Goal: Task Accomplishment & Management: Manage account settings

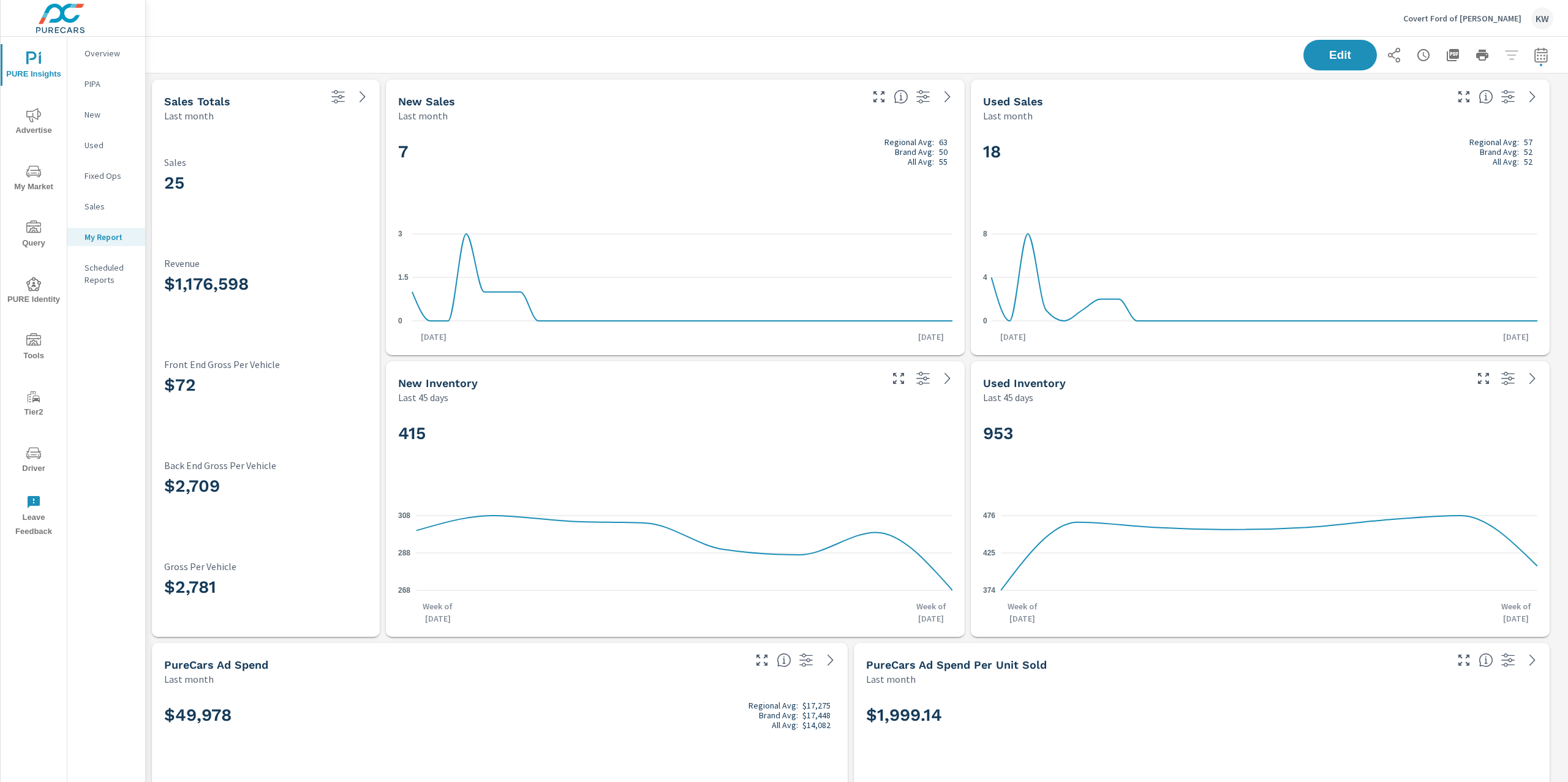
scroll to position [6652, 1436]
click at [1496, 17] on p "Covert Ford of Hutto" at bounding box center [1463, 18] width 118 height 11
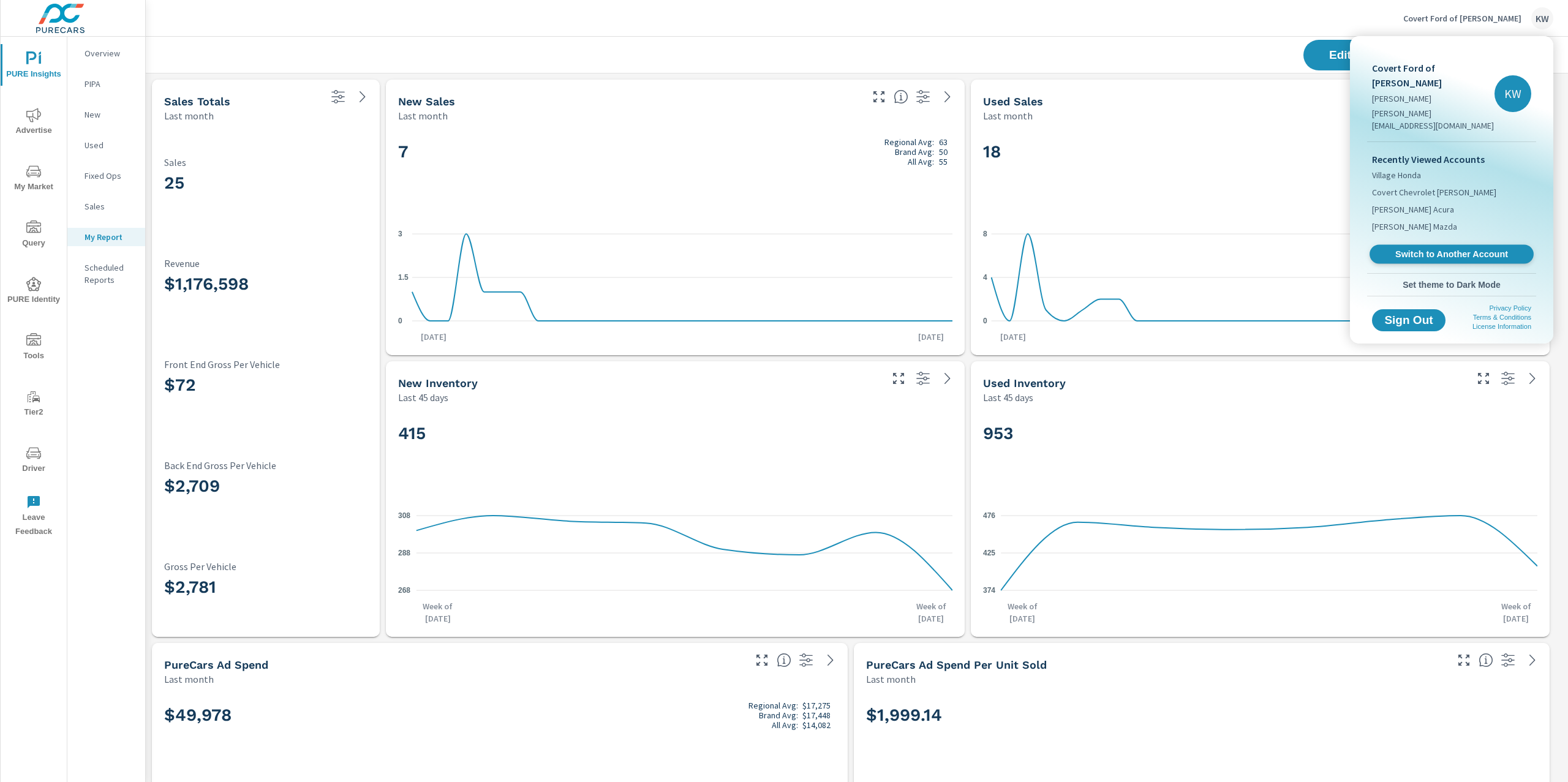
click at [1440, 245] on link "Switch to Another Account" at bounding box center [1452, 255] width 164 height 19
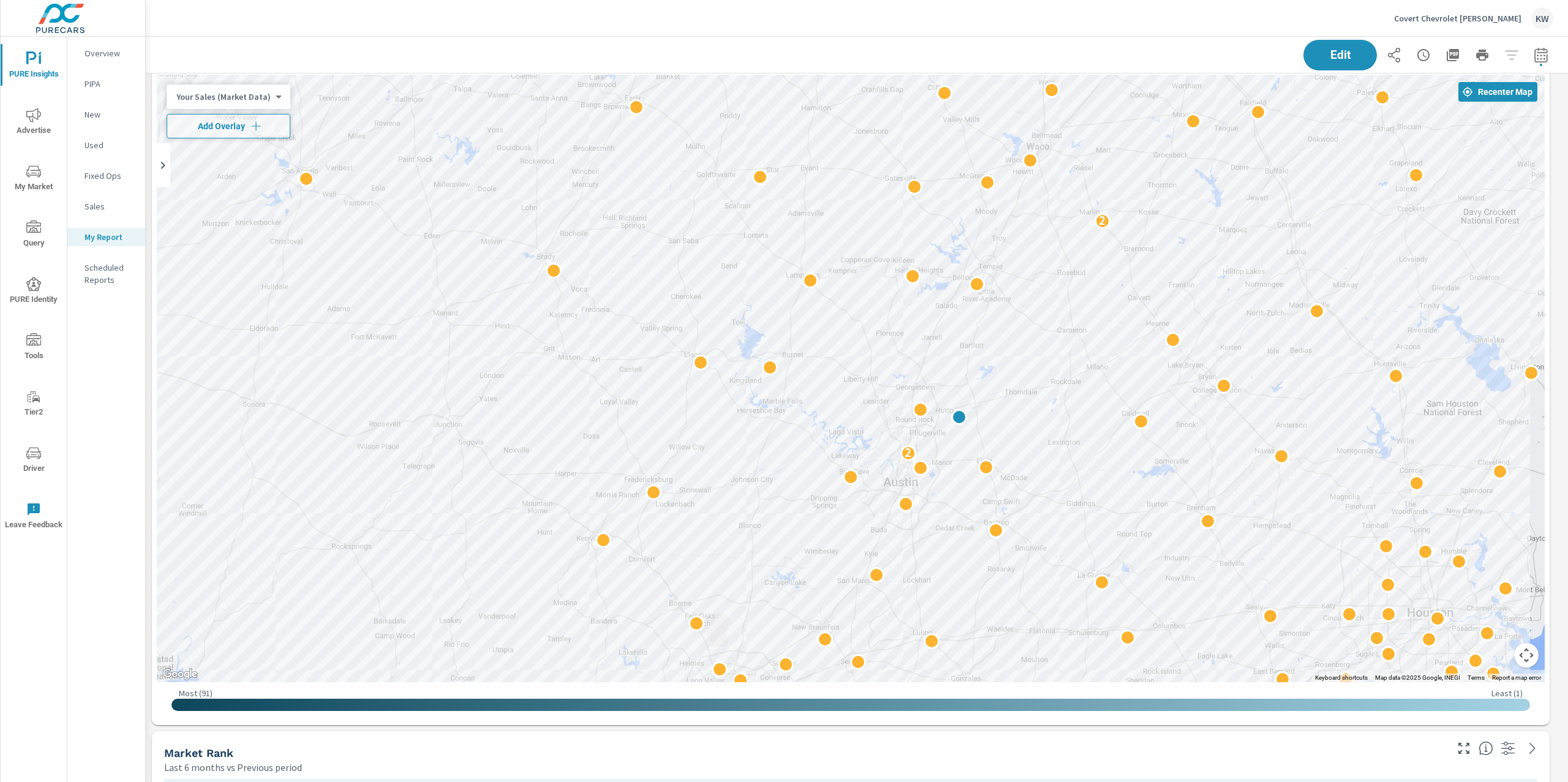
scroll to position [6793, 1436]
click at [1469, 11] on div "Covert Chevrolet Hutto KW" at bounding box center [1473, 18] width 159 height 22
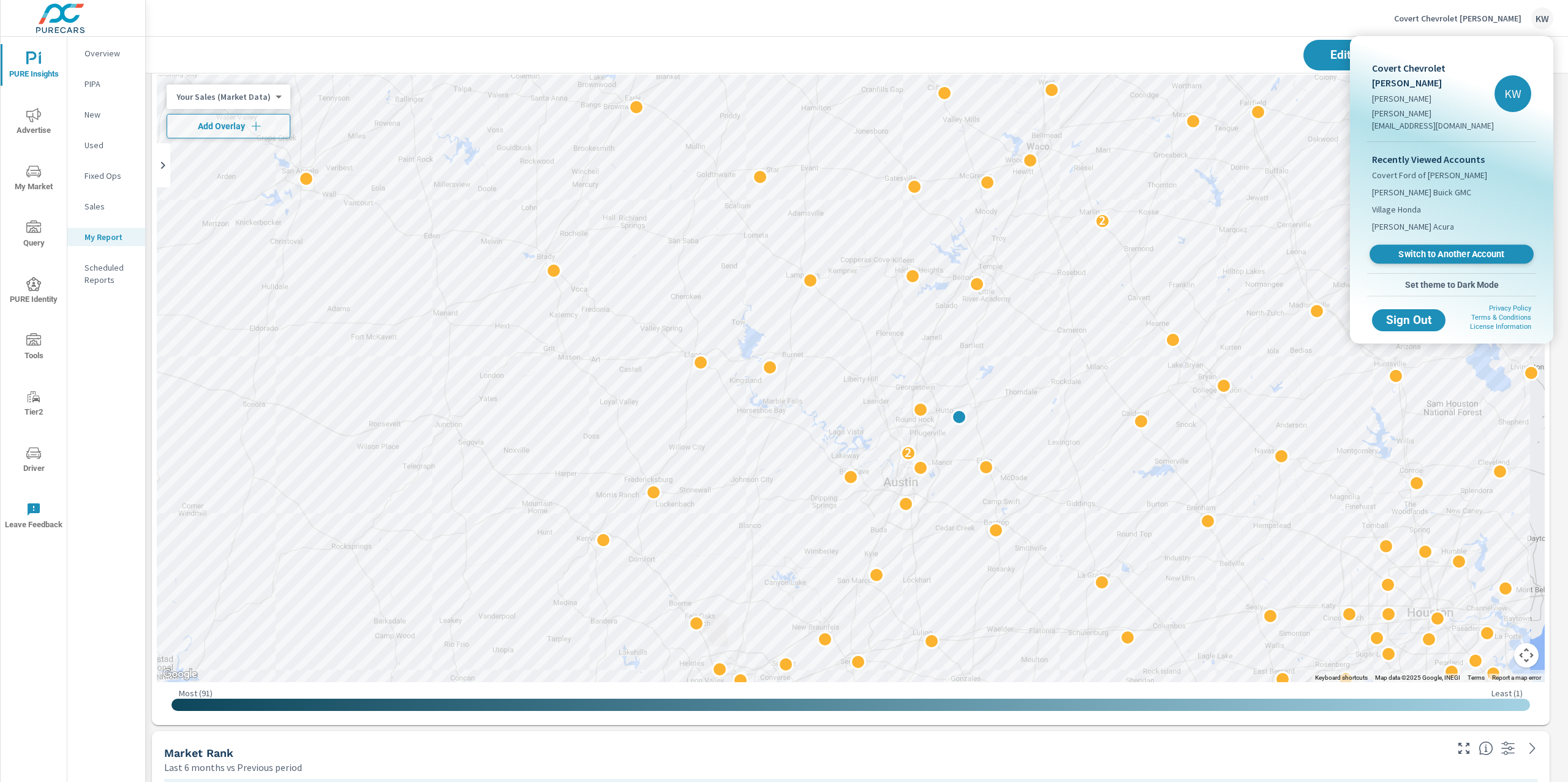
click at [1435, 248] on span "Switch to Another Account" at bounding box center [1451, 254] width 150 height 11
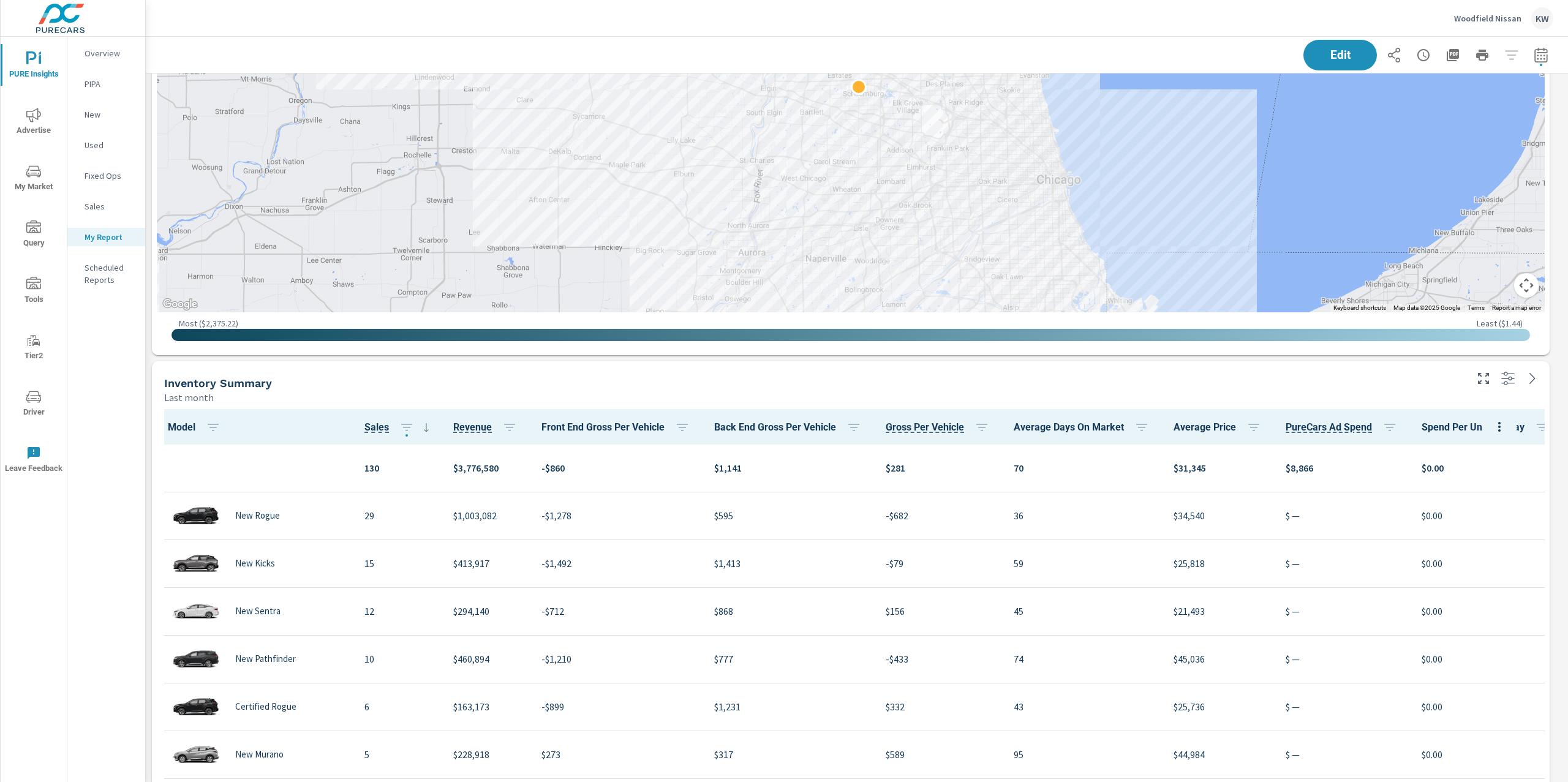
scroll to position [847, 0]
click at [1326, 55] on span "Edit" at bounding box center [1340, 55] width 50 height 11
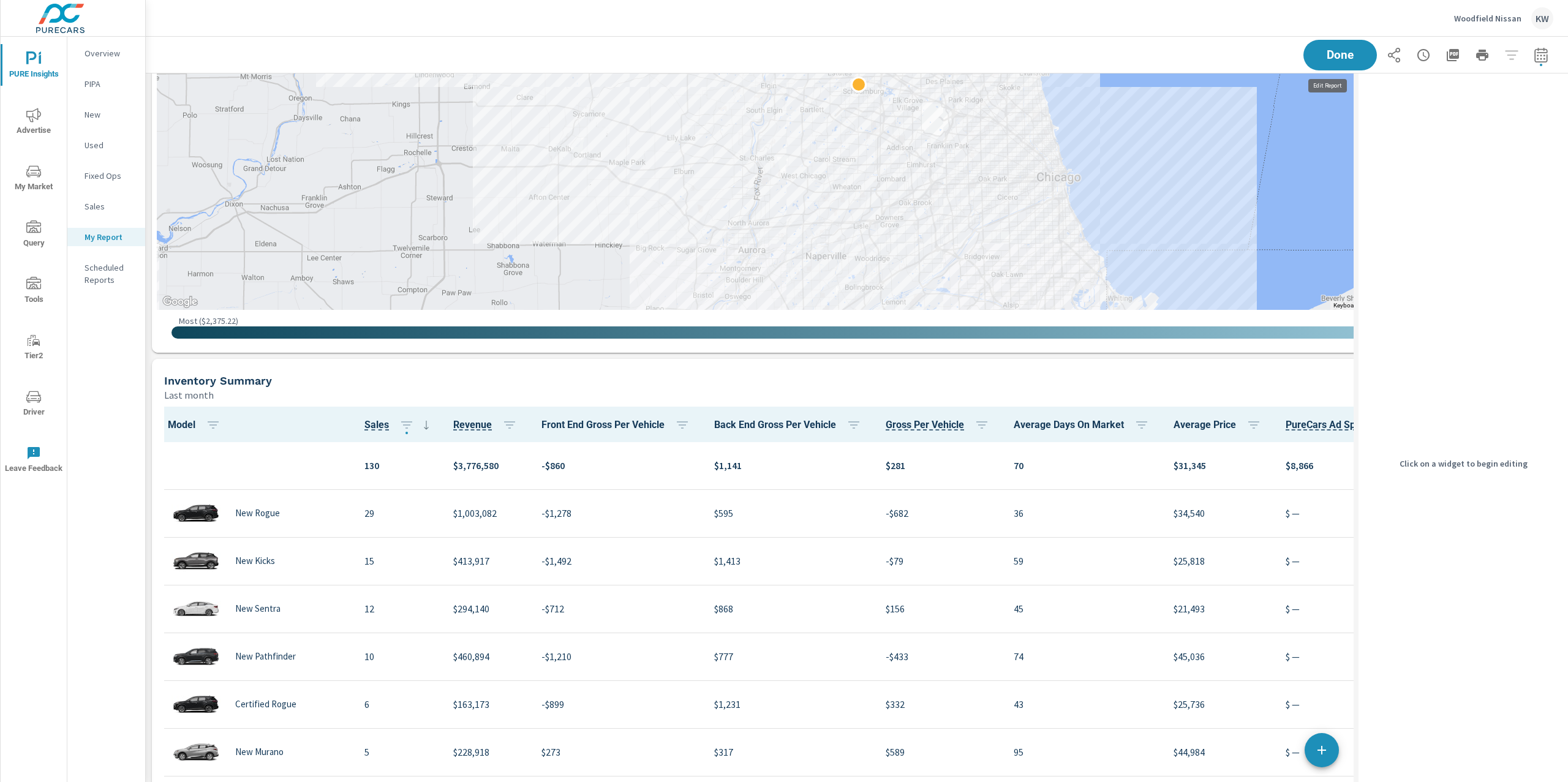
scroll to position [6, 6]
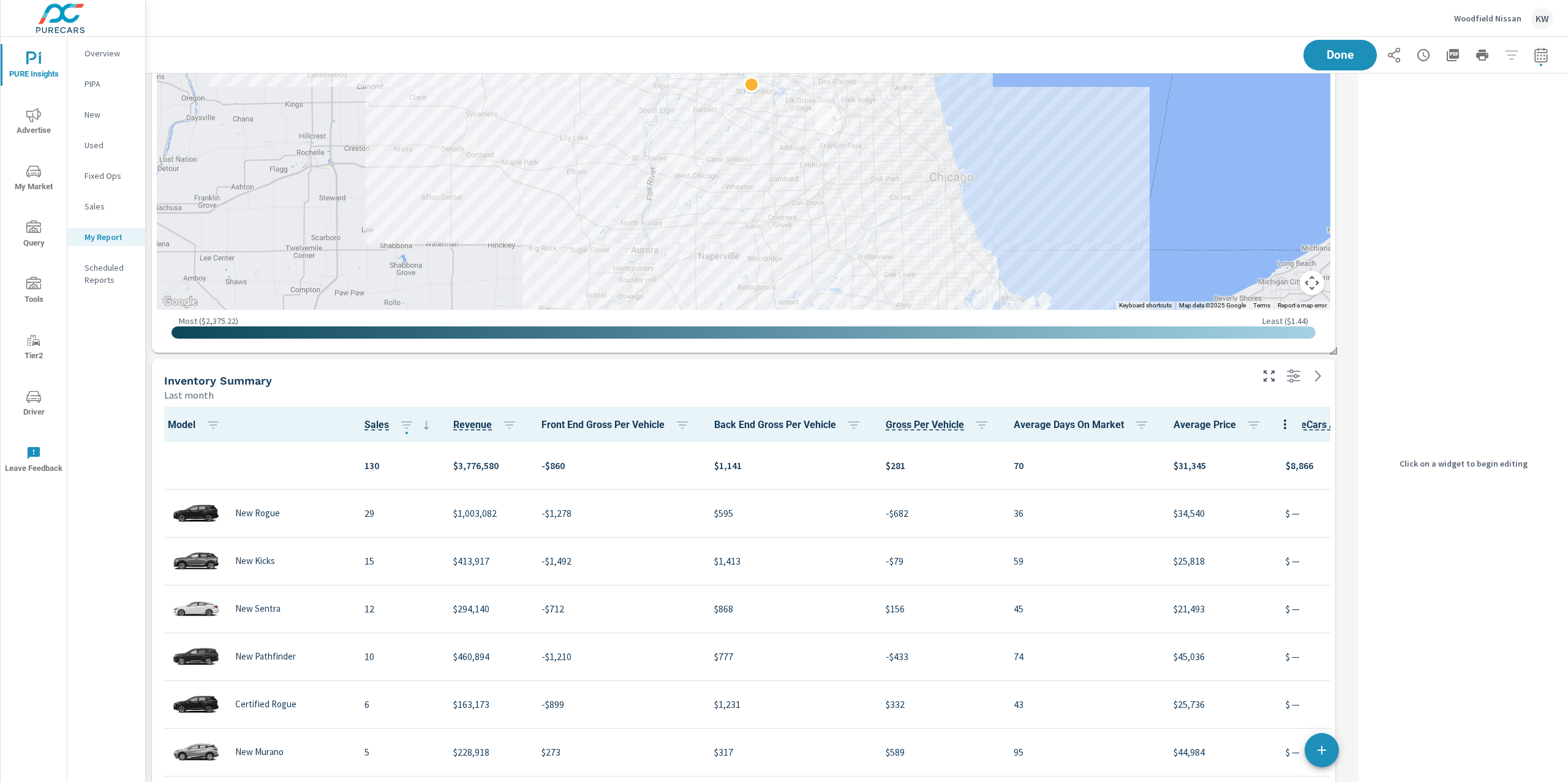
click at [1072, 363] on div "Inventory Summary Last month" at bounding box center [703, 381] width 1102 height 43
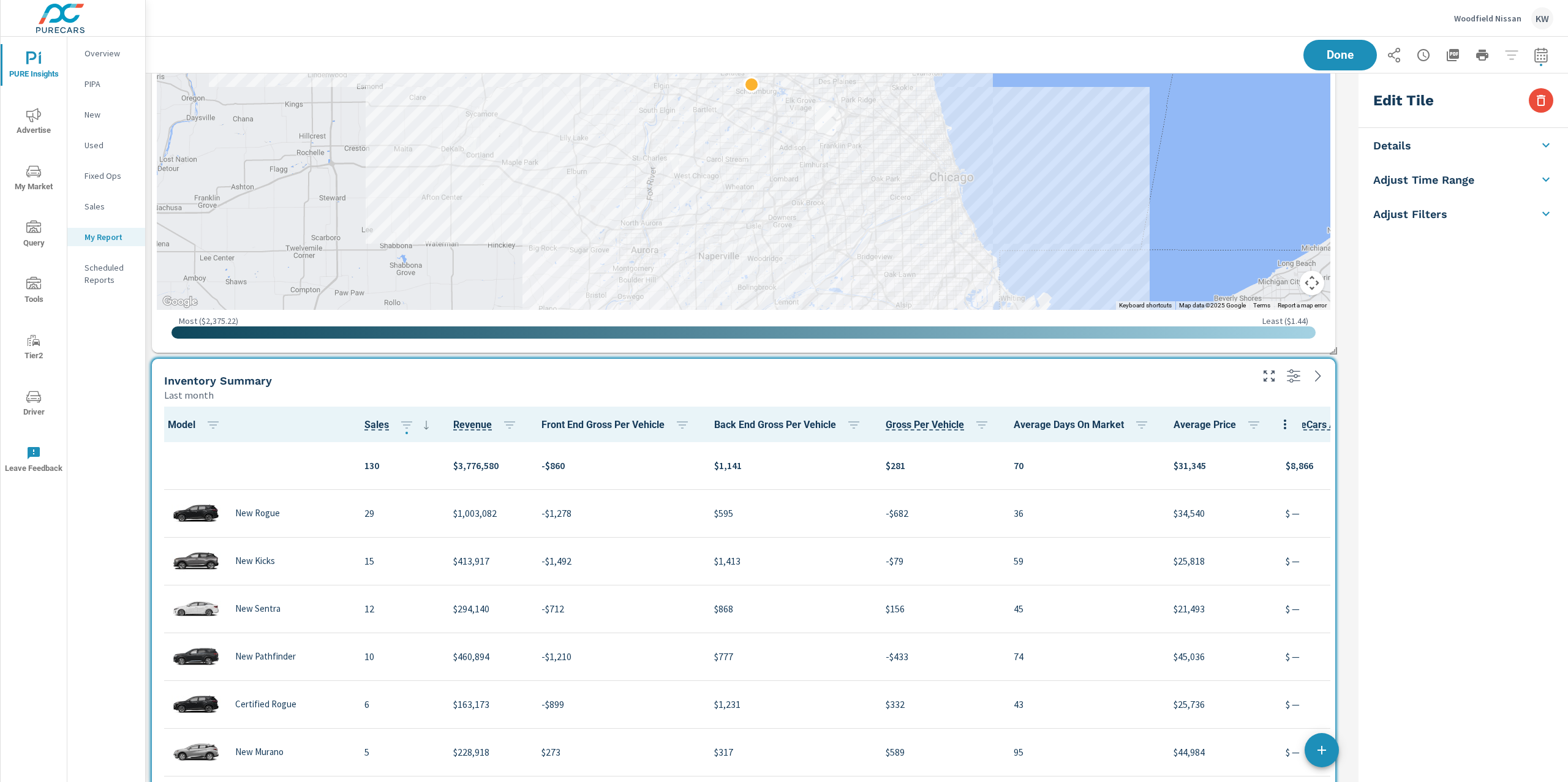
scroll to position [5243, 1220]
click at [1489, 252] on li "Adjust Time Range" at bounding box center [1463, 253] width 210 height 34
click at [1441, 323] on body "PURE Insights Advertise My Market Query Tools Tier2 Driver Leave Feedback Overv…" at bounding box center [784, 391] width 1568 height 782
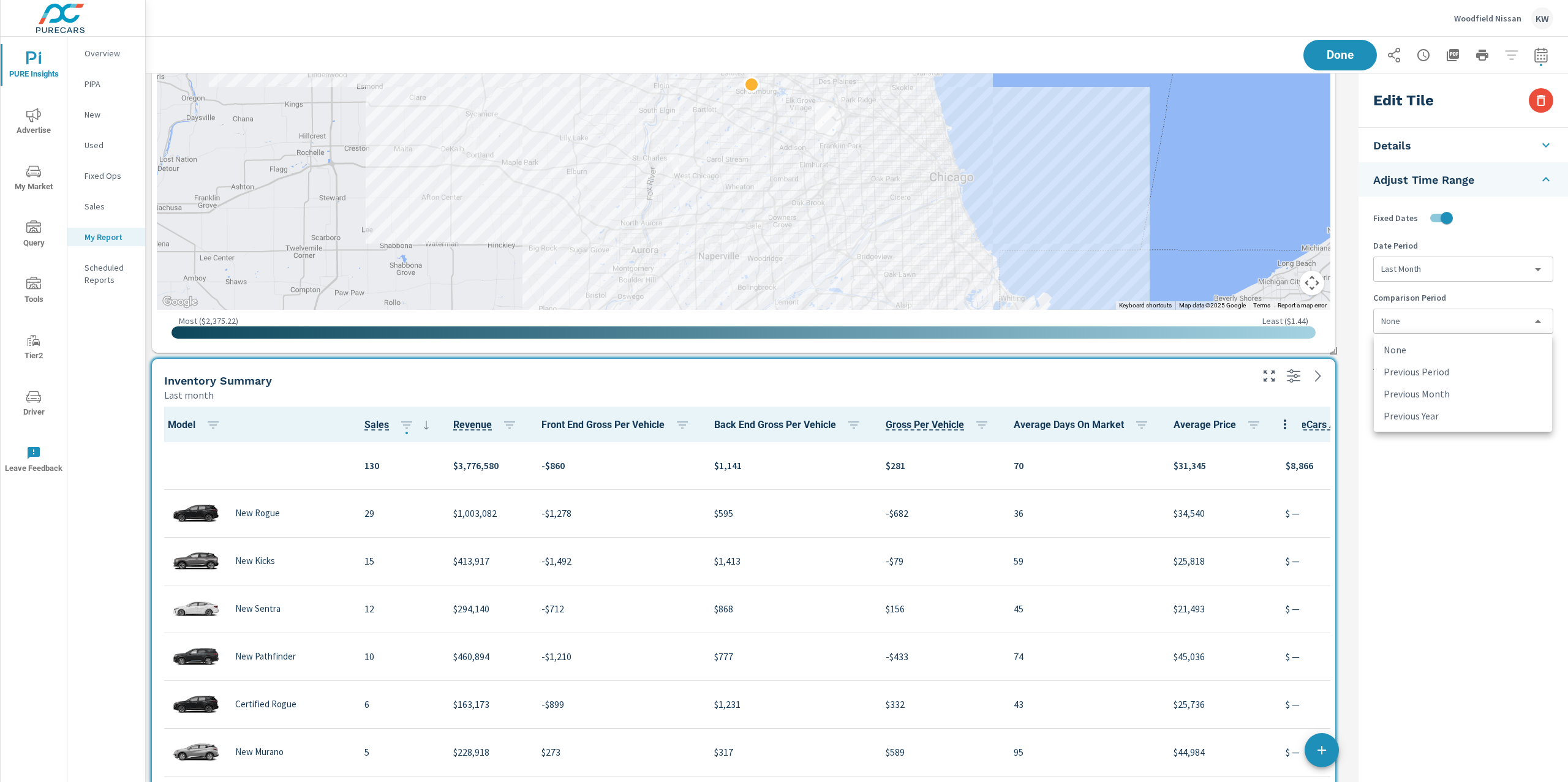
click at [1452, 396] on li "Previous Month" at bounding box center [1463, 394] width 179 height 22
type input "lastMonth"
click at [1344, 59] on span "Done" at bounding box center [1340, 55] width 50 height 11
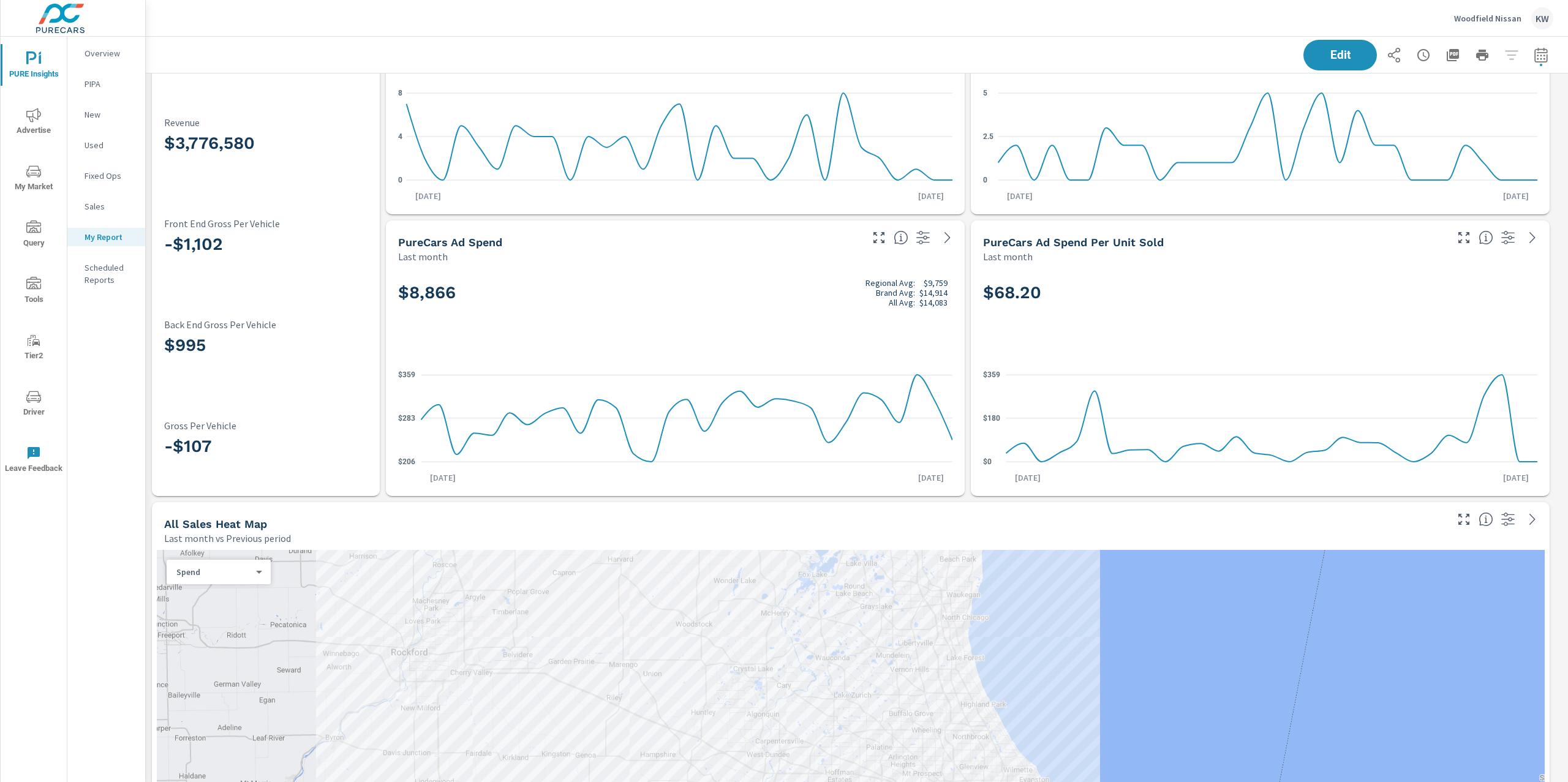
scroll to position [0, 0]
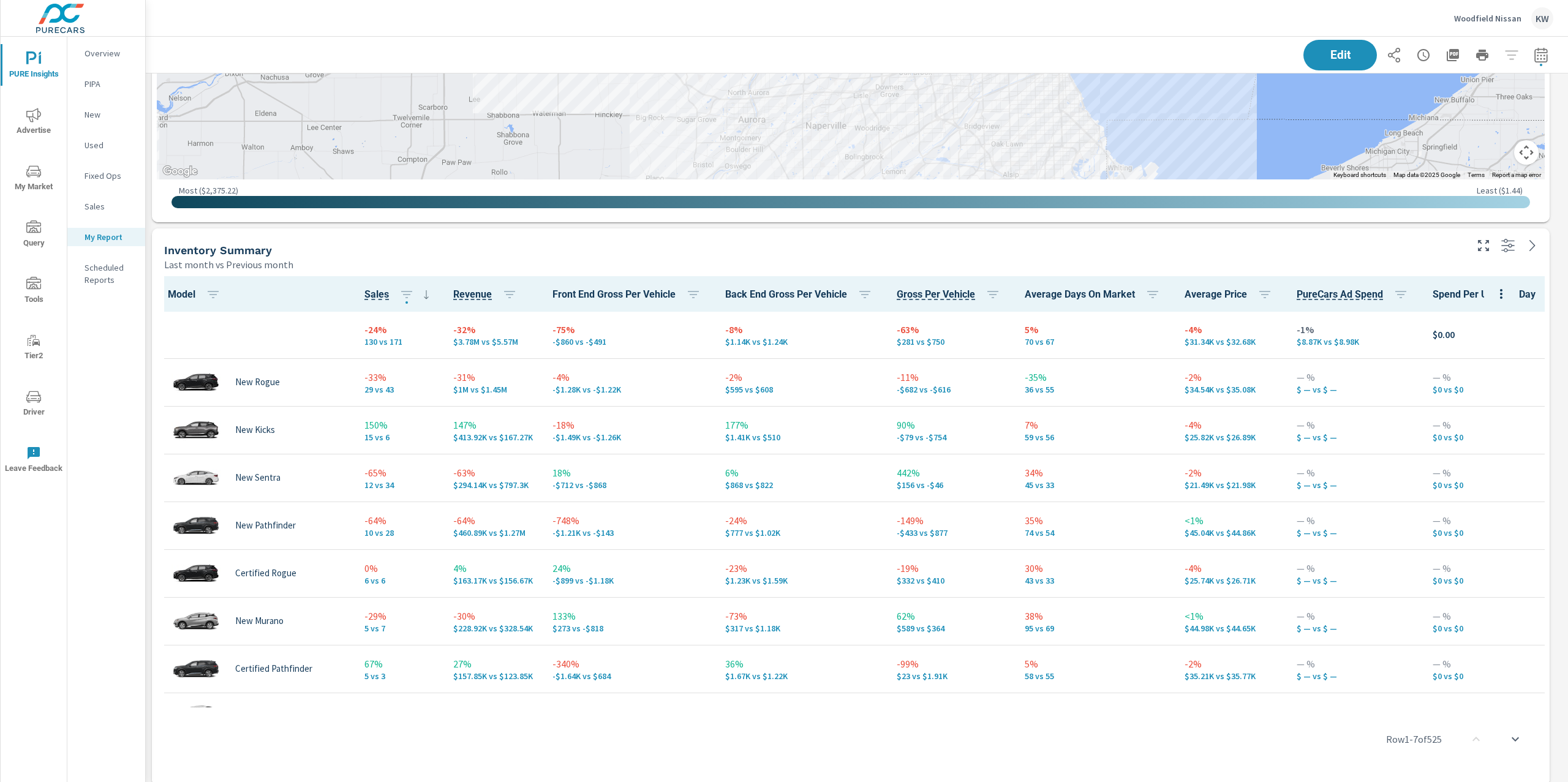
scroll to position [973, 0]
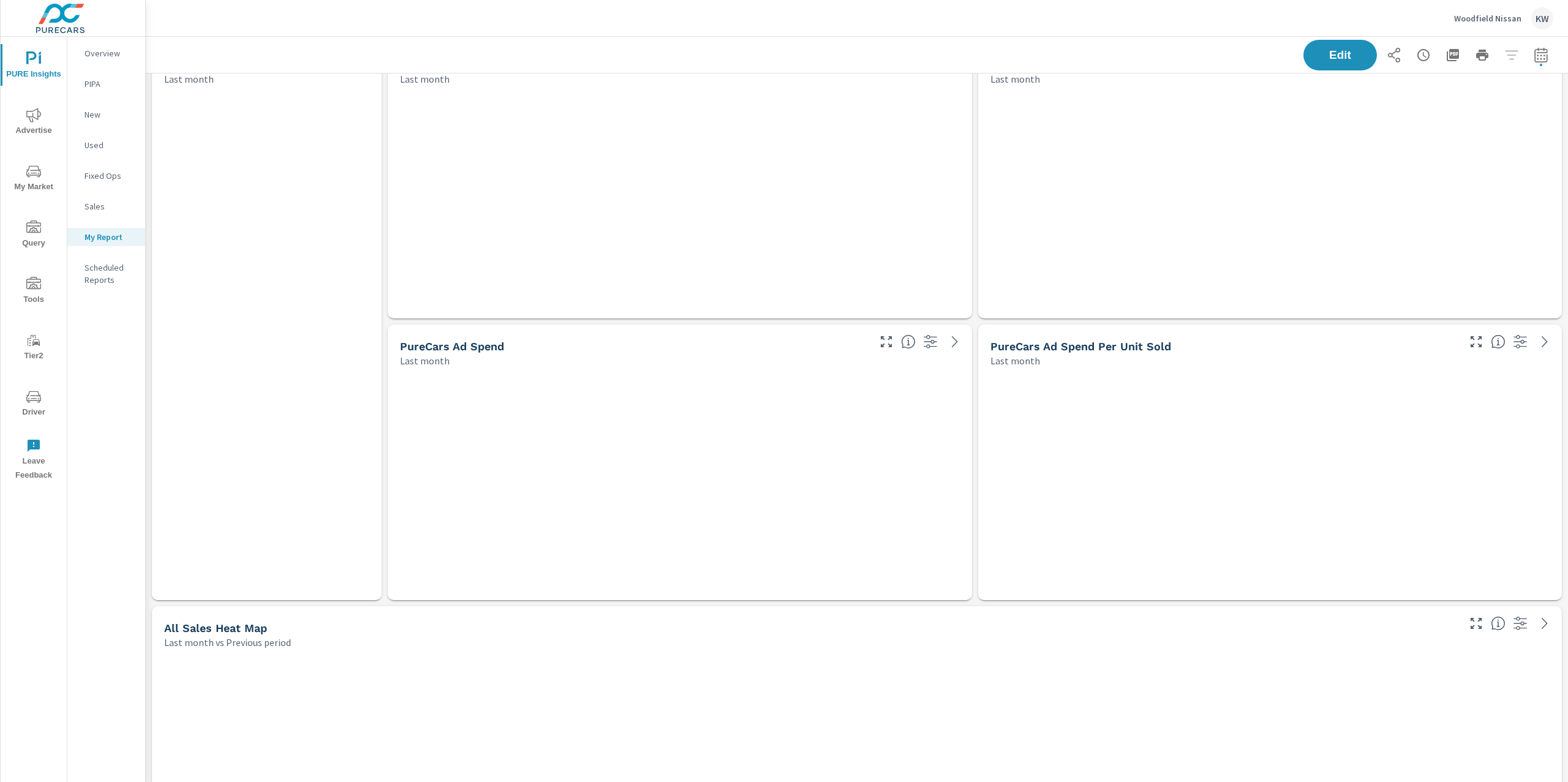
scroll to position [5243, 1436]
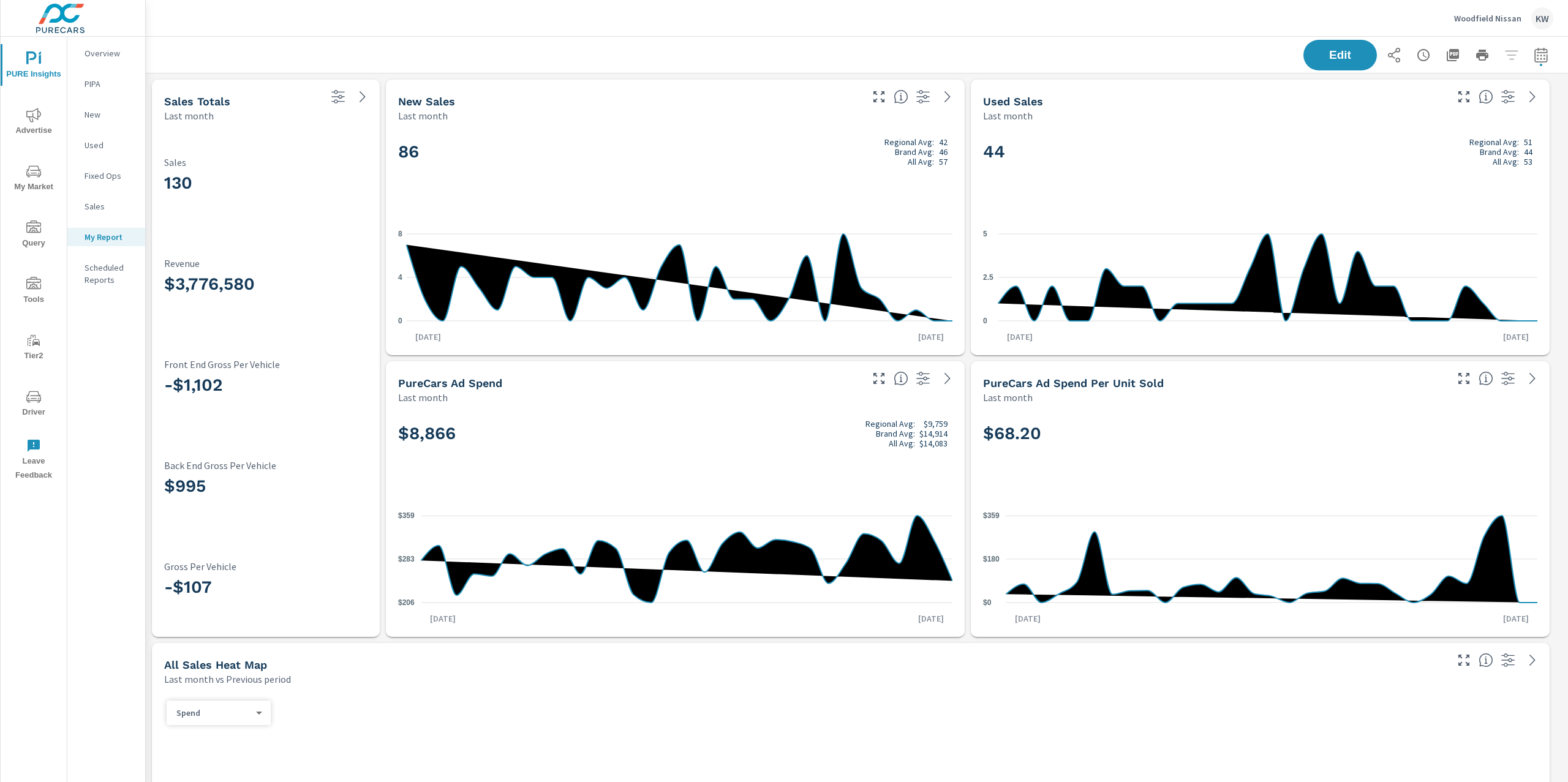
scroll to position [1, 0]
click at [37, 290] on icon "nav menu" at bounding box center [33, 284] width 15 height 15
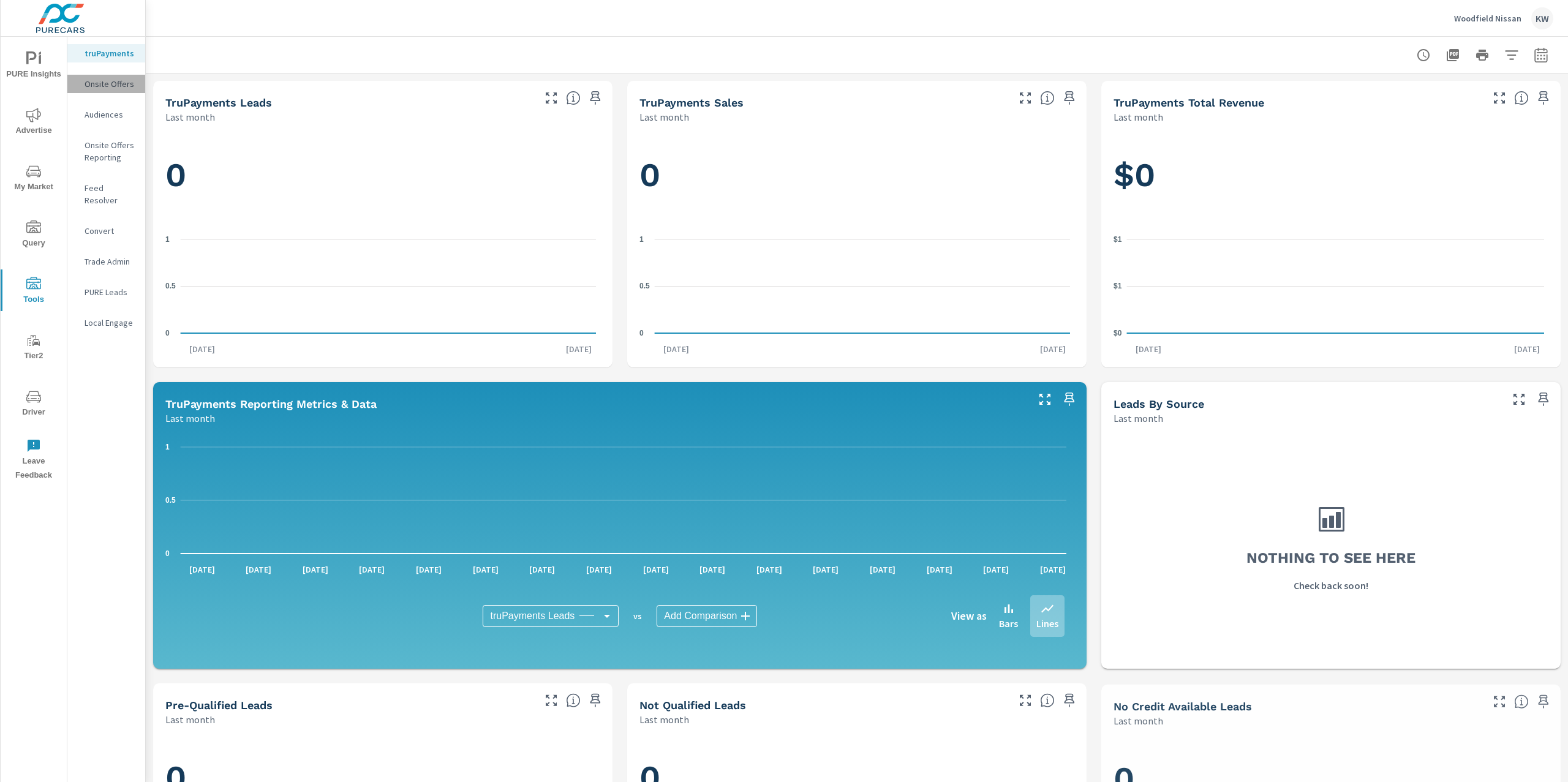
click at [121, 81] on p "Onsite Offers" at bounding box center [110, 83] width 51 height 12
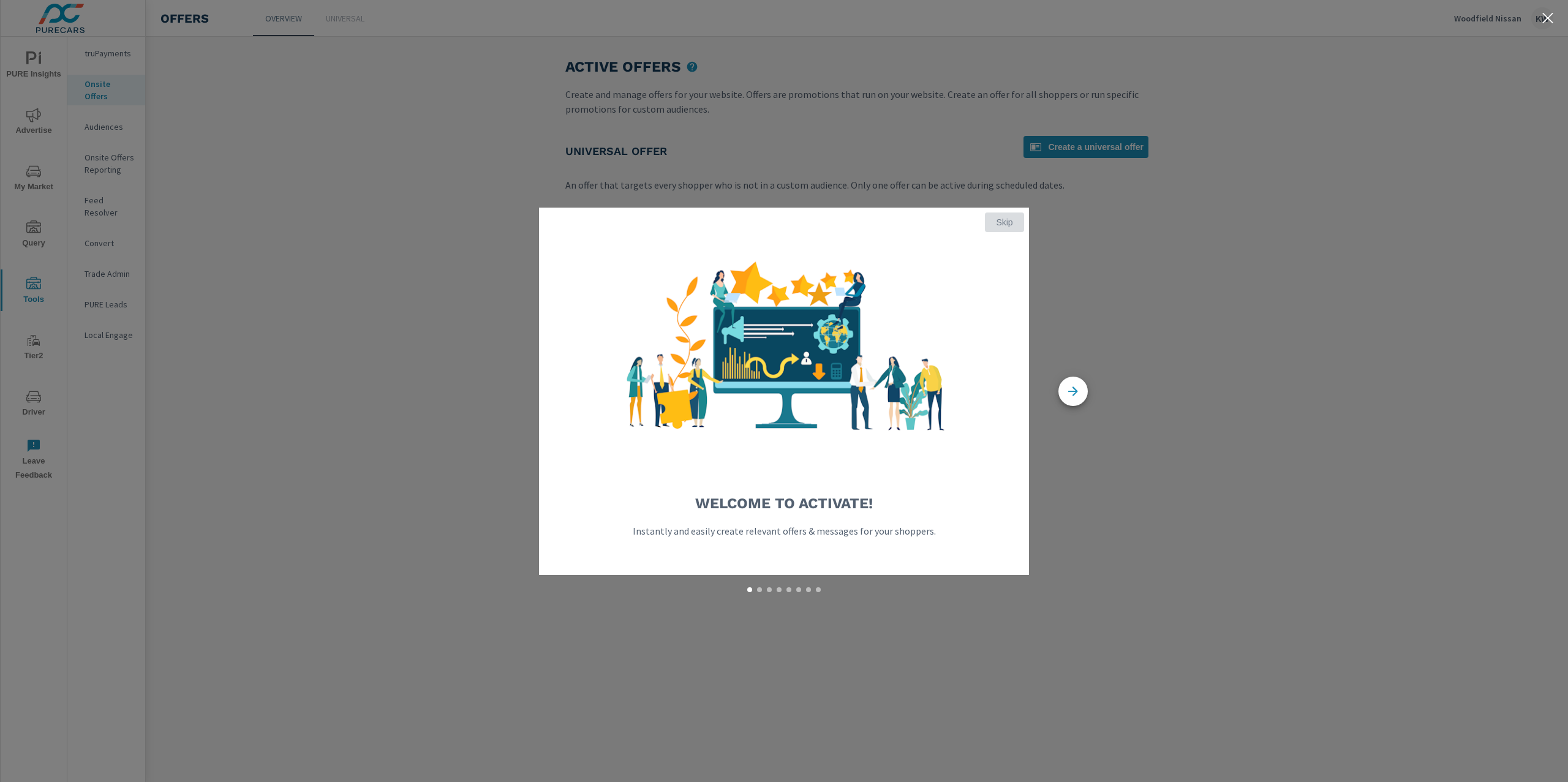
click at [998, 220] on span "Skip" at bounding box center [1004, 222] width 29 height 11
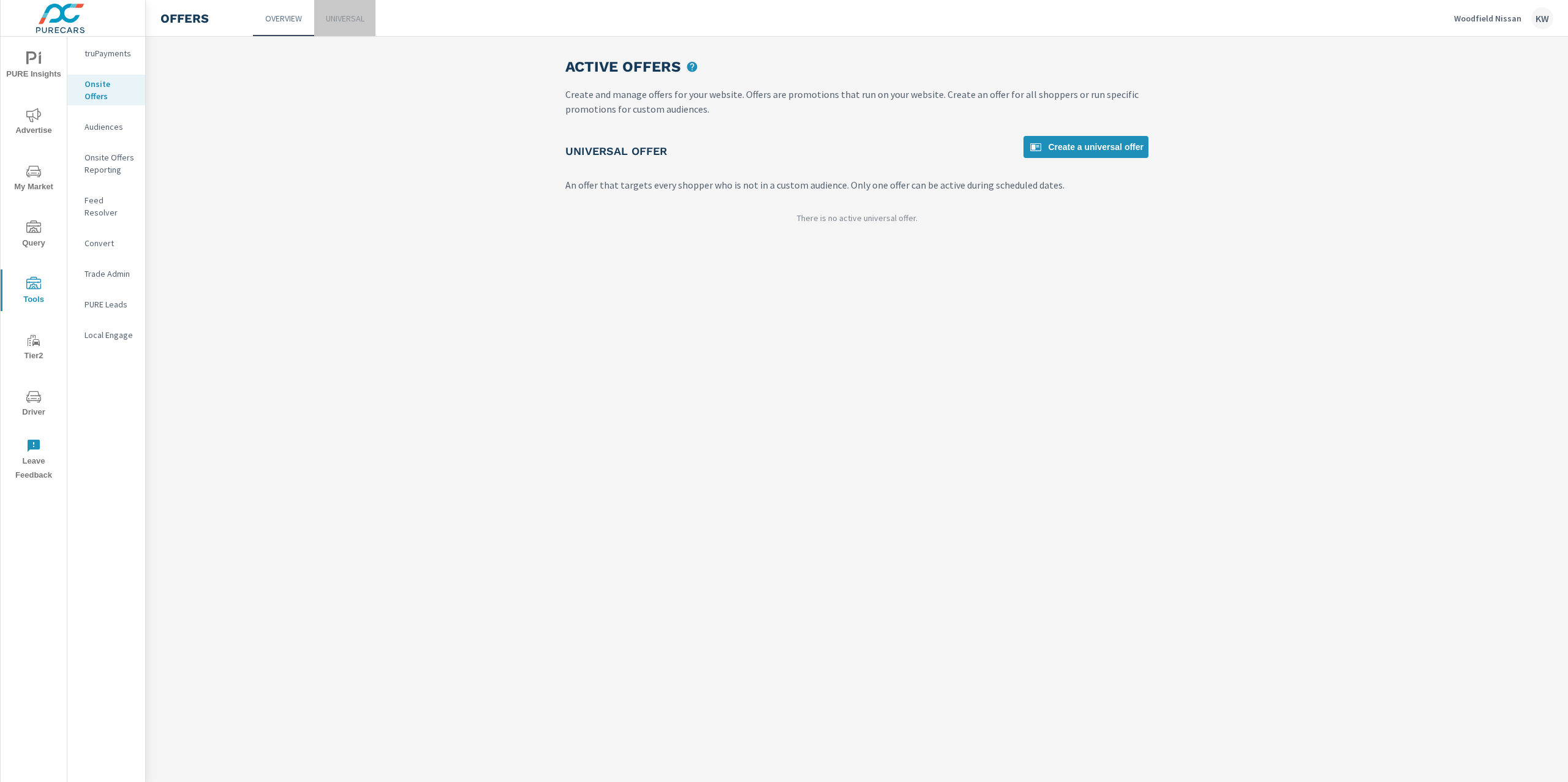
click at [341, 22] on p "Universal" at bounding box center [345, 18] width 39 height 12
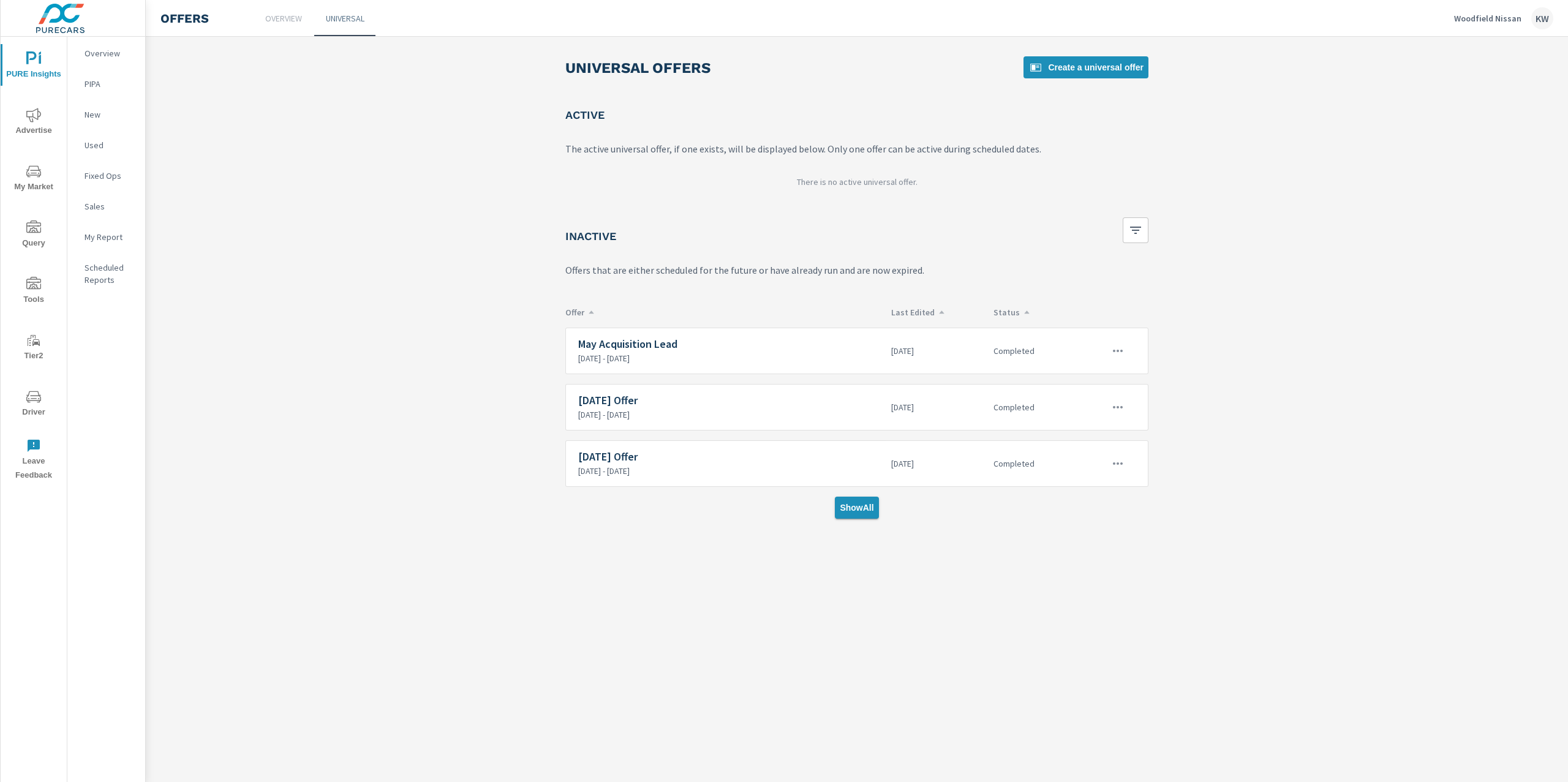
click at [855, 519] on button "Show All" at bounding box center [856, 508] width 43 height 22
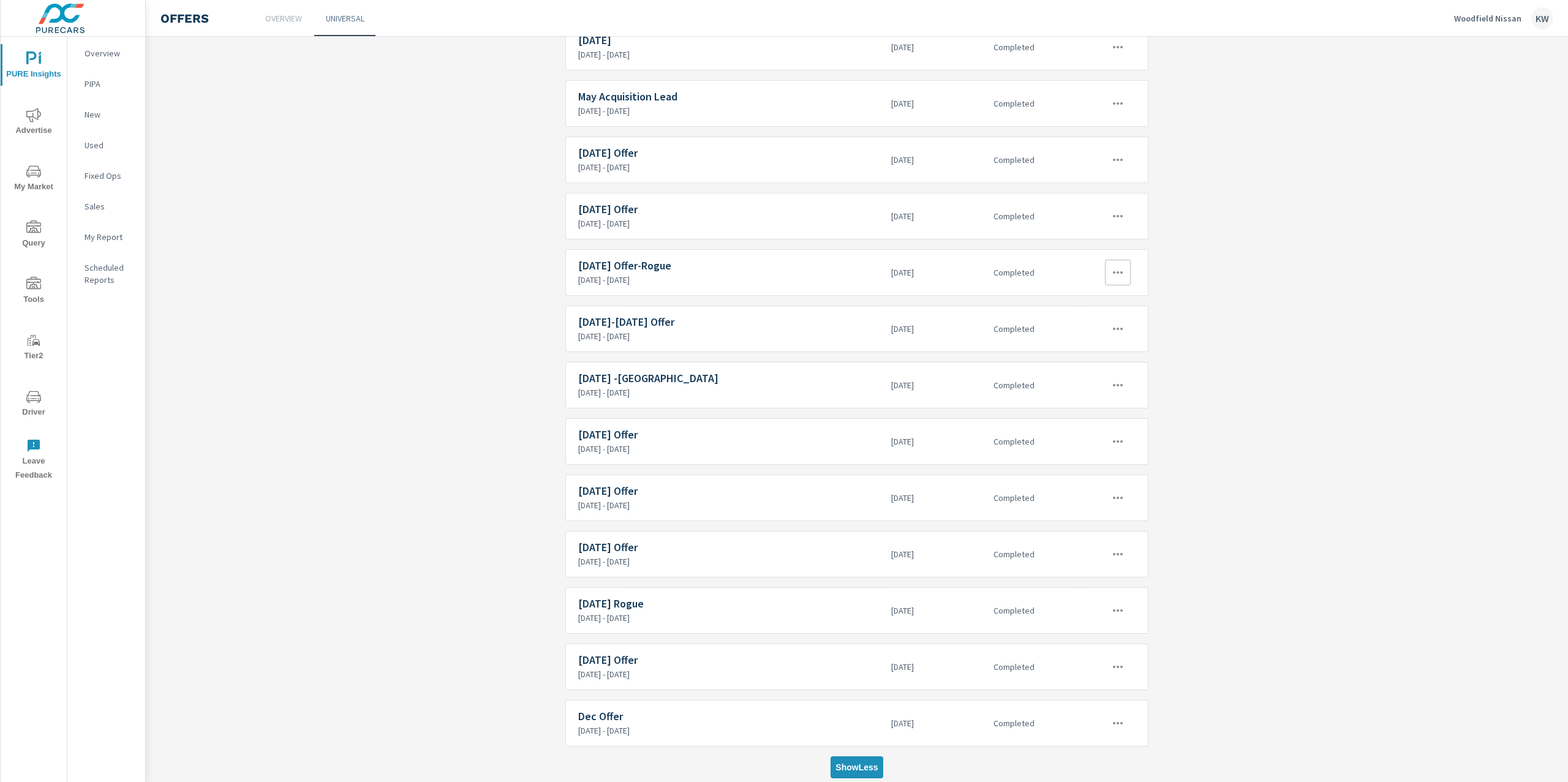
scroll to position [321, 0]
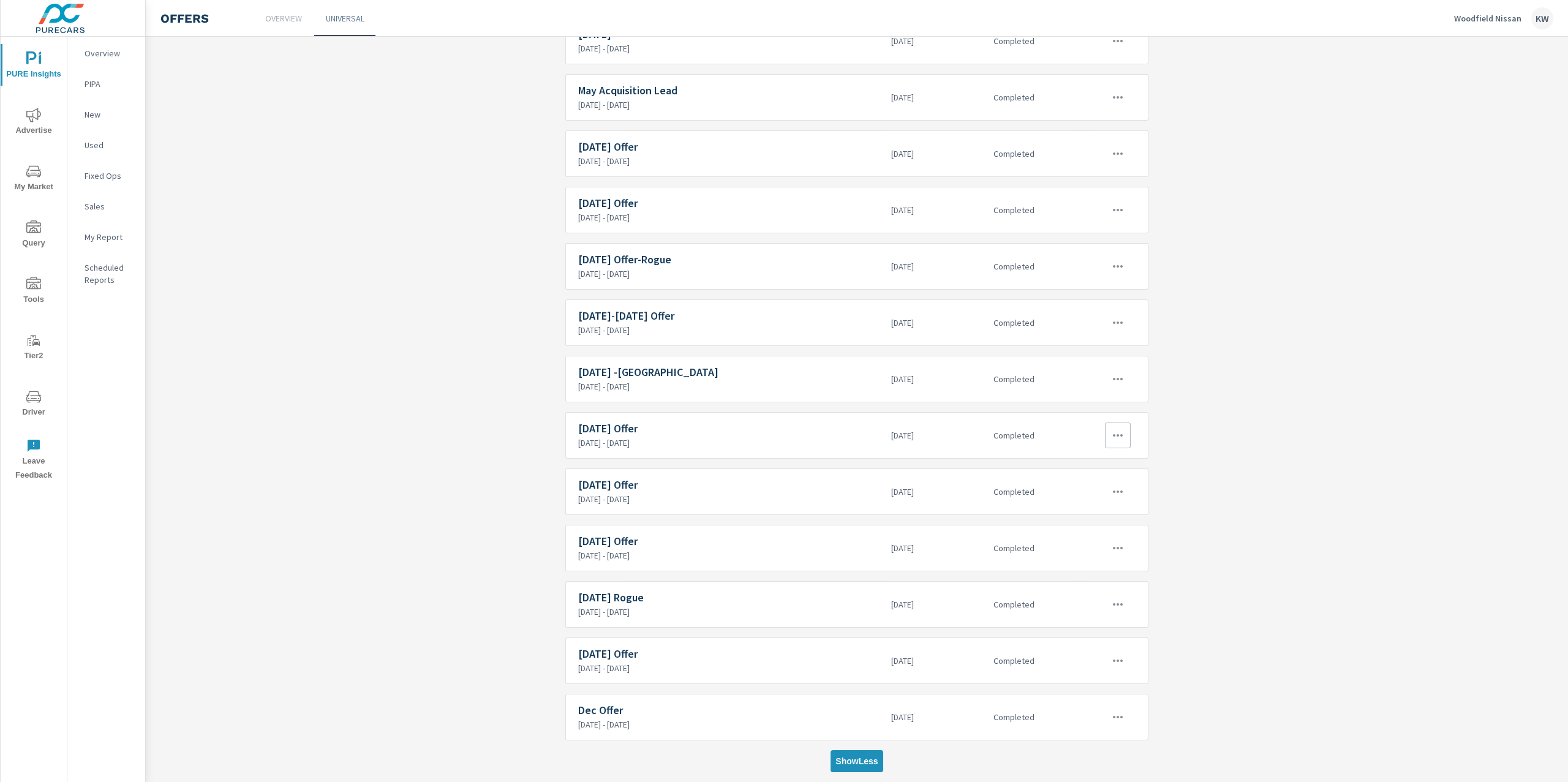
click at [1111, 434] on icon "button" at bounding box center [1118, 435] width 15 height 15
click at [1092, 456] on link "Edit" at bounding box center [1088, 459] width 68 height 29
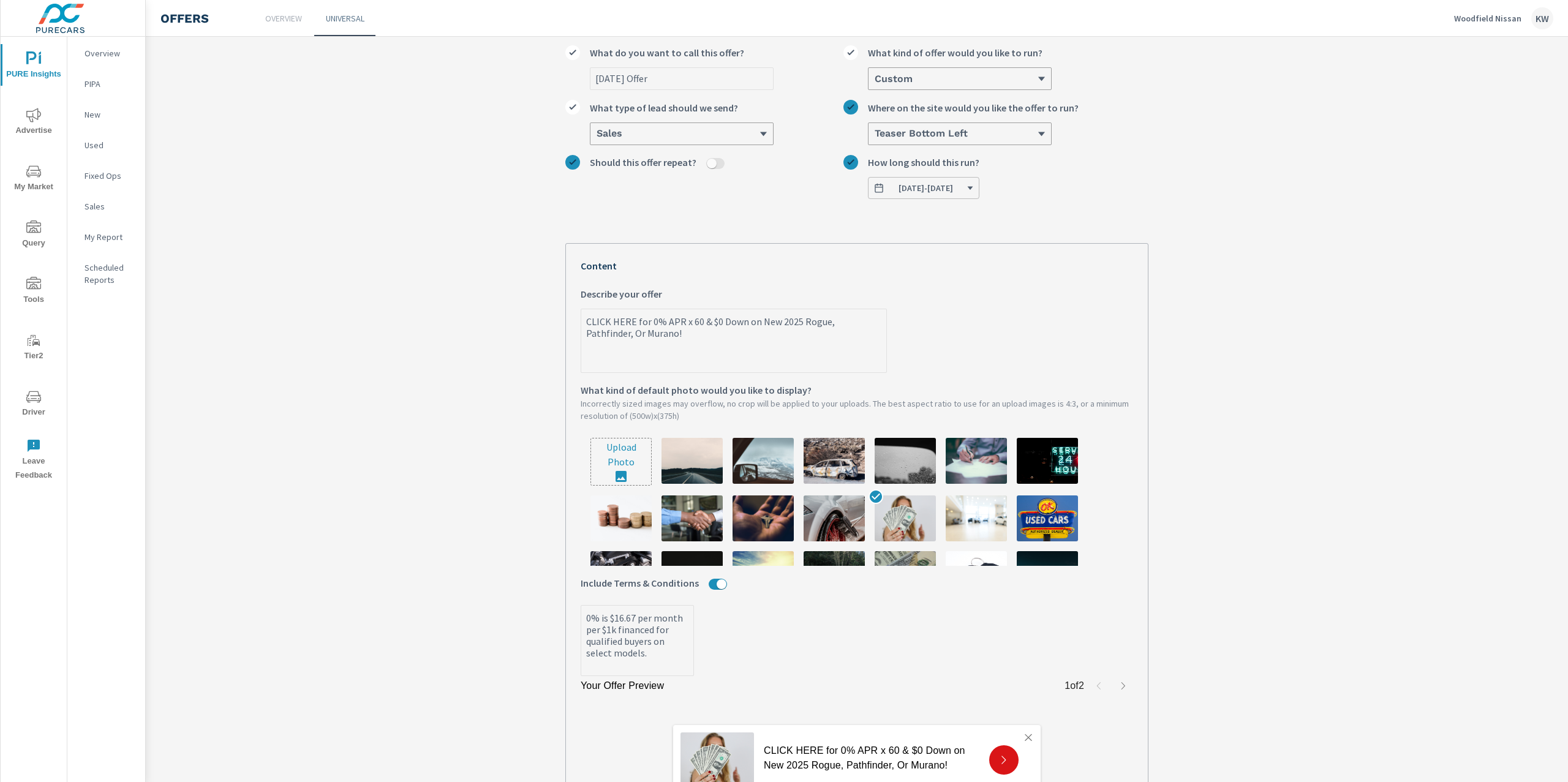
scroll to position [83, 0]
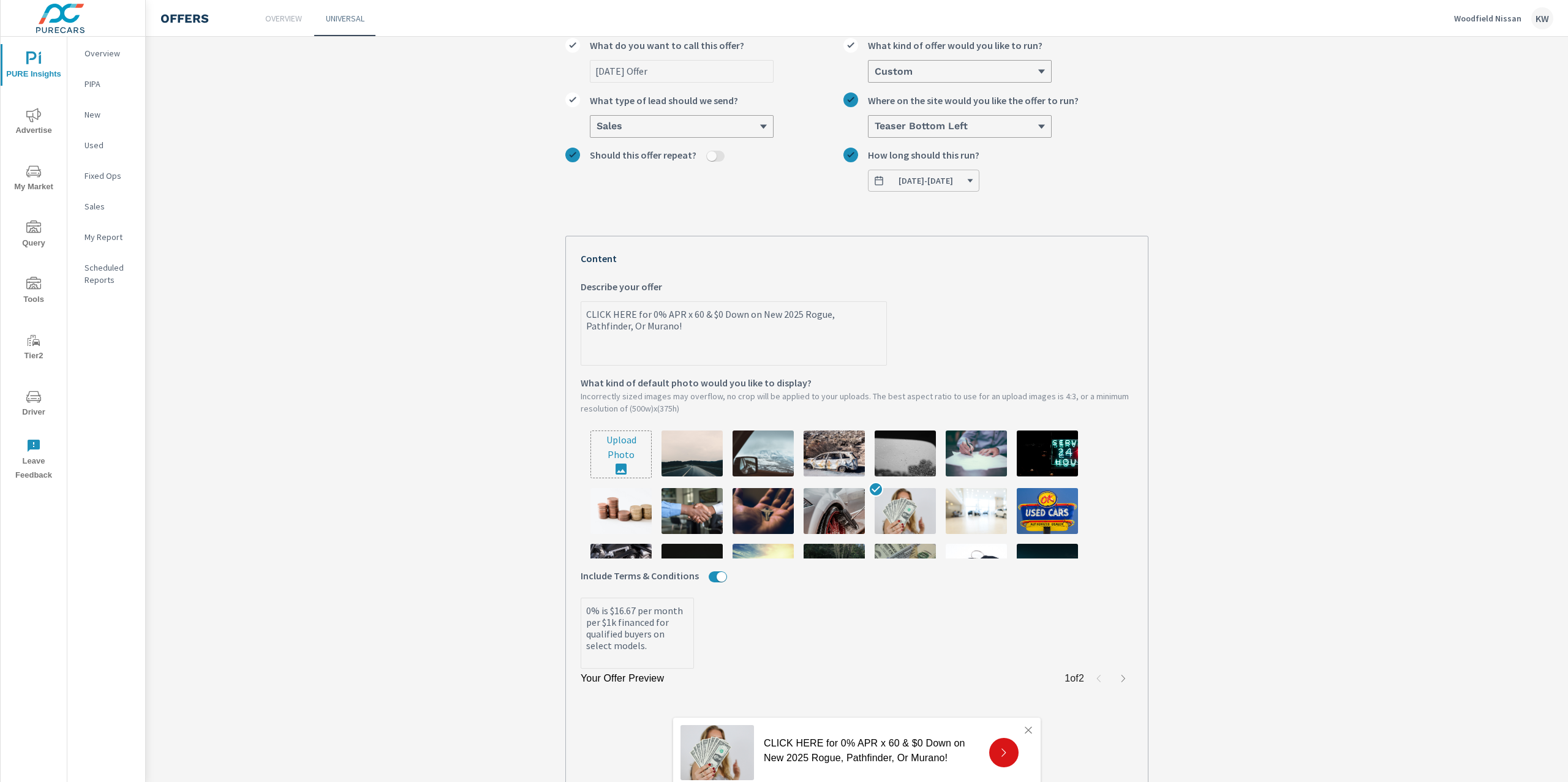
type textarea "x"
click at [687, 314] on textarea "CLICK HERE for 0% APR x 60 & $0 Down on New 2025 Rogue, Pathfinder, Or Murano!" at bounding box center [734, 334] width 305 height 61
click at [687, 316] on textarea "CLICK HERE for 0% APR x 60 & $0 Down on New 2025 Rogue, Pathfinder, Or Murano!" at bounding box center [734, 334] width 305 height 61
click at [686, 316] on textarea "CLICK HERE for 0% APR x 60 & $0 Down on New 2025 Rogue, Pathfinder, Or Murano!" at bounding box center [734, 334] width 305 height 61
type textarea "CLICK HERE for 0% APR x 0 & $0 Down on New 2025 Rogue, Pathfinder, Or Murano!"
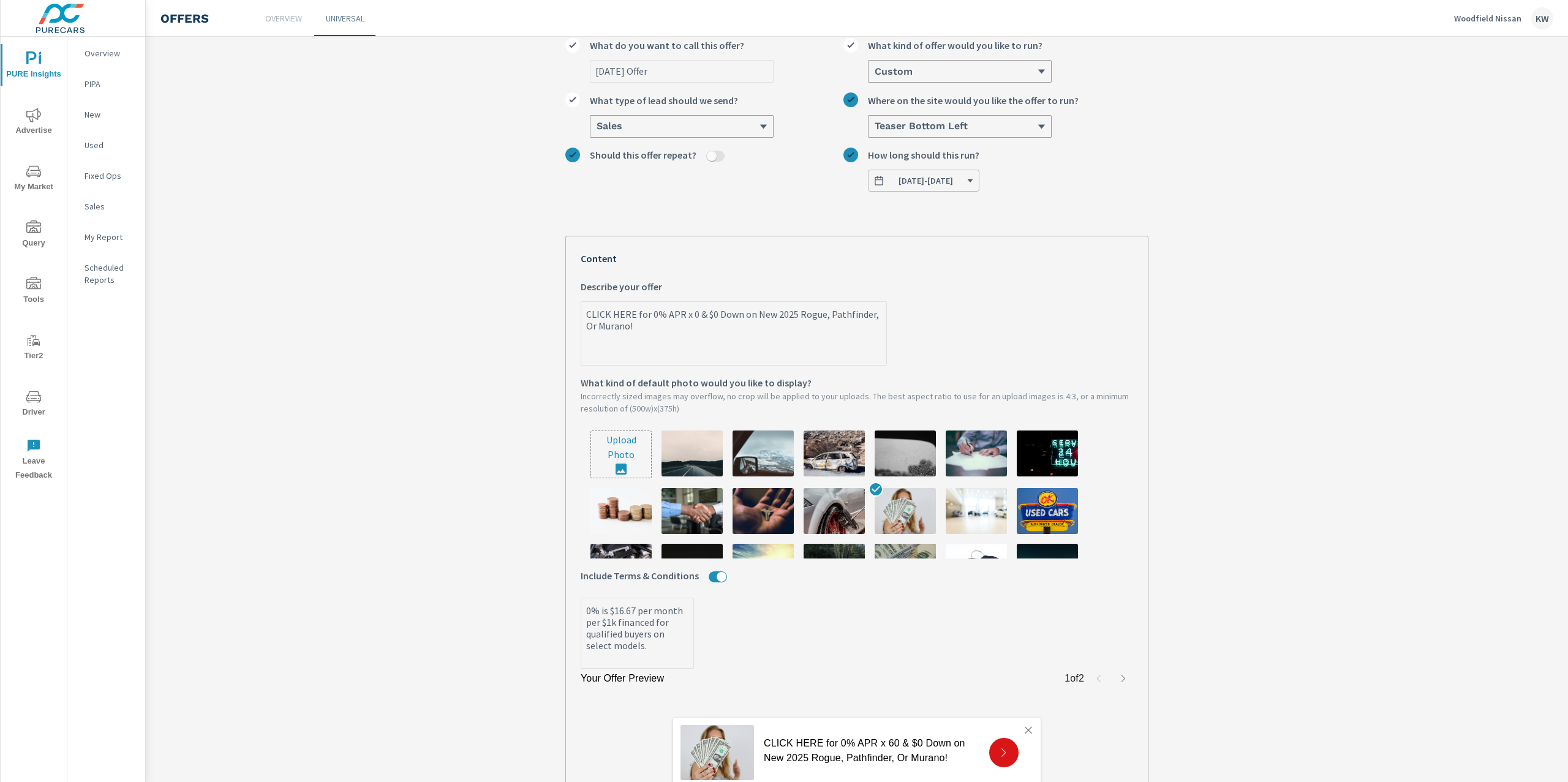
type textarea "x"
type textarea "CLICK HERE for 0% APR x & $0 Down on New 2025 Rogue, Pathfinder, Or Murano!"
type textarea "x"
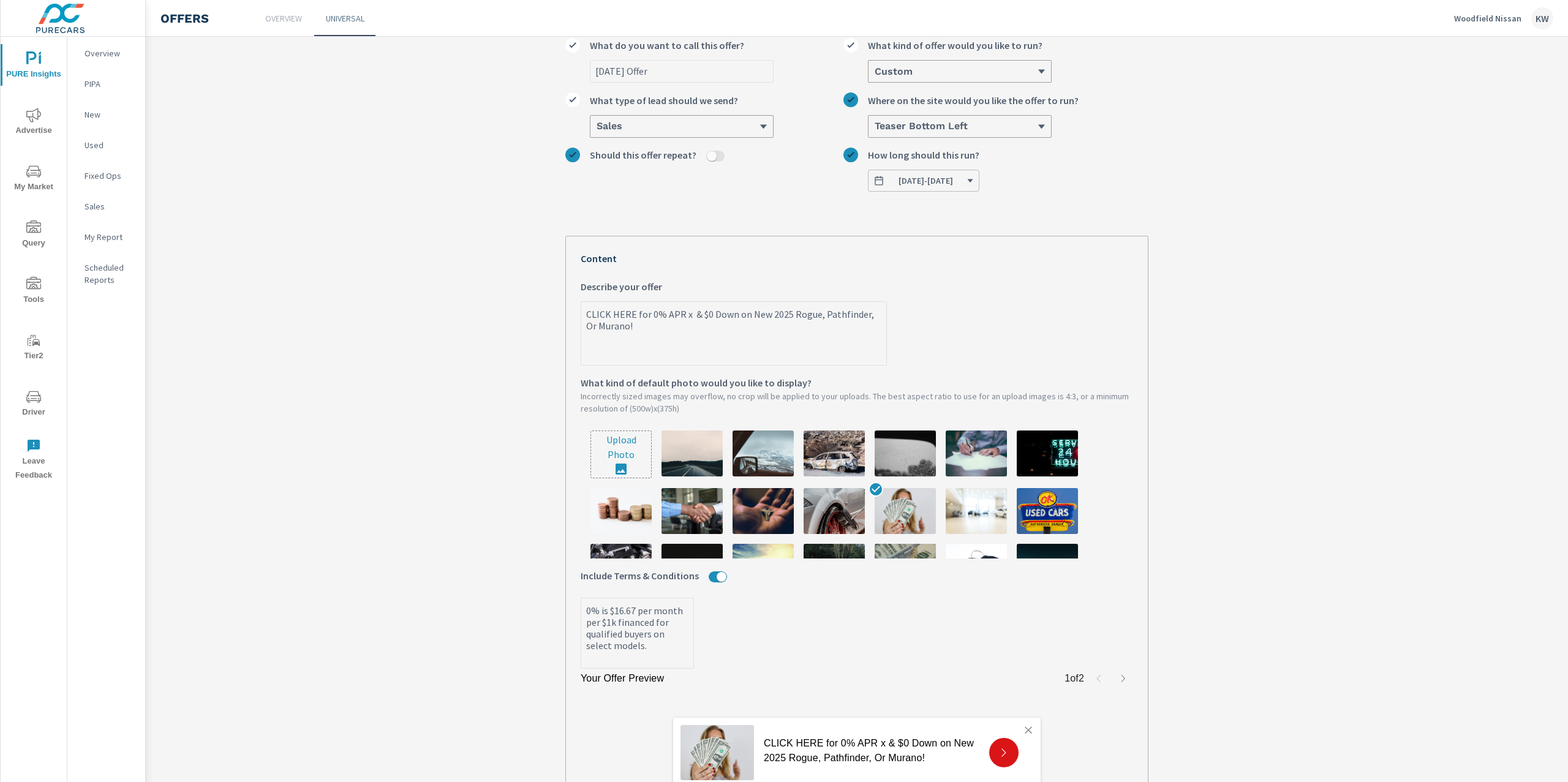
type textarea "CLICK HERE for 0% APR x 7 & $0 Down on New 2025 Rogue, Pathfinder, Or Murano!"
type textarea "x"
type textarea "CLICK HERE for 0% APR x 73 & $0 Down on New 2025 Rogue, Pathfinder, Or Murano!"
type textarea "x"
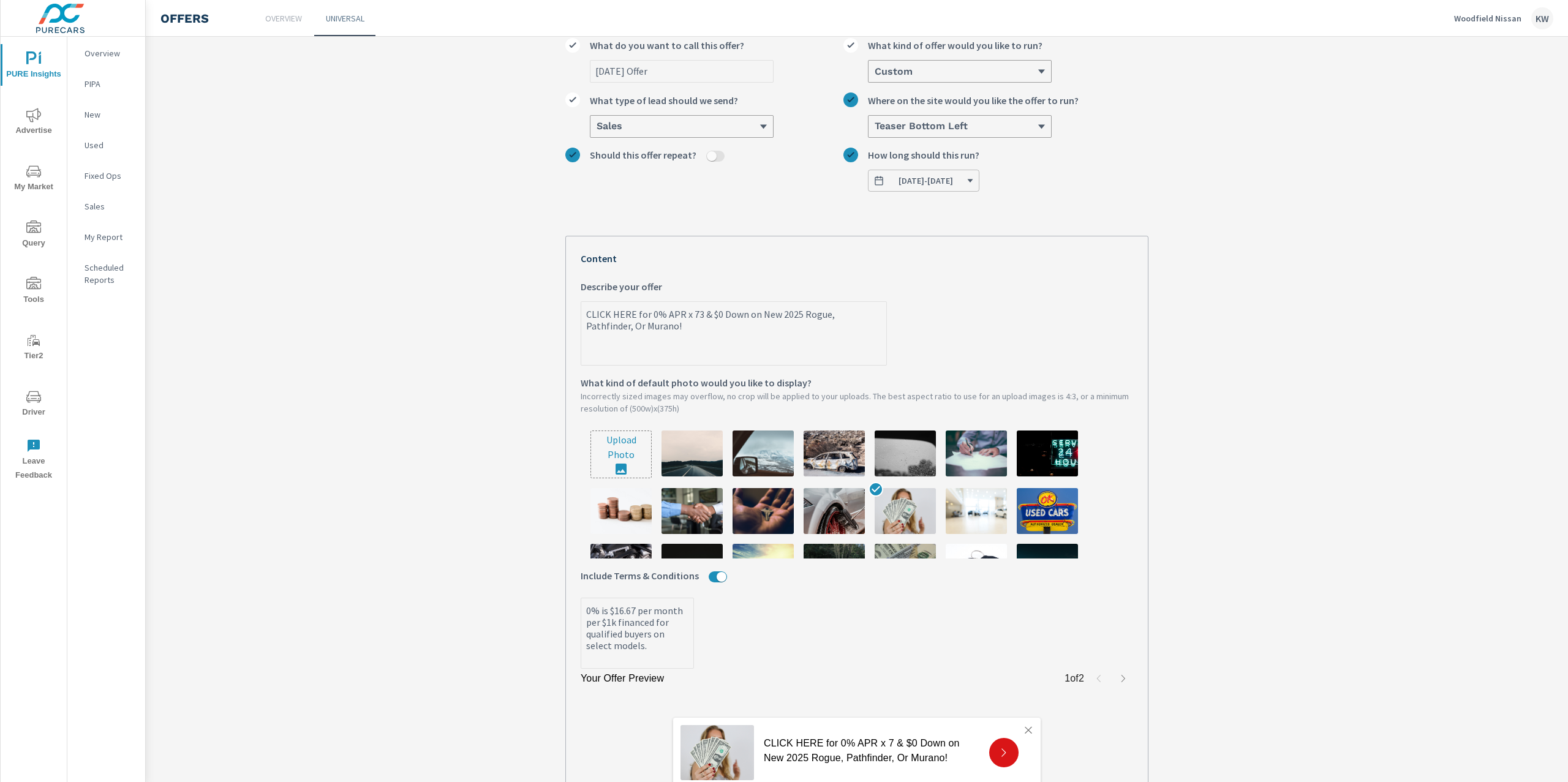
type textarea "x"
type textarea "CLICK HERE for 0% APR x 7 & $0 Down on New 2025 Rogue, Pathfinder, Or Murano!"
type textarea "x"
type textarea "CLICK HERE for 0% APR x 72 & $0 Down on New 2025 Rogue, Pathfinder, Or Murano!"
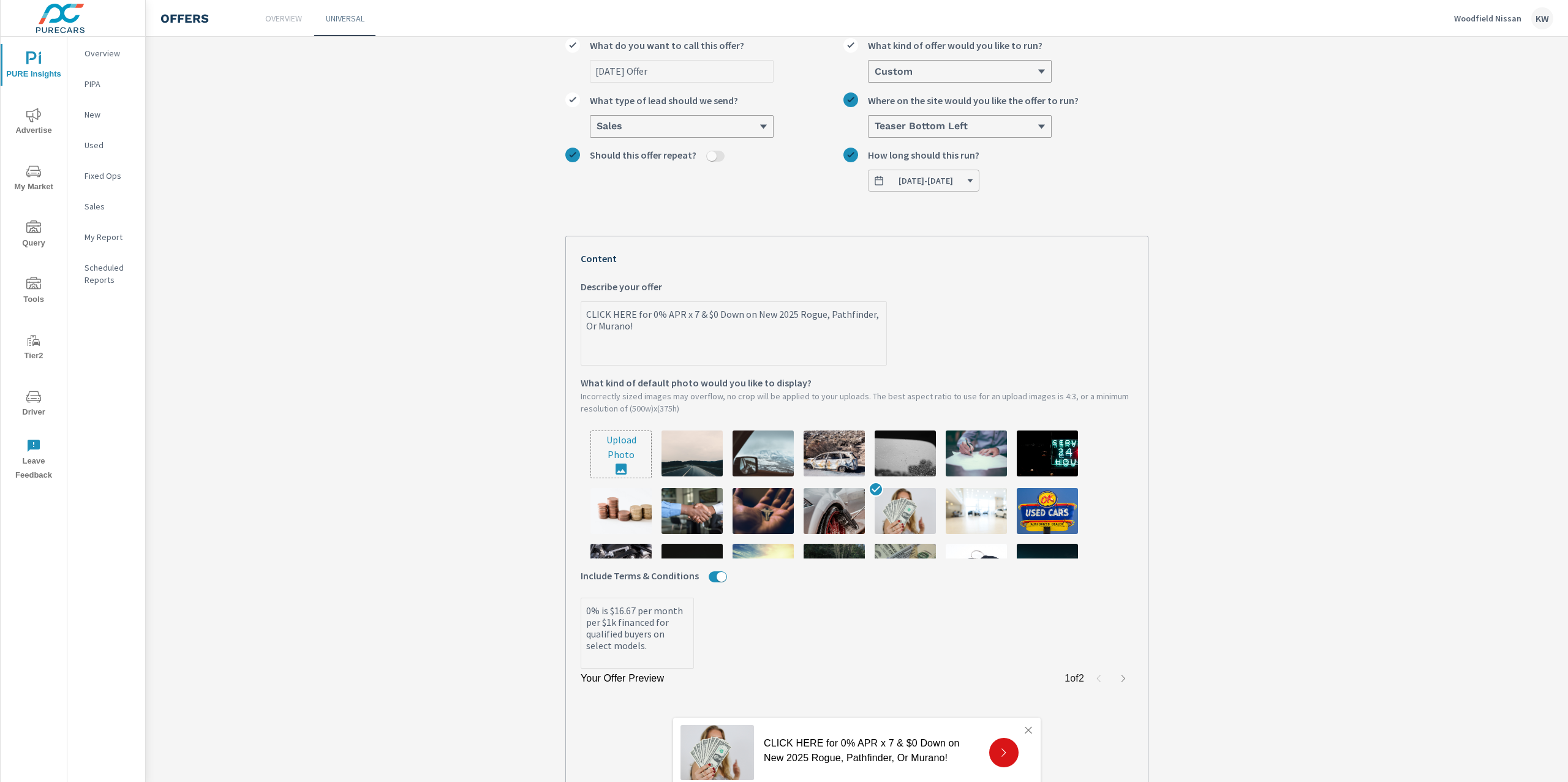
type textarea "x"
type textarea "CLICK HERE for 0% APR x 72 $0 Down on New 2025 Rogue, Pathfinder, Or Murano!"
type textarea "x"
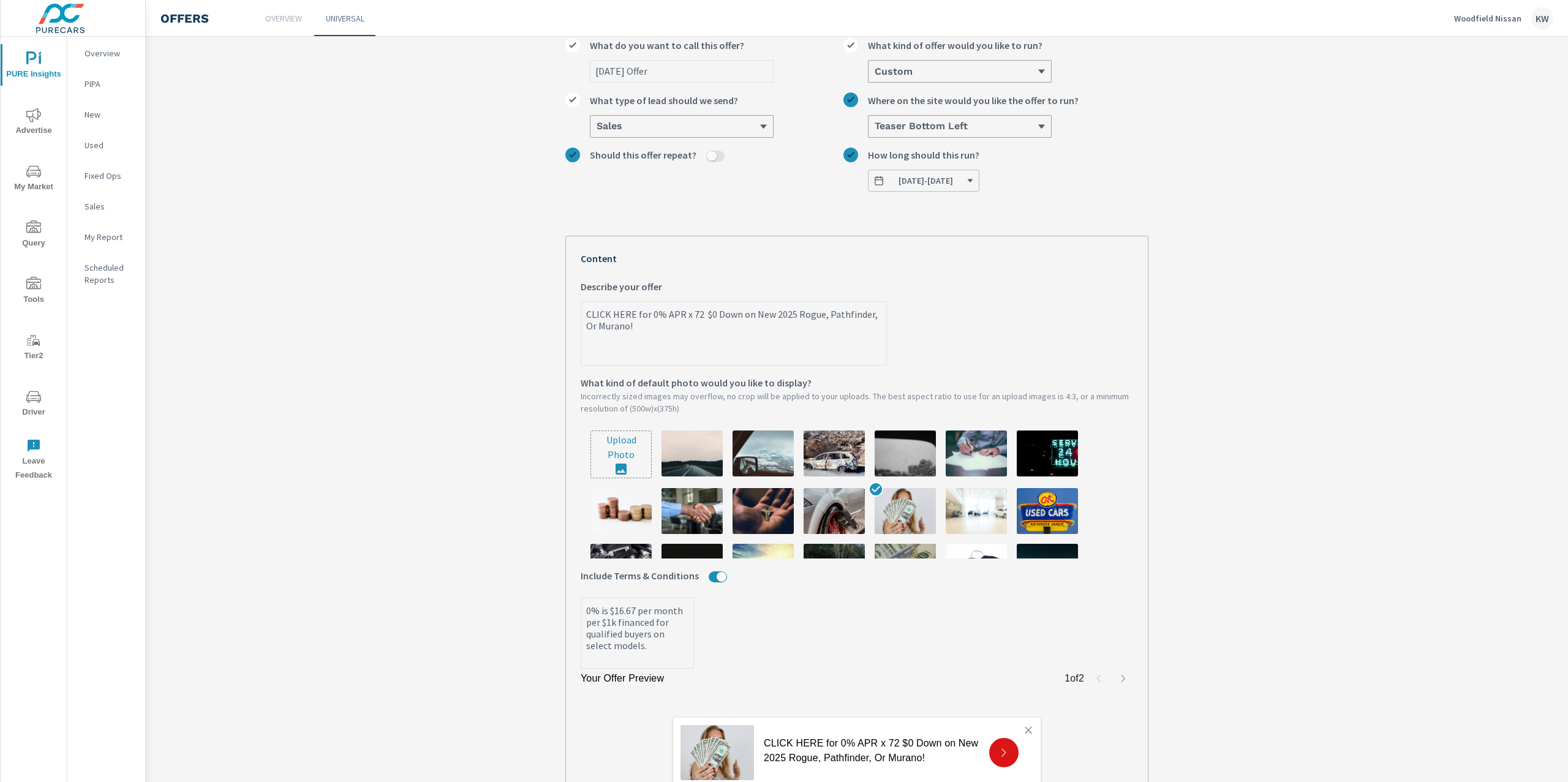
type textarea "CLICK HERE for 0% APR x 72 $0 Down on New 2025 Rogue, Pathfinder, Or Murano!"
type textarea "x"
type textarea "CLICK HERE for 0% APR x 72 0 Down on New 2025 Rogue, Pathfinder, Or Murano!"
type textarea "x"
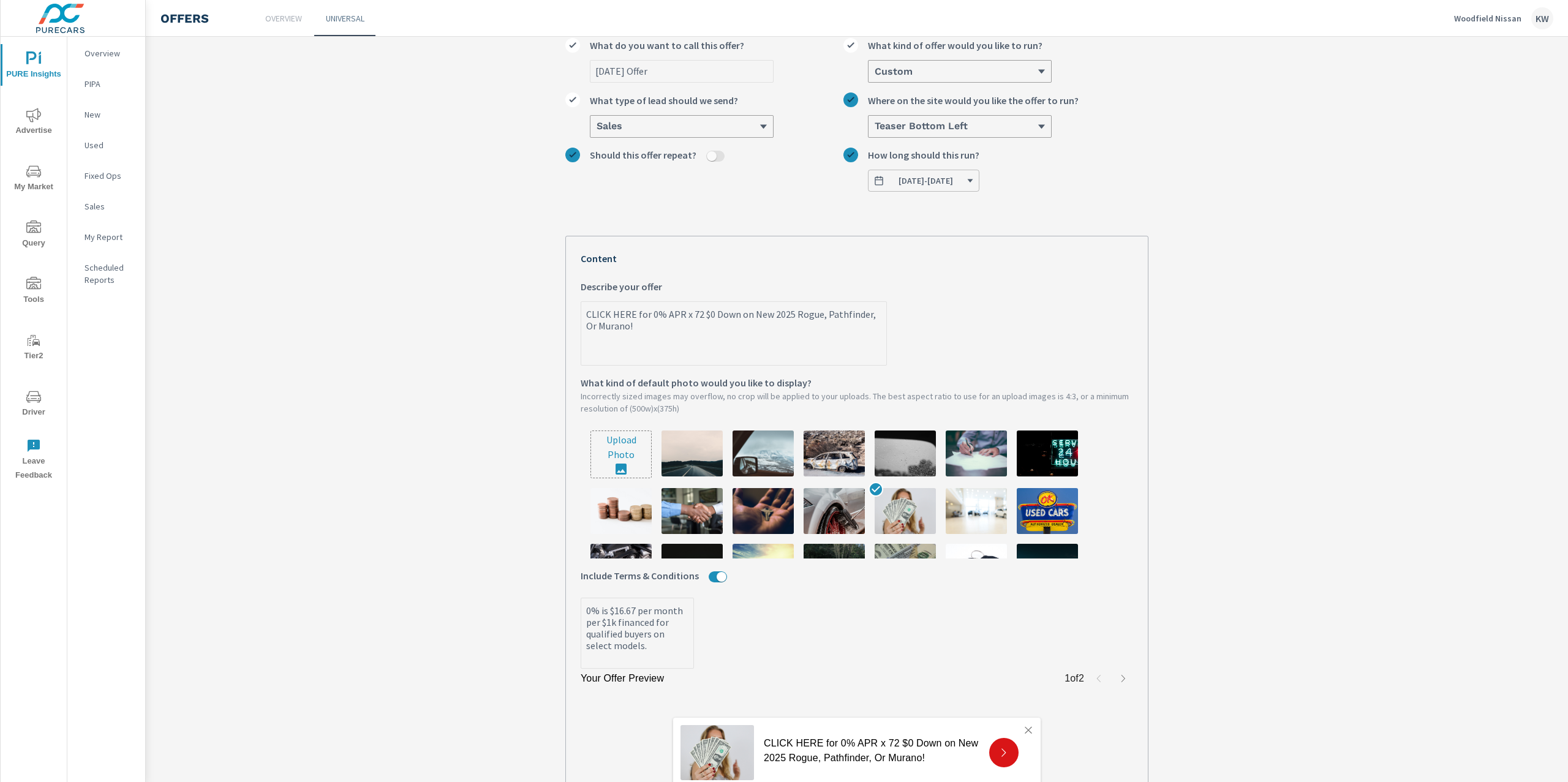
type textarea "x"
type textarea "CLICK HERE for 0% APR x 72 Down on New 2025 Rogue, Pathfinder, Or Murano!"
type textarea "x"
type textarea "CLICK HERE for 0% APR x 72 Down on New 2025 Rogue, Pathfinder, Or Murano!"
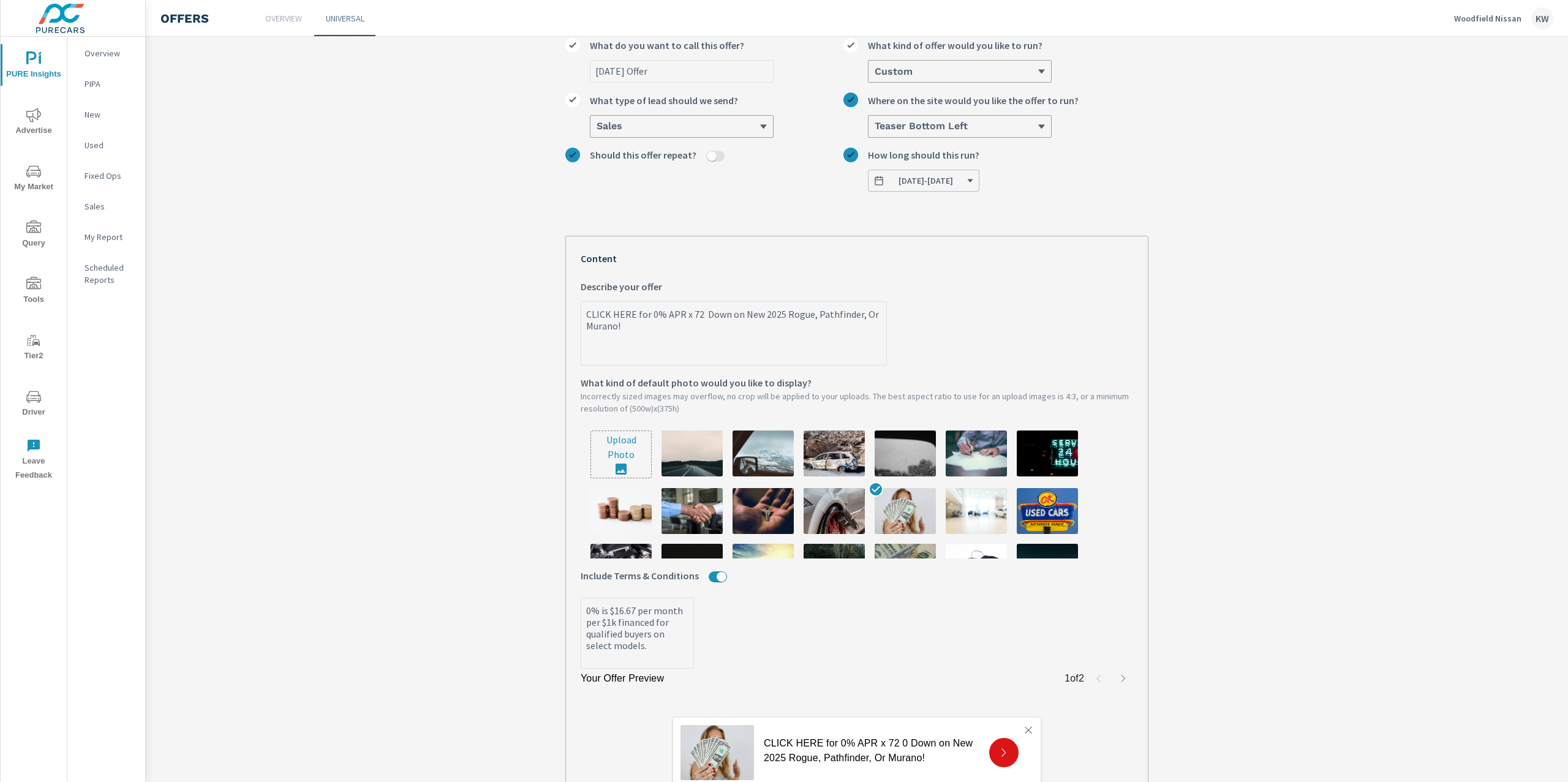
type textarea "x"
type textarea "CLICK HERE for 0% APR x 72 own on New 2025 Rogue, Pathfinder, Or Murano!"
type textarea "x"
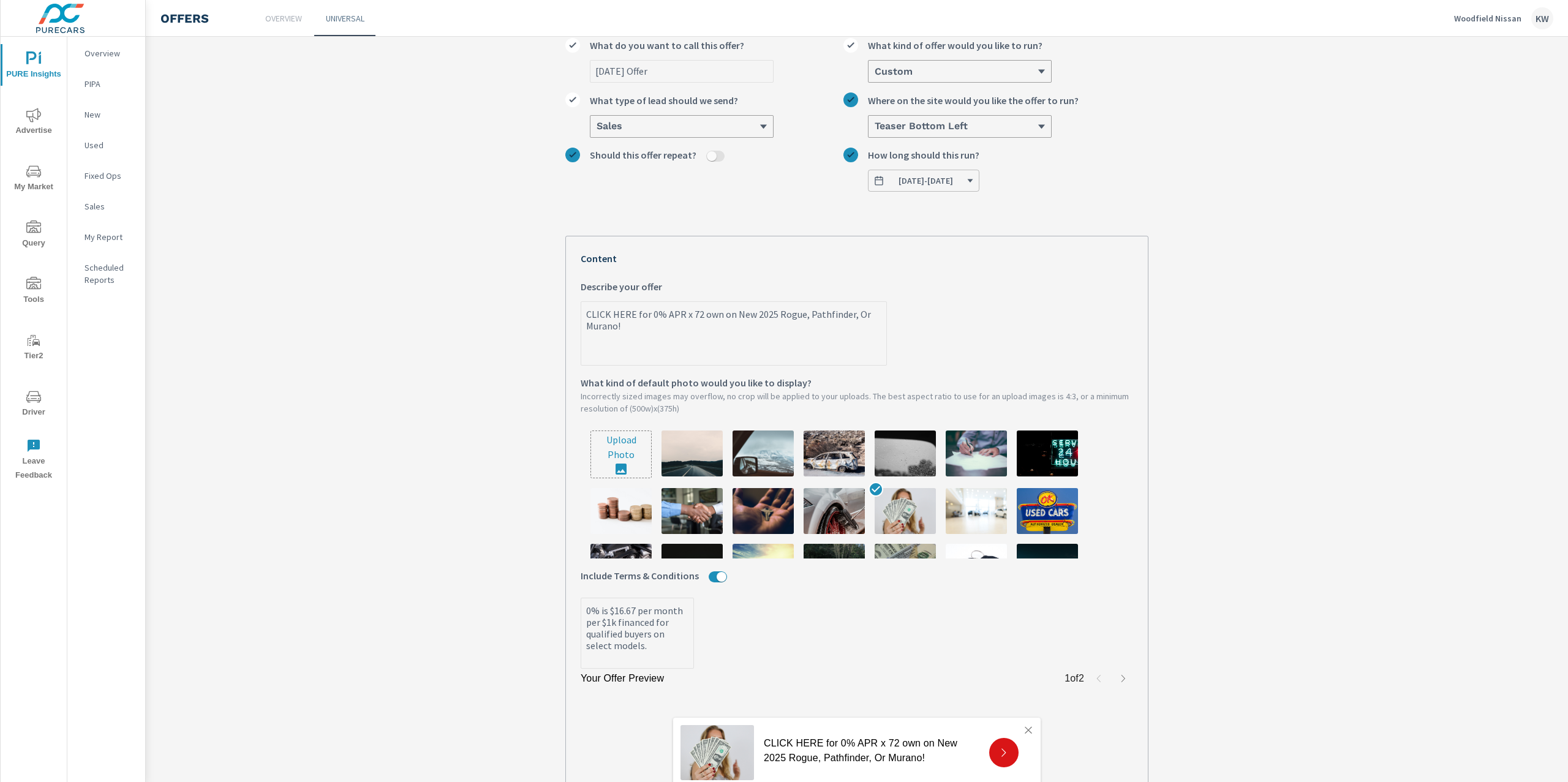
type textarea "CLICK HERE for 0% APR x 72 wn on New 2025 Rogue, Pathfinder, Or Murano!"
type textarea "x"
type textarea "CLICK HERE for 0% APR x 72 n on New 2025 Rogue, Pathfinder, Or Murano!"
type textarea "x"
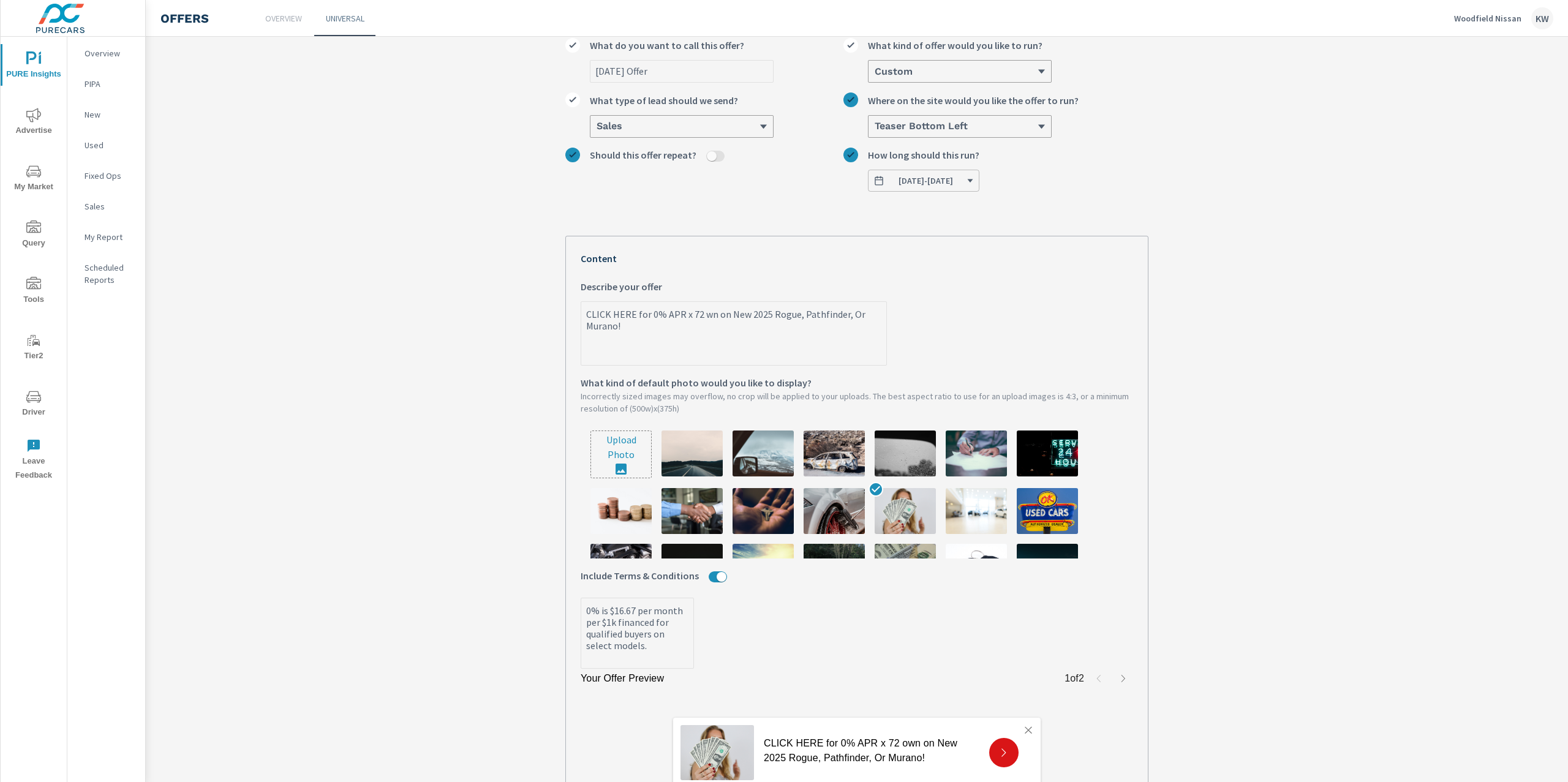
type textarea "x"
type textarea "CLICK HERE for 0% APR x 72 on New 2025 Rogue, Pathfinder, Or Murano!"
type textarea "x"
type textarea "CLICK HERE for 0% APR x 72 on New 2025 Rogue, Pathfinder, Or Murano!"
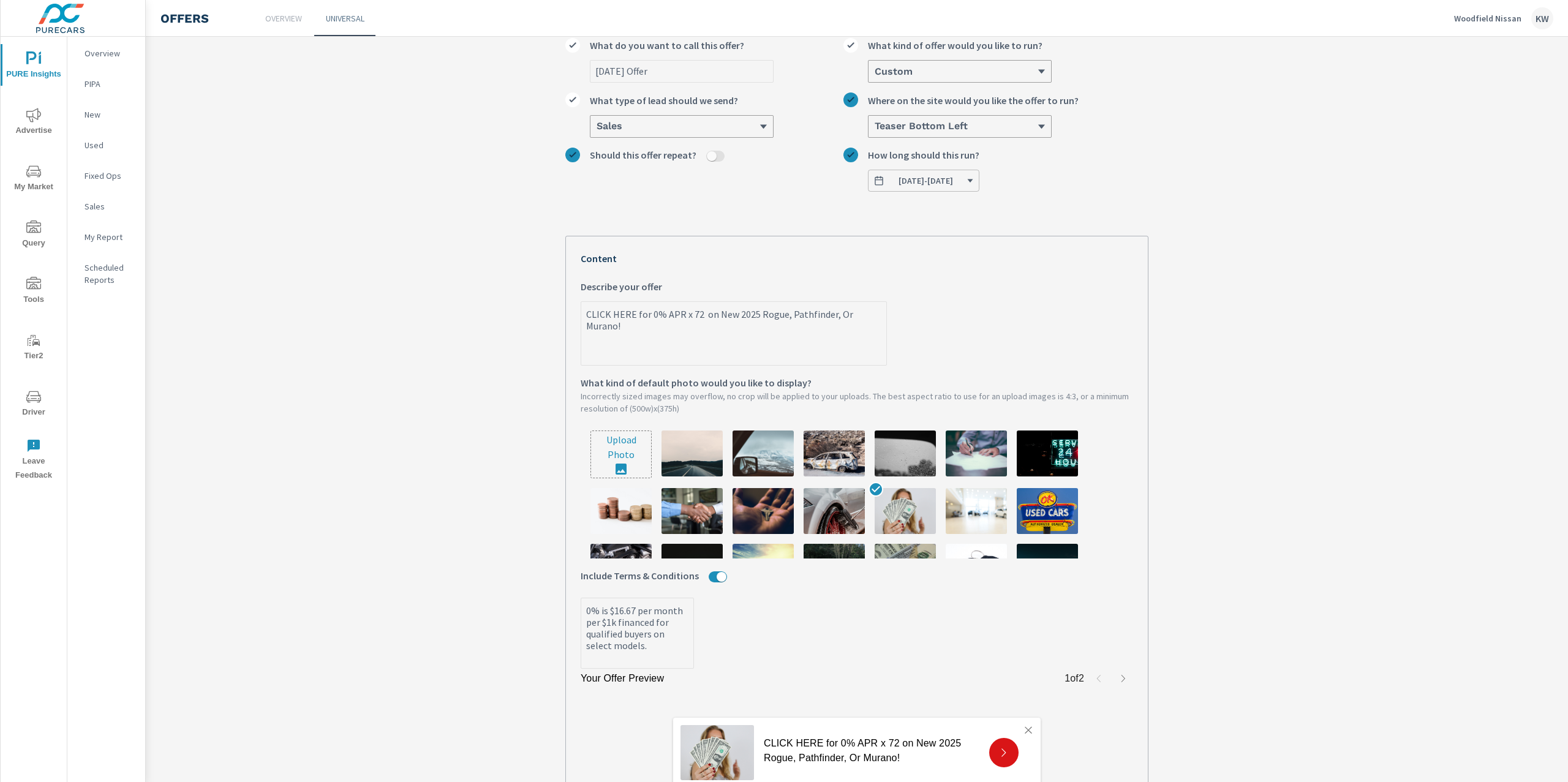
type textarea "x"
type textarea "CLICK HERE for 0% APR x 72 on New 2025 NRogue, Pathfinder, Or Murano!"
type textarea "x"
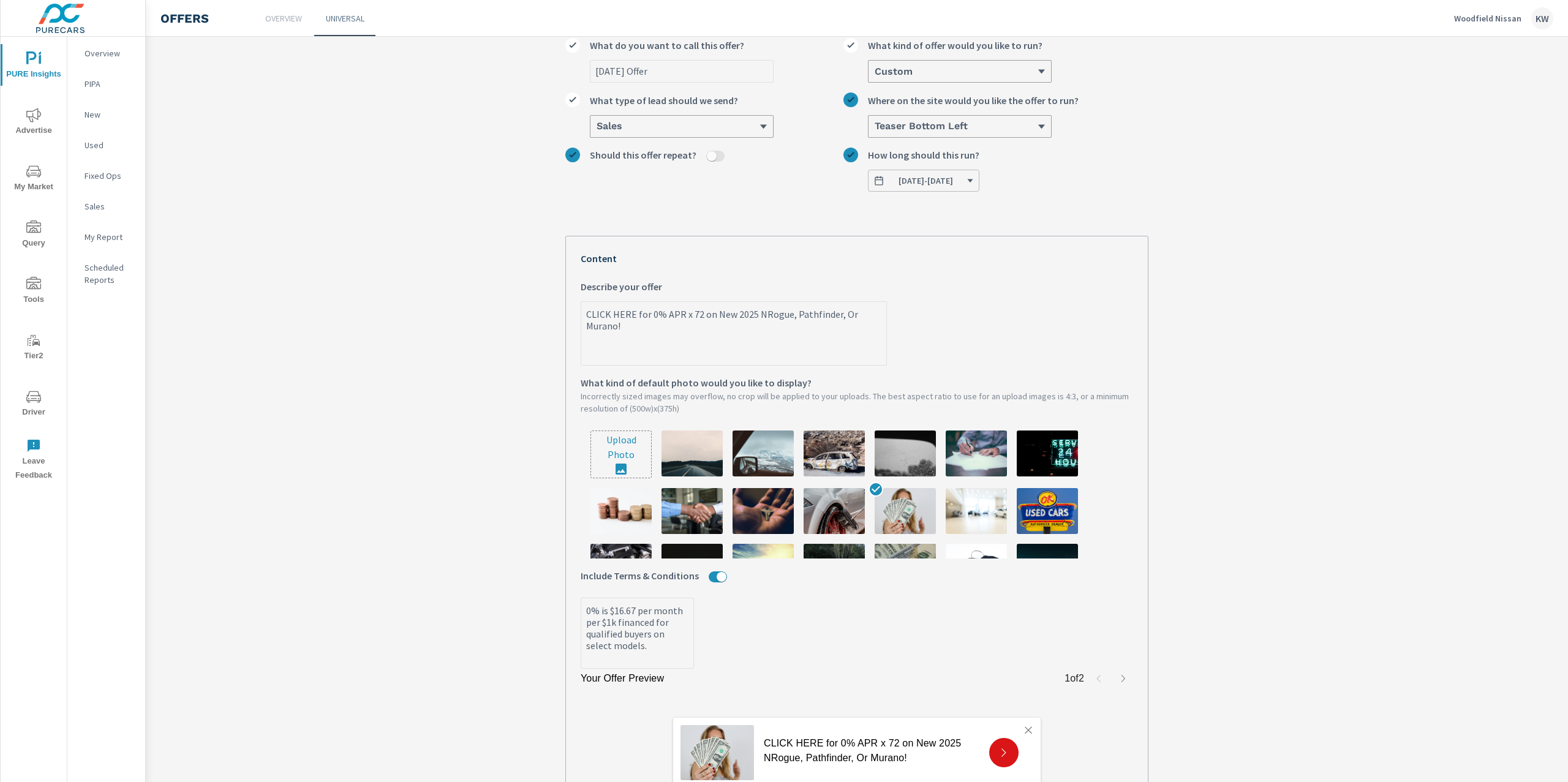
type textarea "CLICK HERE for 0% APR x 72 on New 2025 NiRogue, Pathfinder, Or Murano!"
type textarea "x"
type textarea "CLICK HERE for 0% APR x 72 on New 2025 NisRogue, Pathfinder, Or Murano!"
type textarea "x"
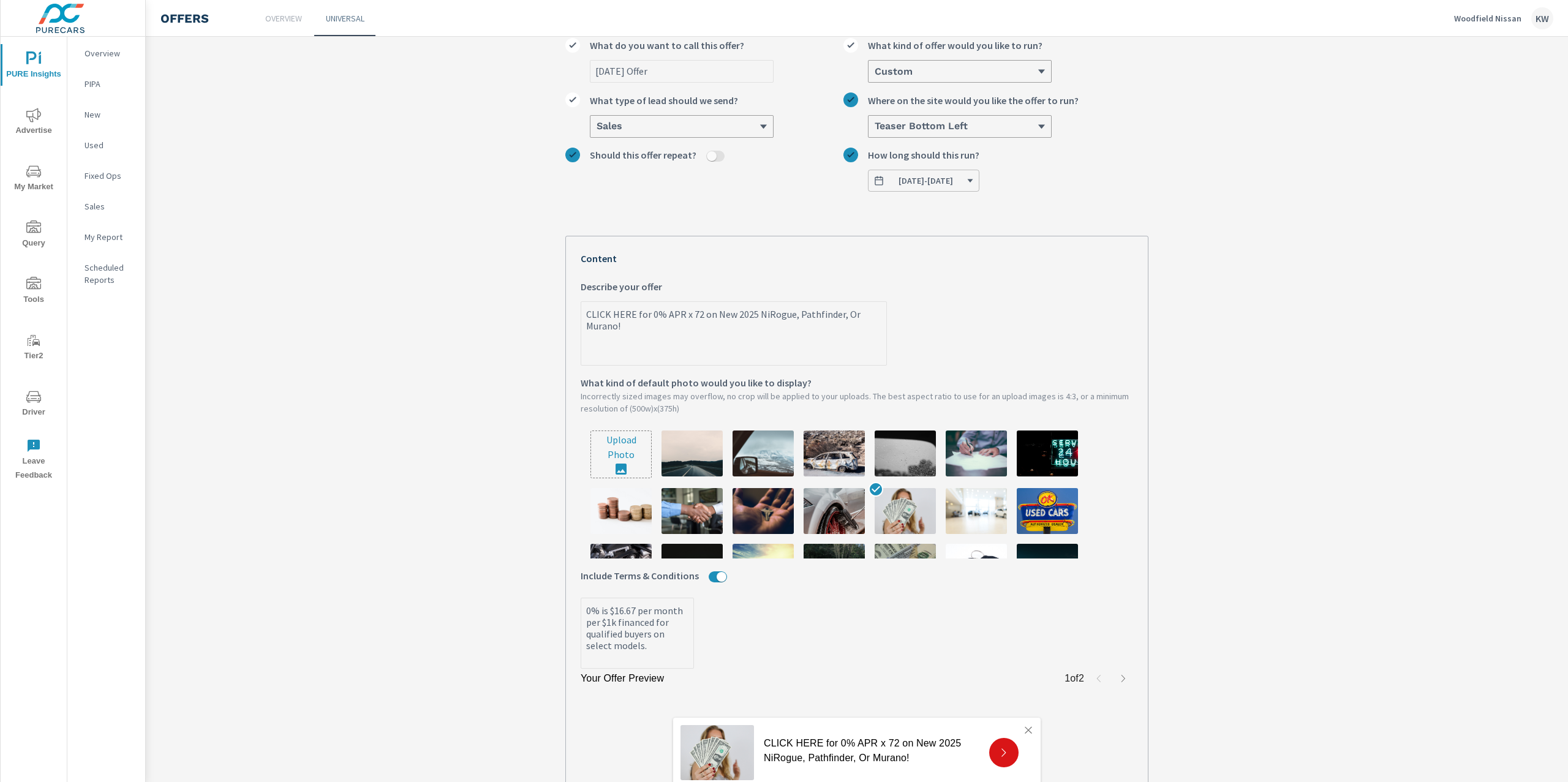
type textarea "x"
type textarea "CLICK HERE for 0% APR x 72 on New 2025 NissRogue, Pathfinder, Or Murano!"
type textarea "x"
type textarea "CLICK HERE for 0% APR x 72 on New 2025 NissaRogue, Pathfinder, Or Murano!"
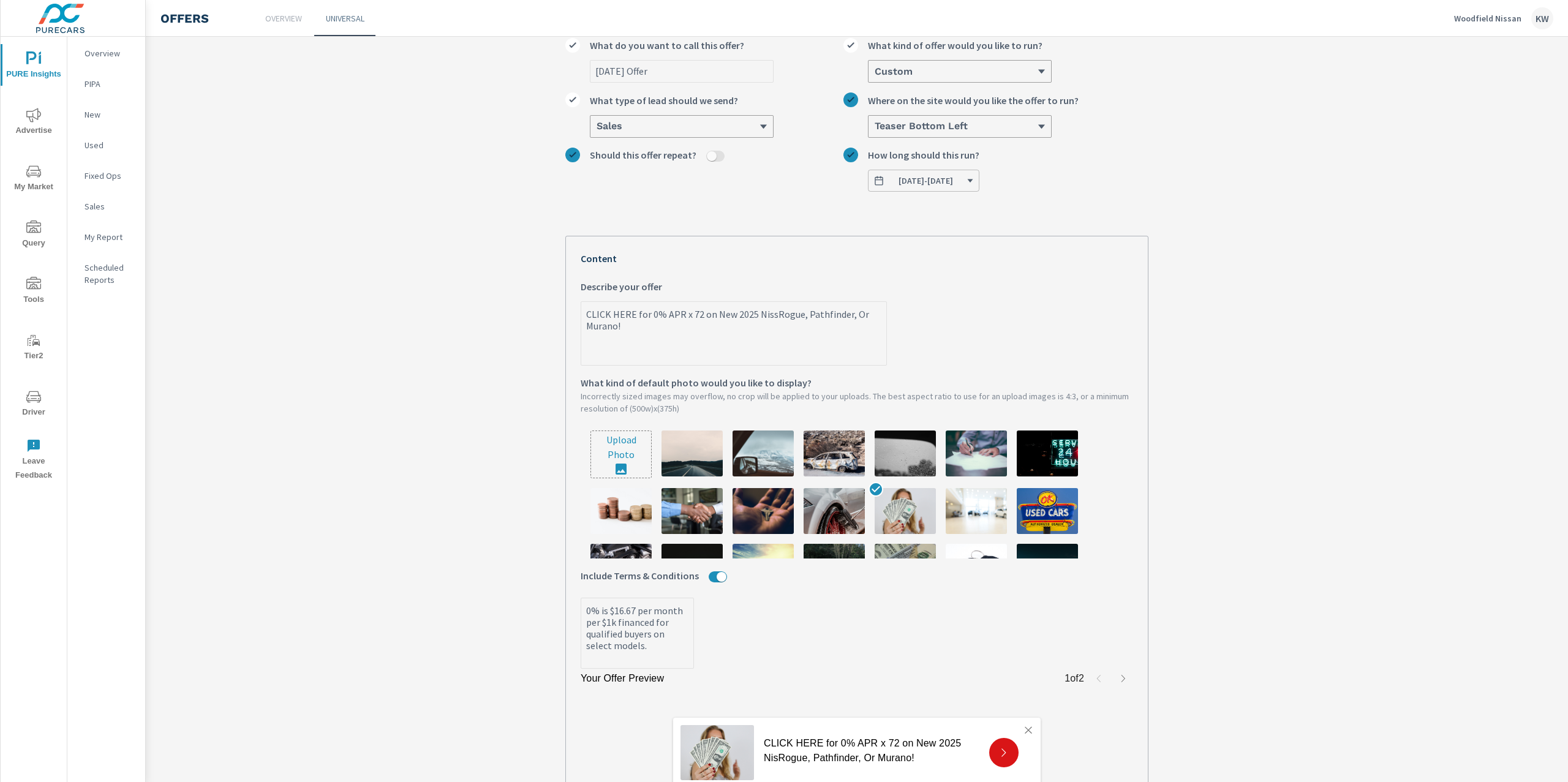
type textarea "x"
type textarea "CLICK HERE for 0% APR x 72 on New 2025 NissanRogue, Pathfinder, Or Murano!"
type textarea "x"
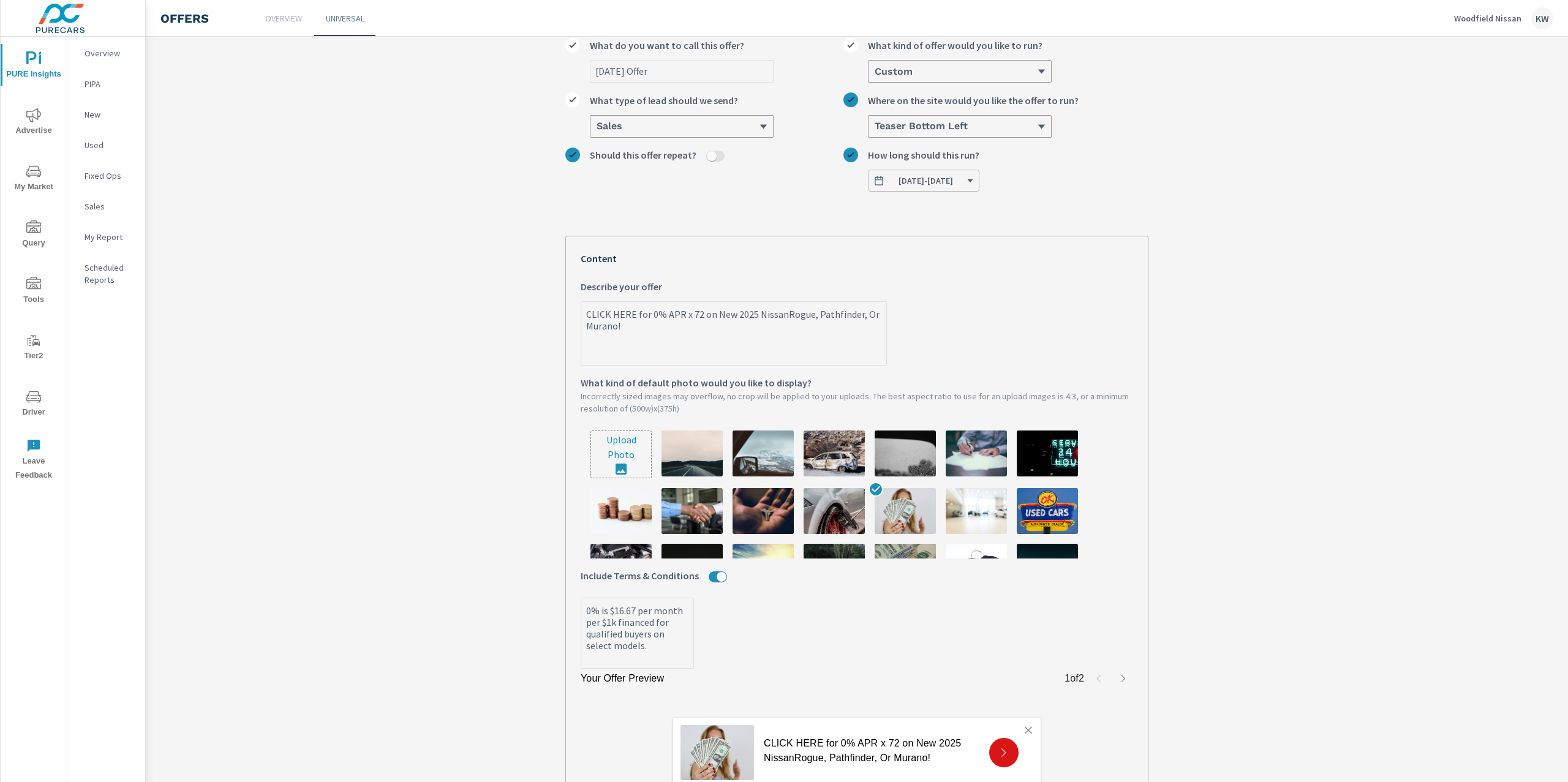
type textarea "CLICK HERE for 0% APR x 72 on New 2025 NissansRogue, Pathfinder, Or Murano!"
type textarea "x"
type textarea "CLICK HERE for 0% APR x 72 on New 2025 Nissans Rogue, Pathfinder, Or Murano!"
type textarea "x"
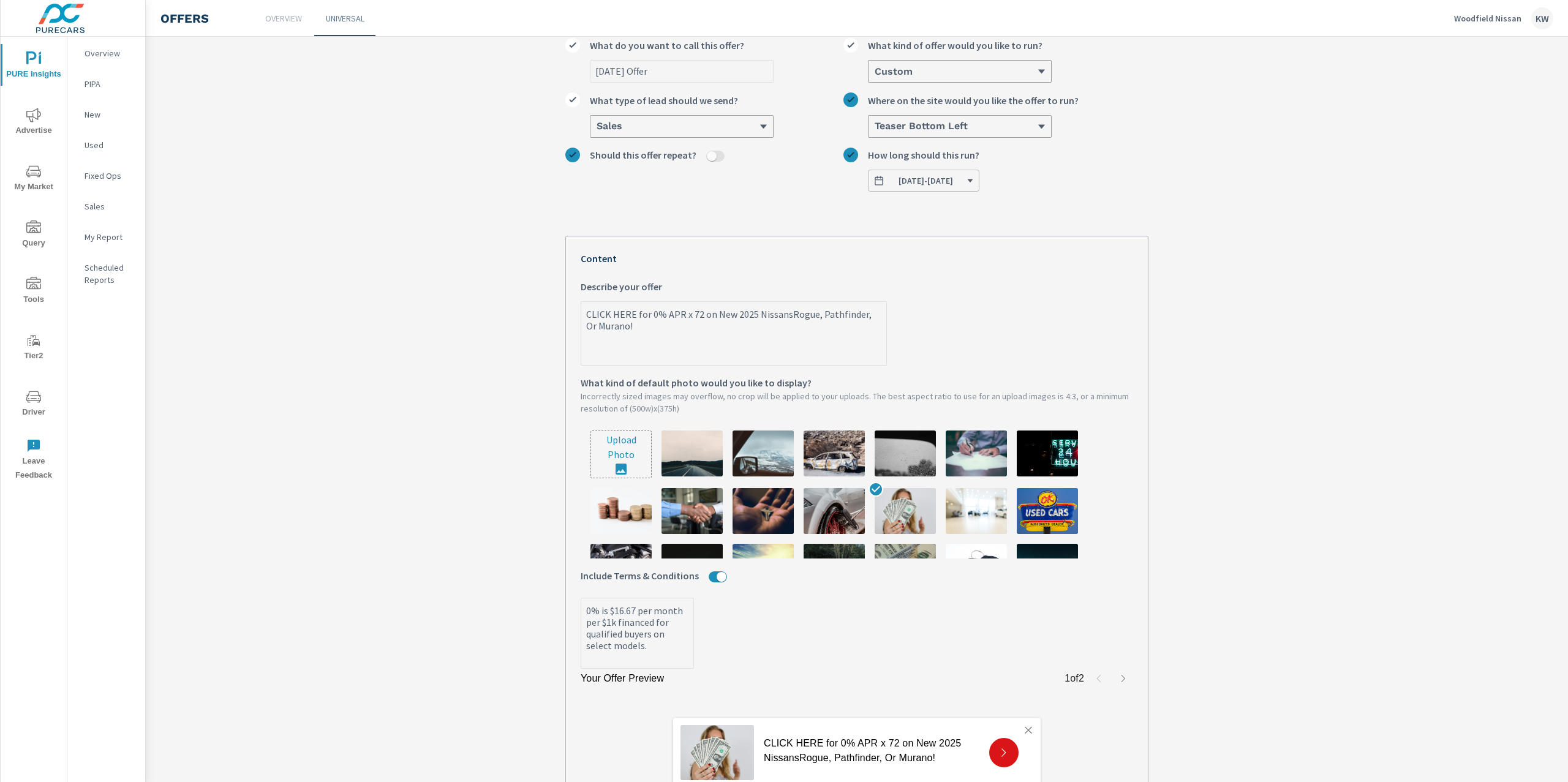
type textarea "x"
type textarea "CLICK HERE for 0% APR x 72 on New 2025 Nissans ogue, Pathfinder, Or Murano!"
type textarea "x"
type textarea "CLICK HERE for 0% APR x 72 on New 2025 Nissans gue, Pathfinder, Or Murano!"
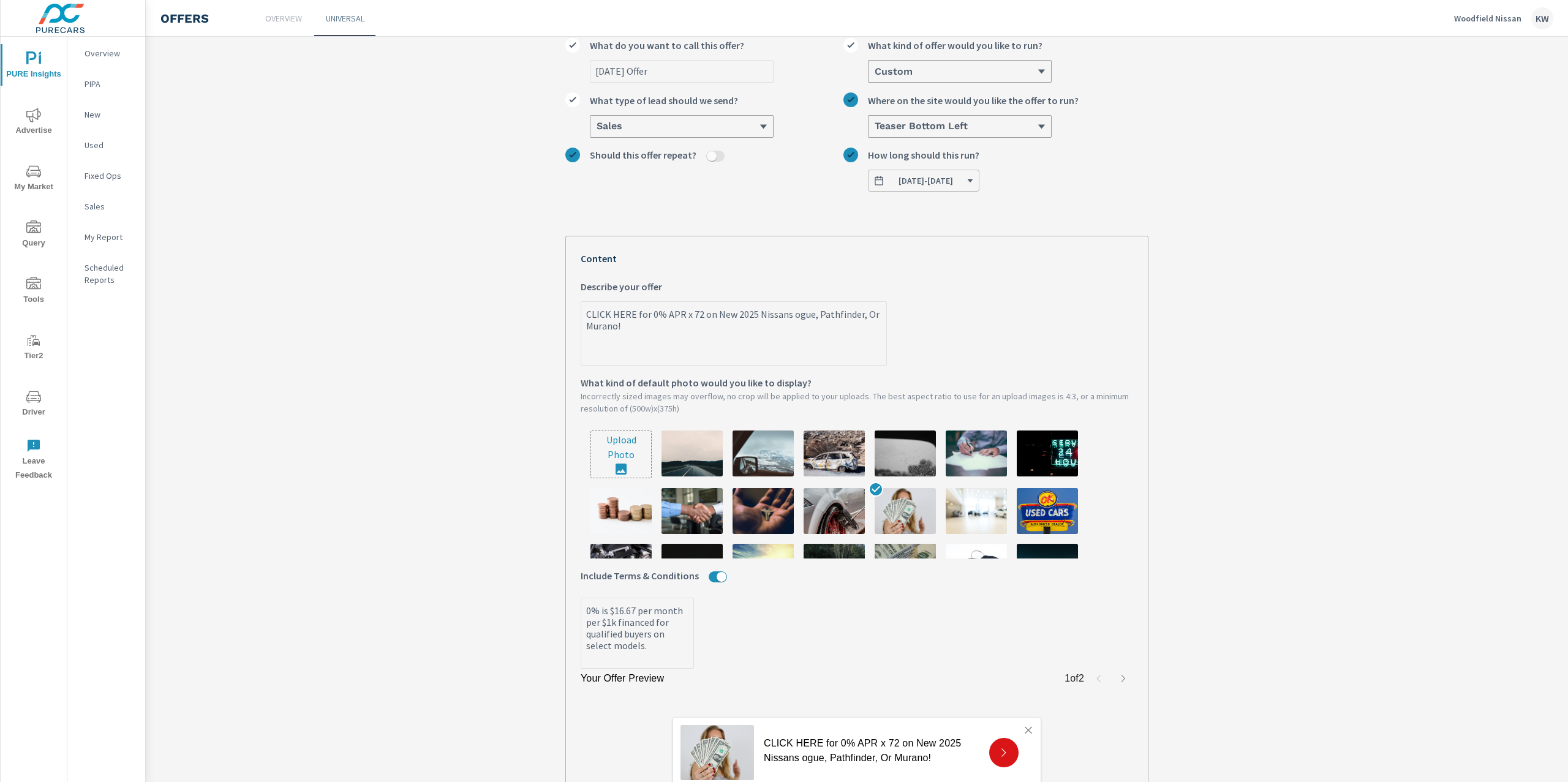
type textarea "x"
type textarea "CLICK HERE for 0% APR x 72 on New 2025 Nissans ue, Pathfinder, Or Murano!"
type textarea "x"
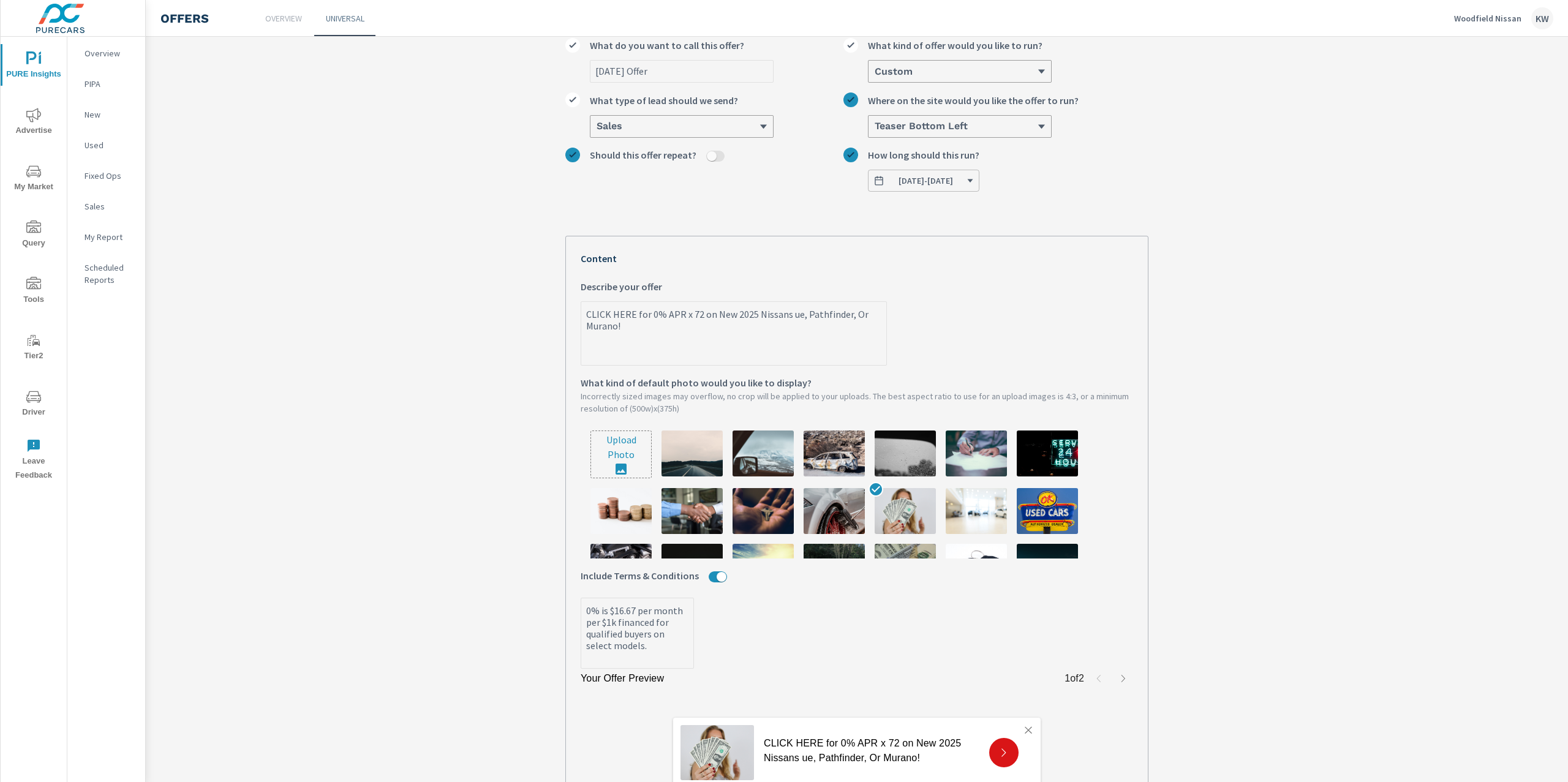
type textarea "CLICK HERE for 0% APR x 72 on New 2025 Nissans e, Pathfinder, Or Murano!"
type textarea "x"
type textarea "CLICK HERE for 0% APR x 72 on New 2025 Nissans , Pathfinder, Or Murano!"
type textarea "x"
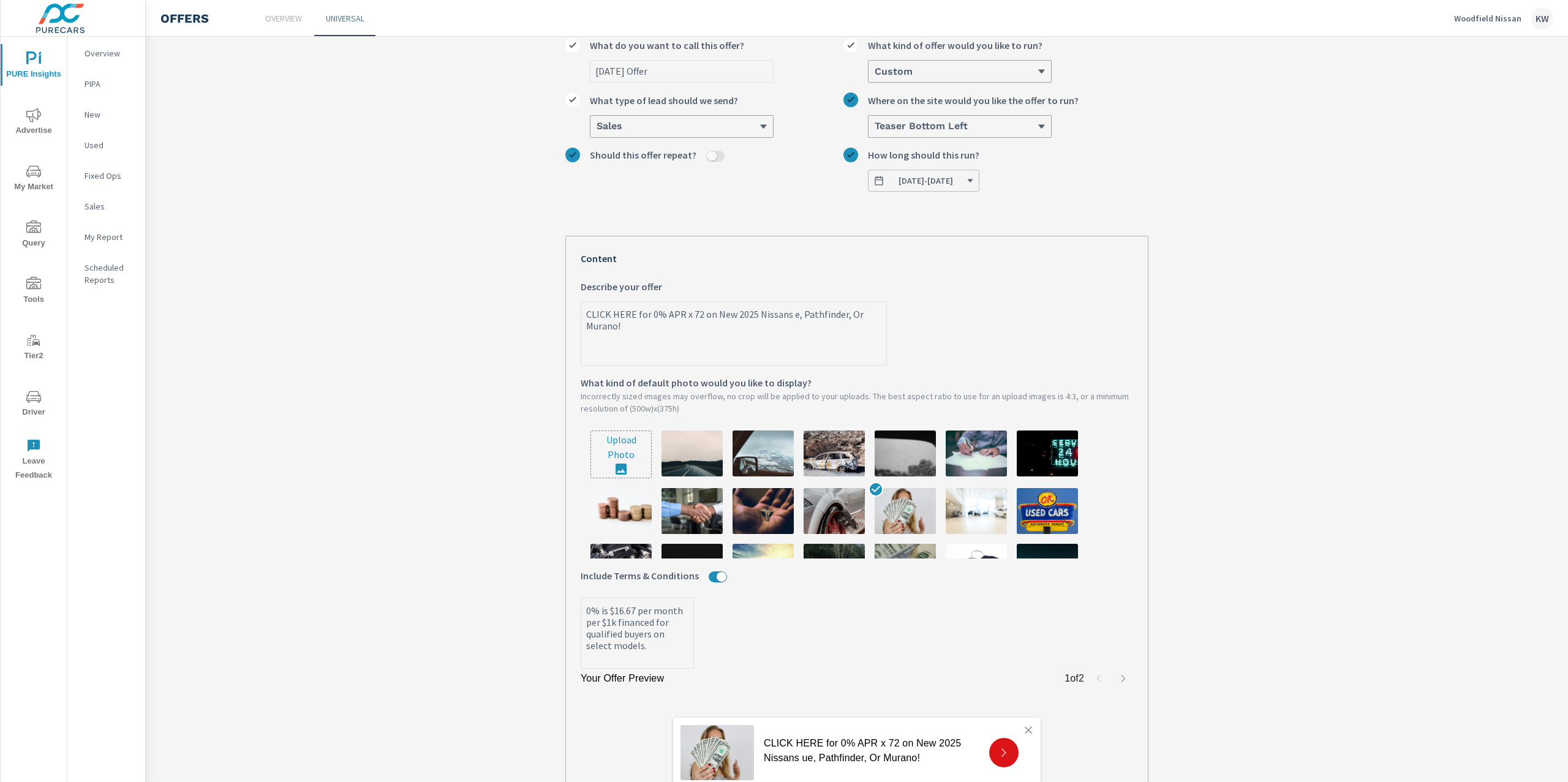
type textarea "x"
type textarea "CLICK HERE for 0% APR x 72 on New 2025 Nissans Pathfinder, Or Murano!"
type textarea "x"
type textarea "CLICK HERE for 0% APR x 72 on New 2025 Nissans Pathfinder, Or Murano!"
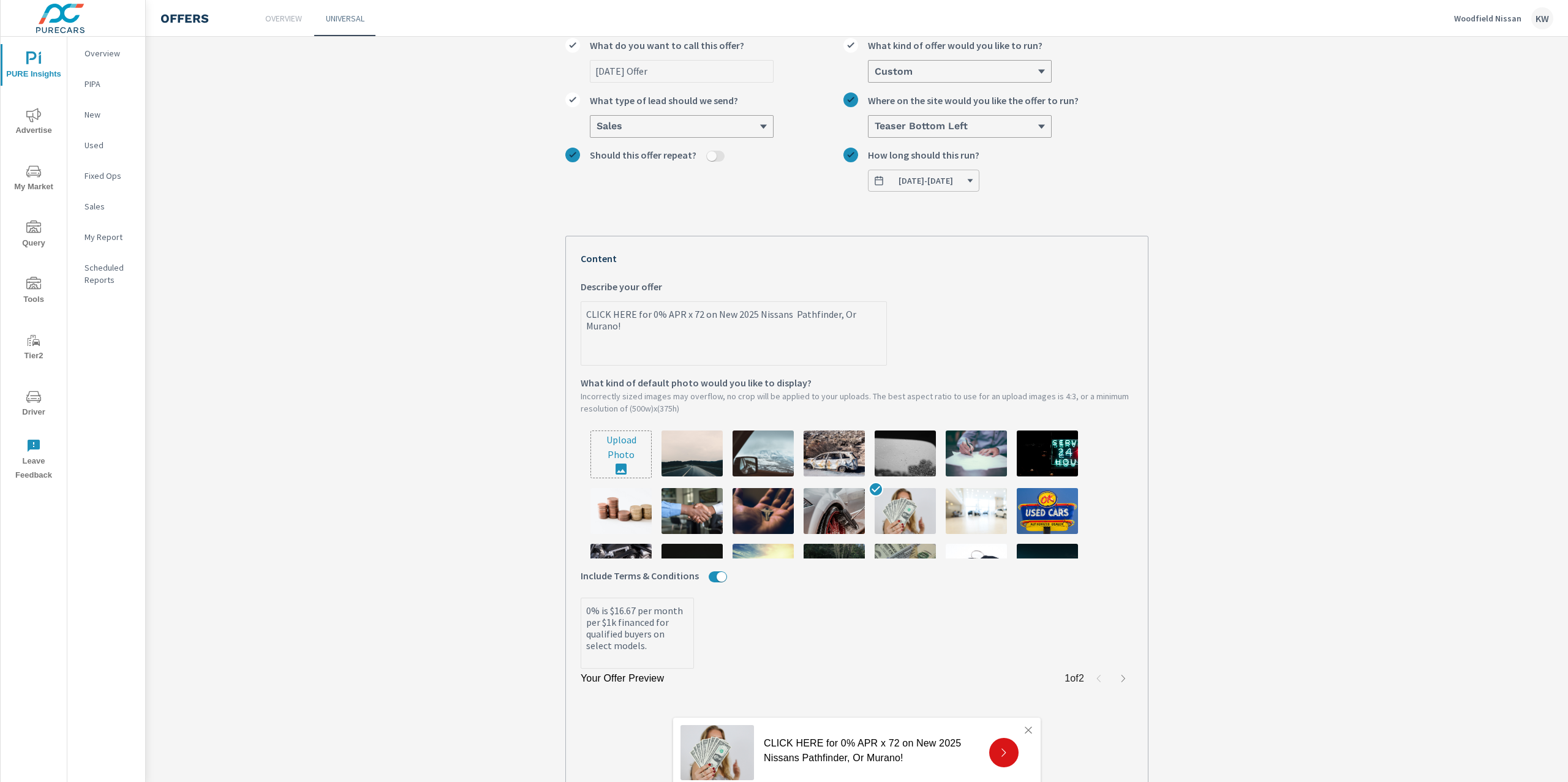
type textarea "x"
type textarea "CLICK HERE for 0% APR x 72 on New 2025 Nissans athfinder, Or Murano!"
type textarea "x"
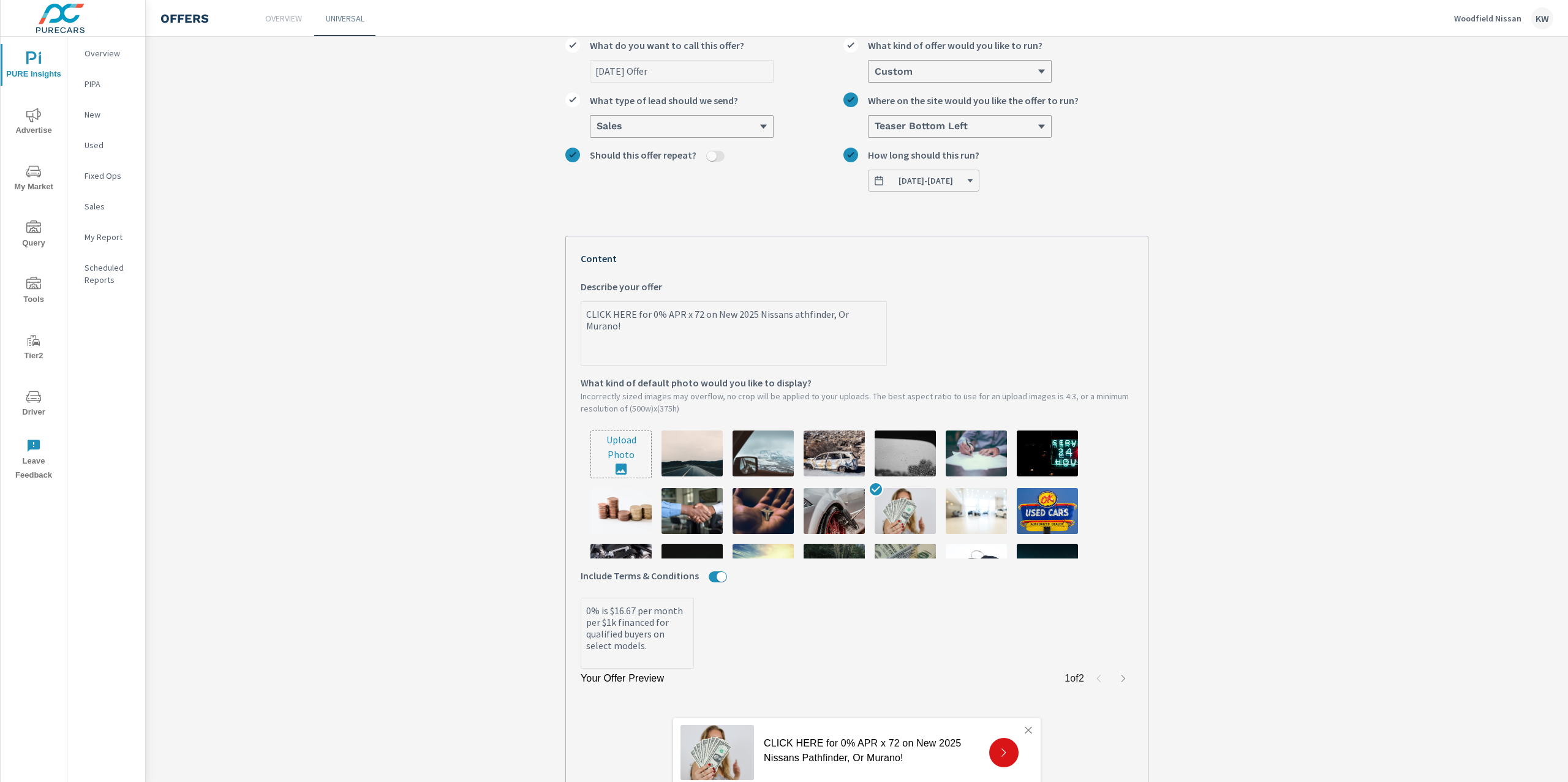
type textarea "CLICK HERE for 0% APR x 72 on New 2025 Nissans thfinder, Or Murano!"
type textarea "x"
type textarea "CLICK HERE for 0% APR x 72 on New 2025 Nissans hfinder, Or Murano!"
type textarea "x"
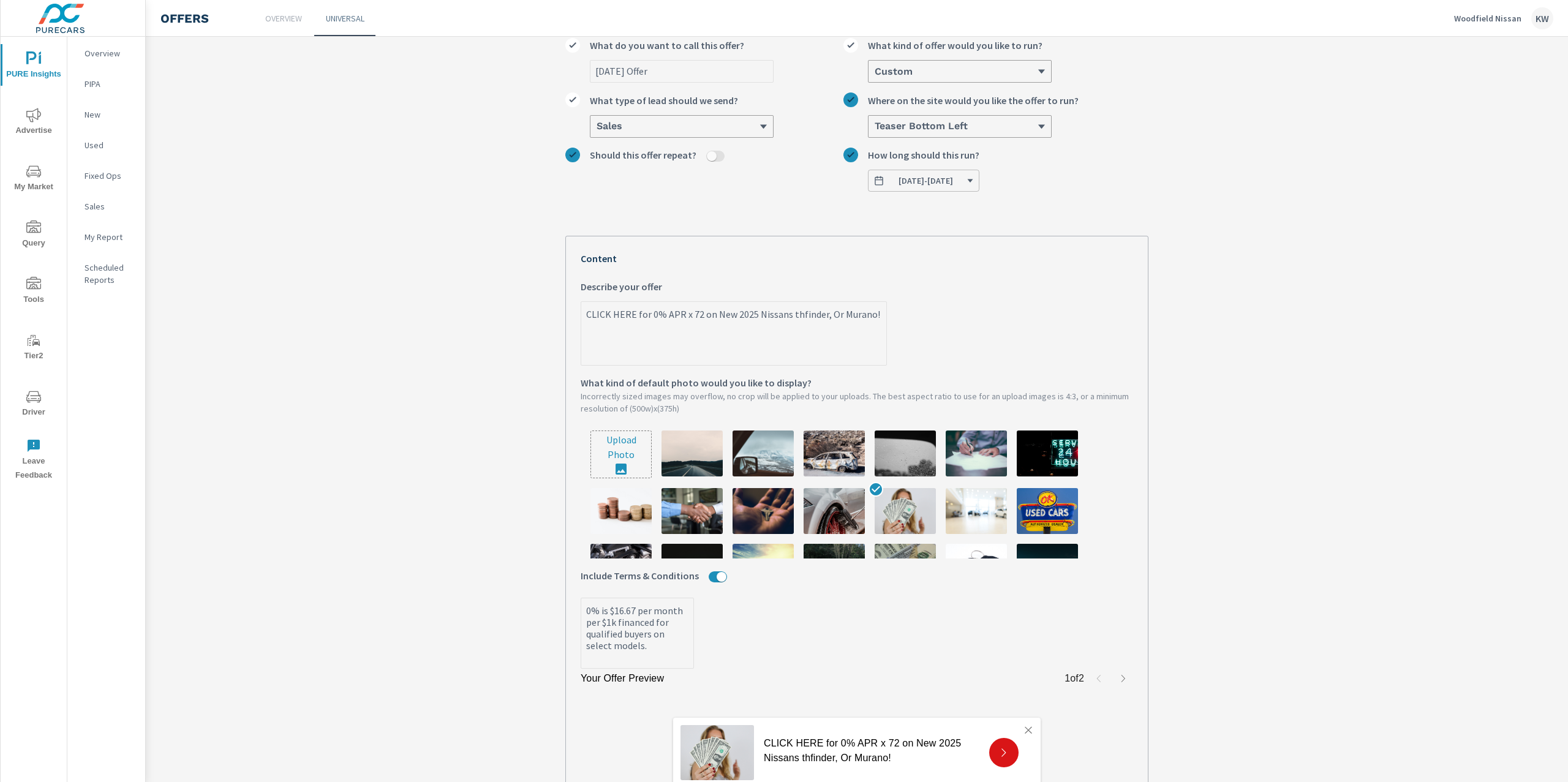
type textarea "x"
type textarea "CLICK HERE for 0% APR x 72 on New 2025 Nissans finder, Or Murano!"
type textarea "x"
type textarea "CLICK HERE for 0% APR x 72 on New 2025 Nissans inder, Or Murano!"
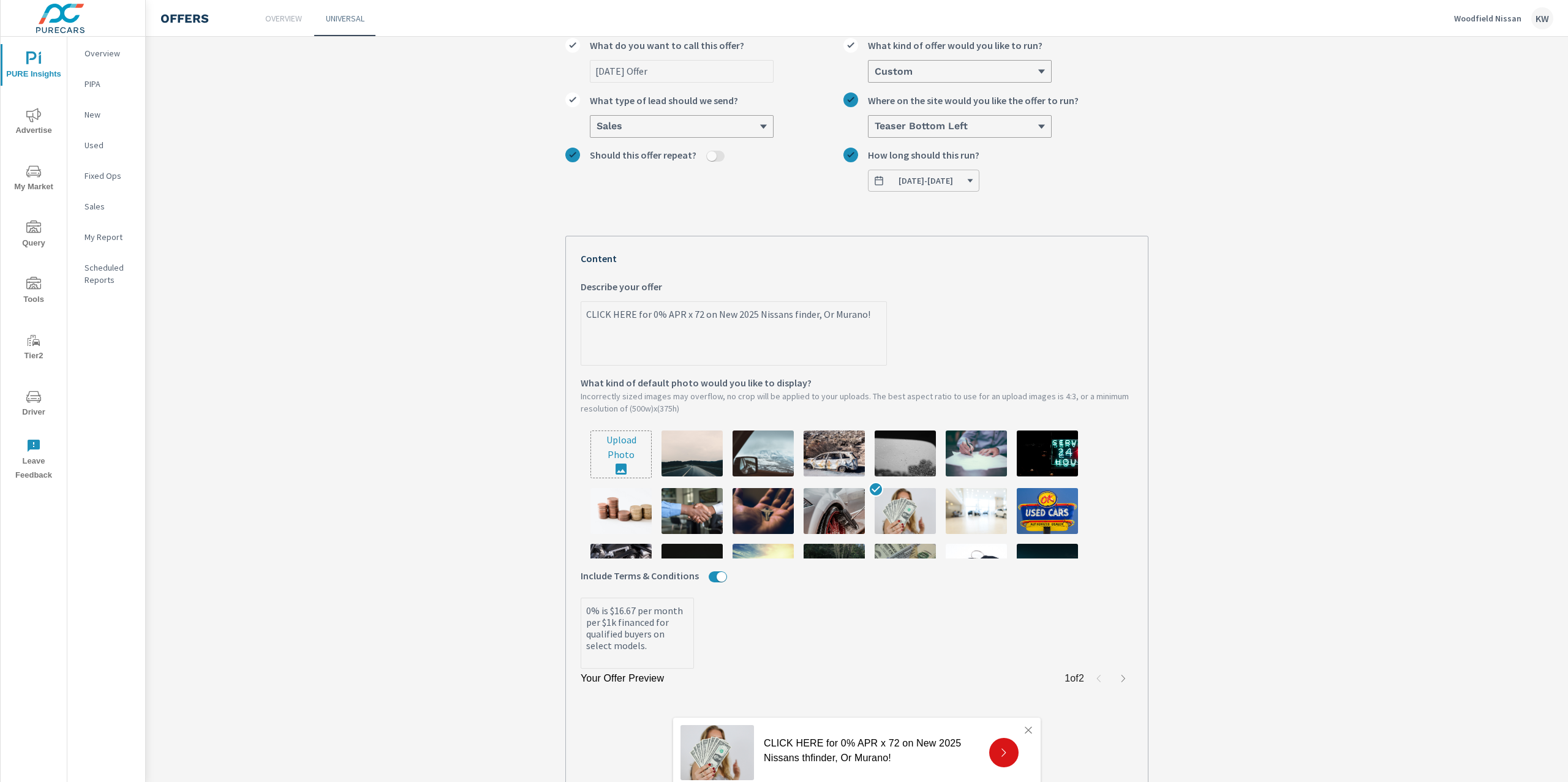
type textarea "x"
type textarea "CLICK HERE for 0% APR x 72 on New 2025 Nissans nder, Or Murano!"
type textarea "x"
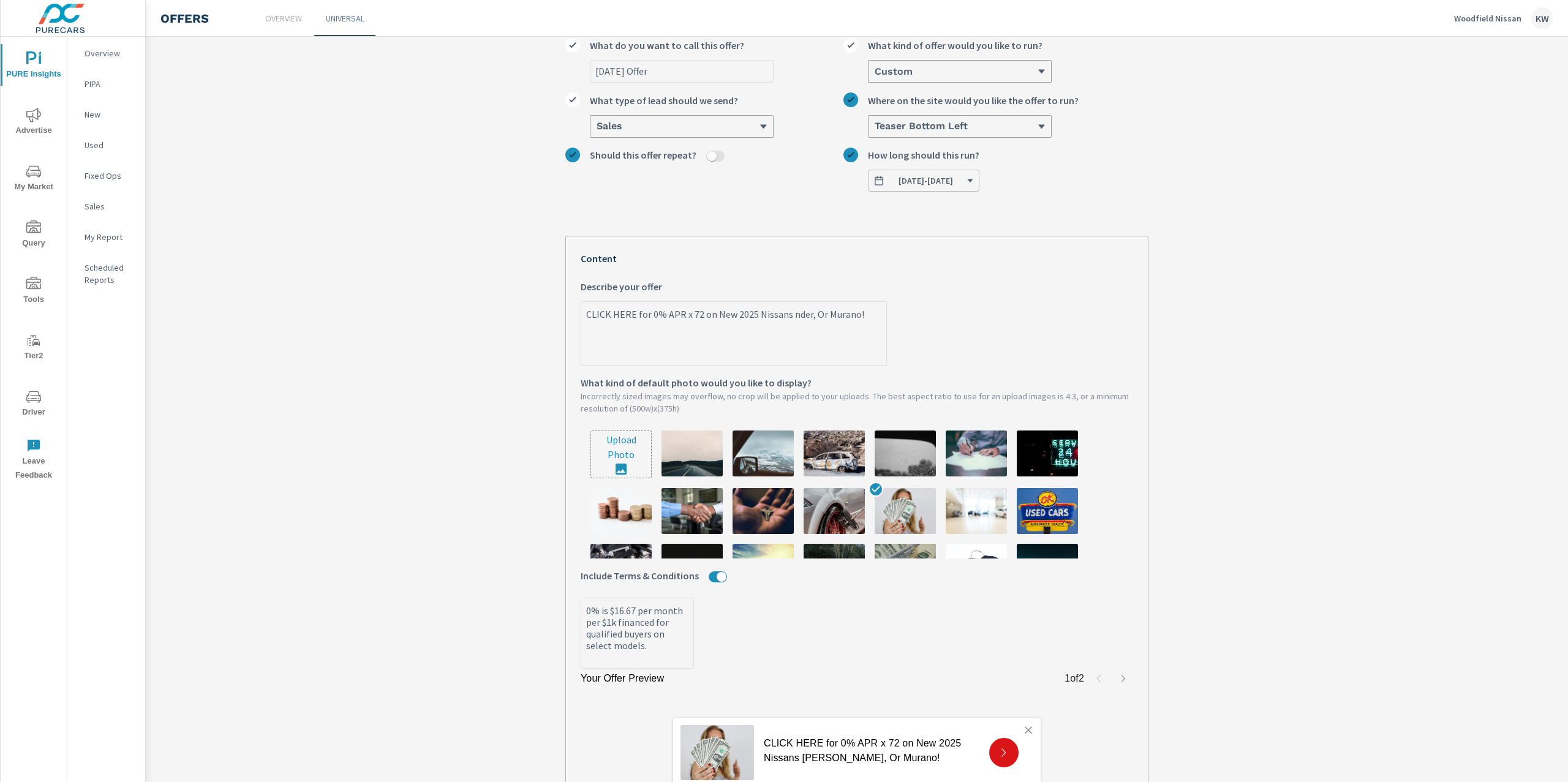
type textarea "CLICK HERE for 0% APR x 72 on New 2025 Nissans der, Or Murano!"
type textarea "x"
type textarea "CLICK HERE for 0% APR x 72 on New 2025 Nissans er, Or Murano!"
type textarea "x"
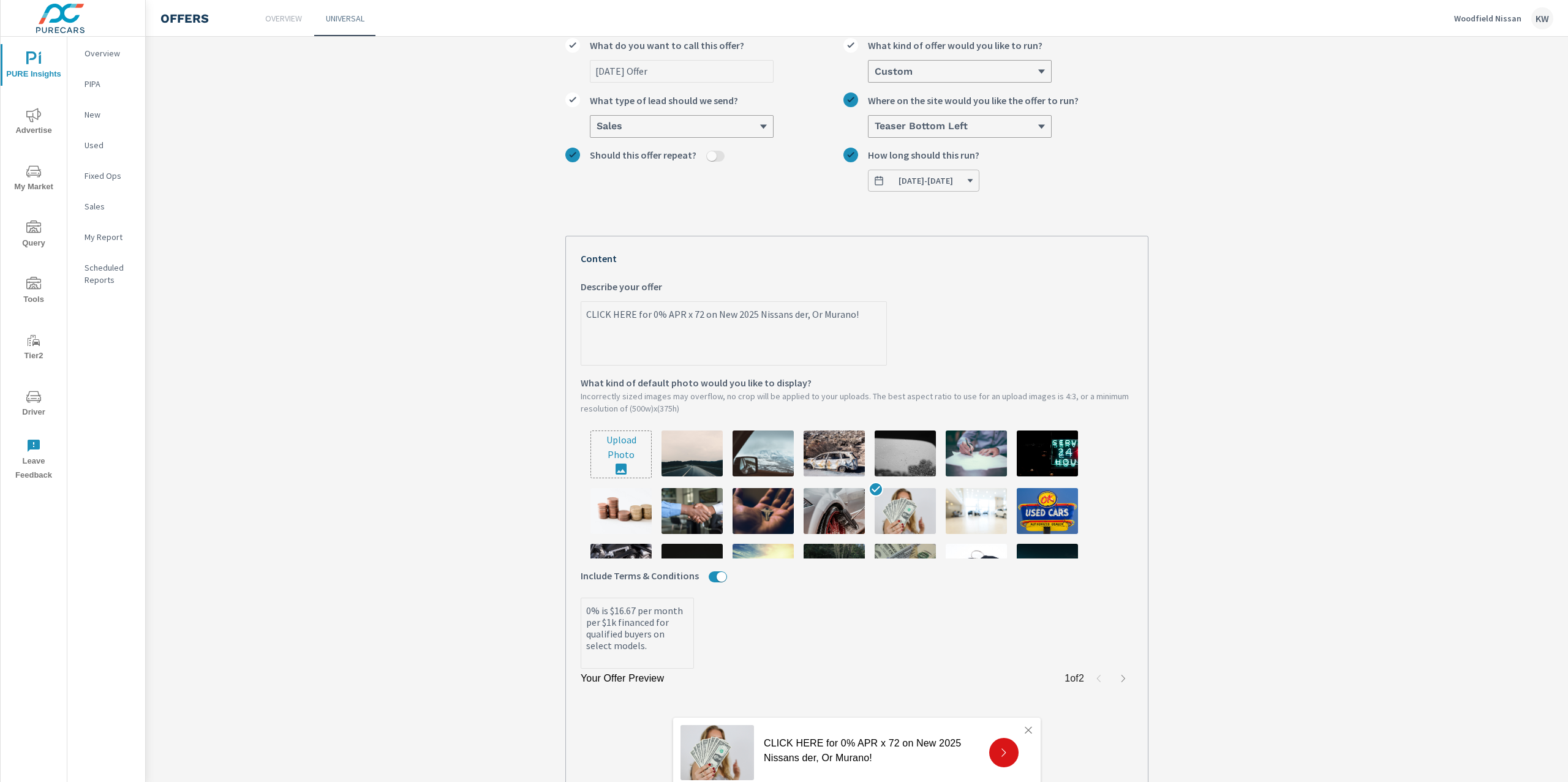
type textarea "x"
type textarea "CLICK HERE for 0% APR x 72 on New 2025 Nissans r, Or Murano!"
type textarea "x"
type textarea "CLICK HERE for 0% APR x 72 on New 2025 Nissans , Or Murano!"
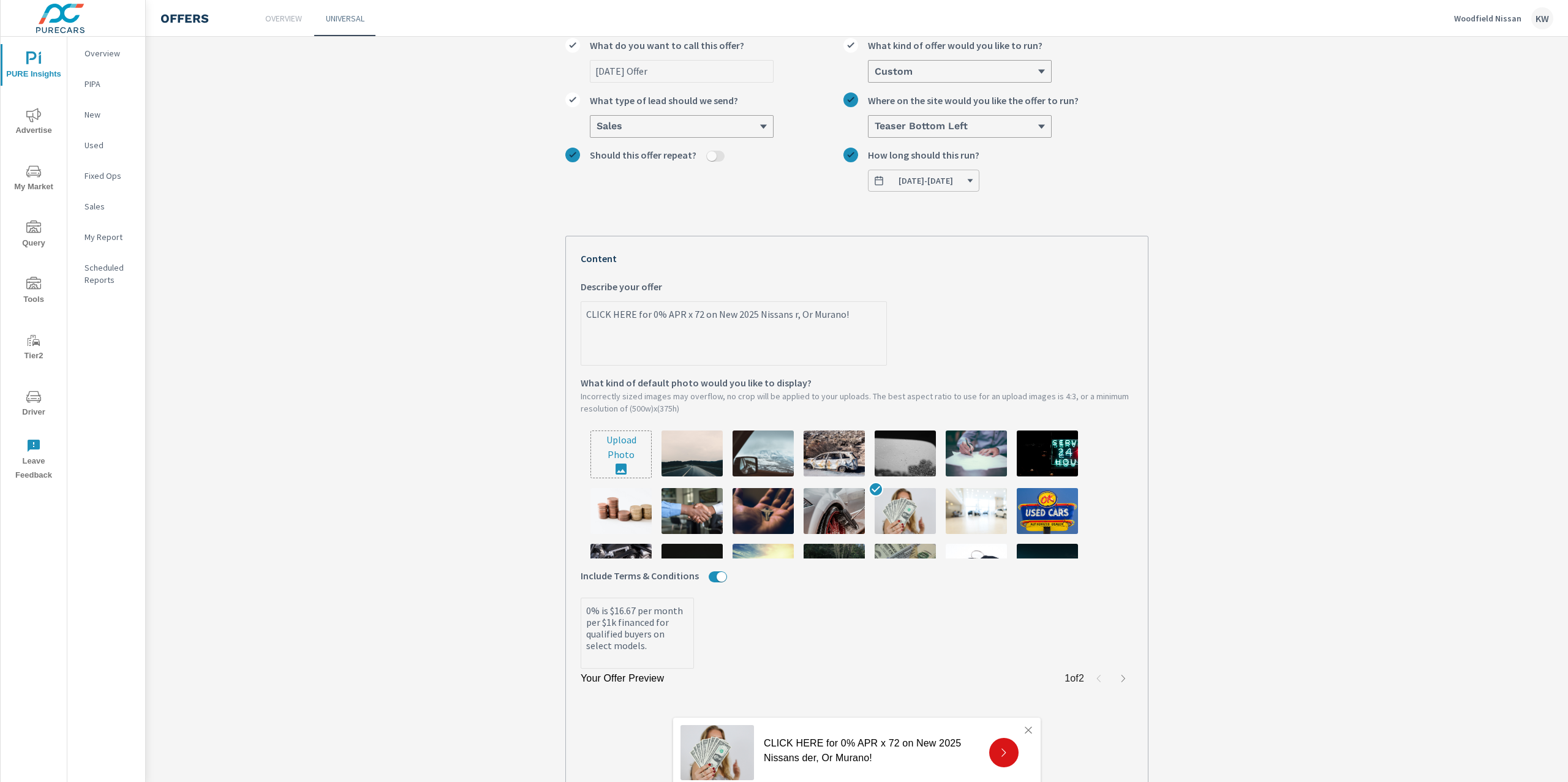
type textarea "x"
type textarea "CLICK HERE for 0% APR x 72 on New 2025 Nissans Or Murano!"
type textarea "x"
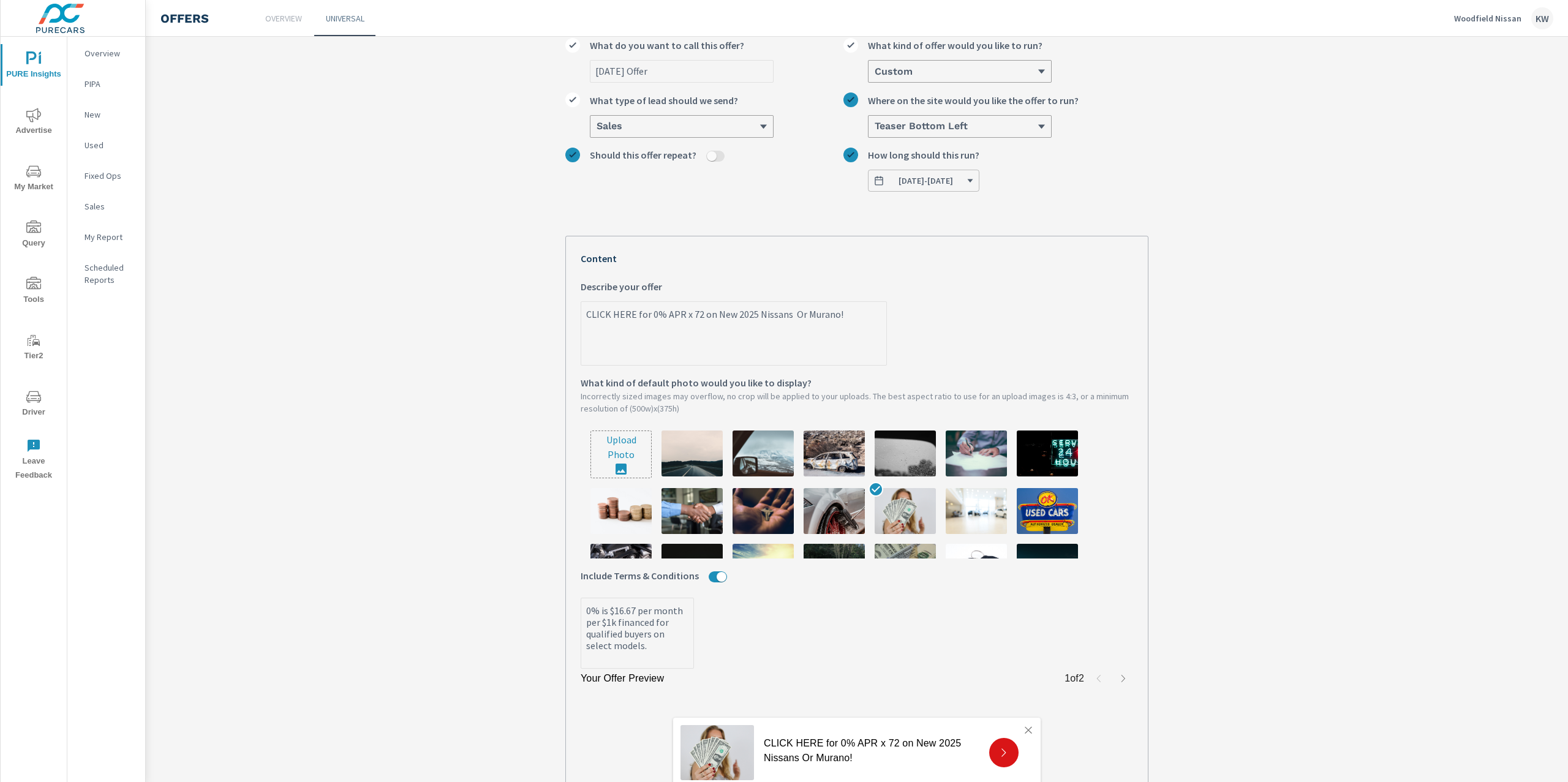
type textarea "CLICK HERE for 0% APR x 72 on New 2025 Nissans Or Murano!"
type textarea "x"
type textarea "CLICK HERE for 0% APR x 72 on New 2025 Nissans r Murano!"
type textarea "x"
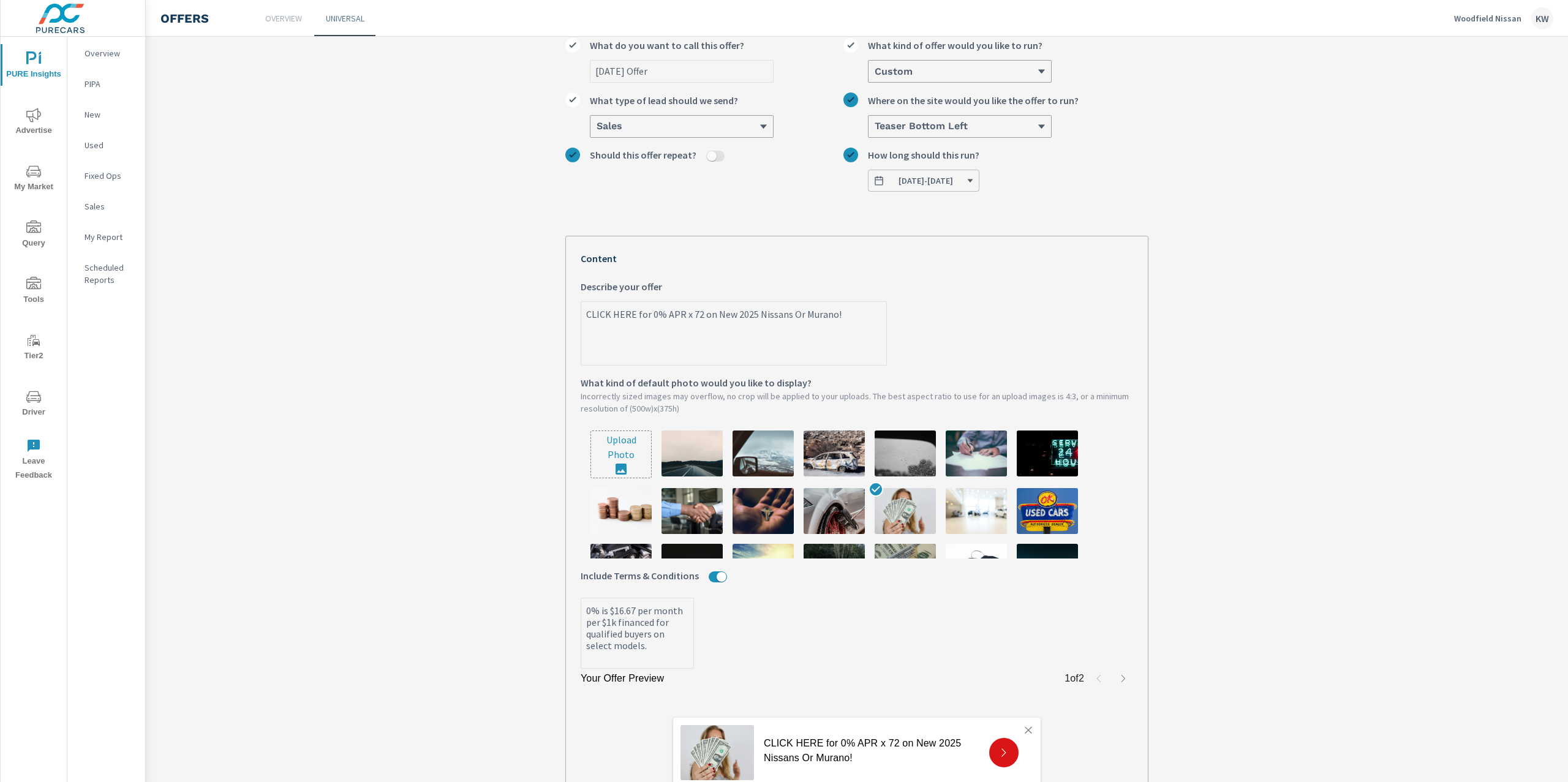
type textarea "x"
type textarea "CLICK HERE for 0% APR x 72 on New 2025 Nissans Murano!"
type textarea "x"
type textarea "CLICK HERE for 0% APR x 72 on New 2025 Nissans Murano!"
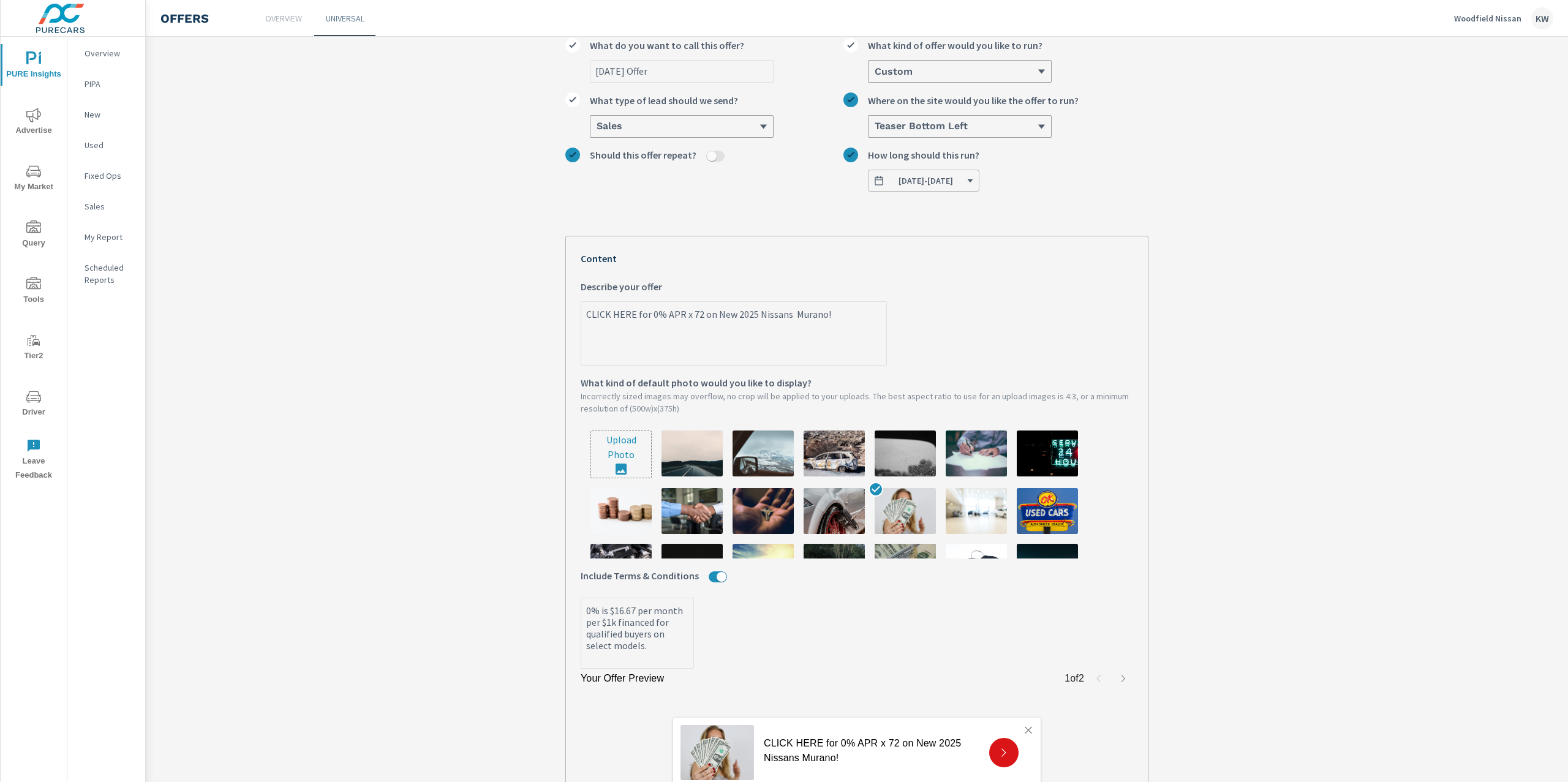
type textarea "x"
type textarea "CLICK HERE for 0% APR x 72 on New 2025 Nissans urano!"
type textarea "x"
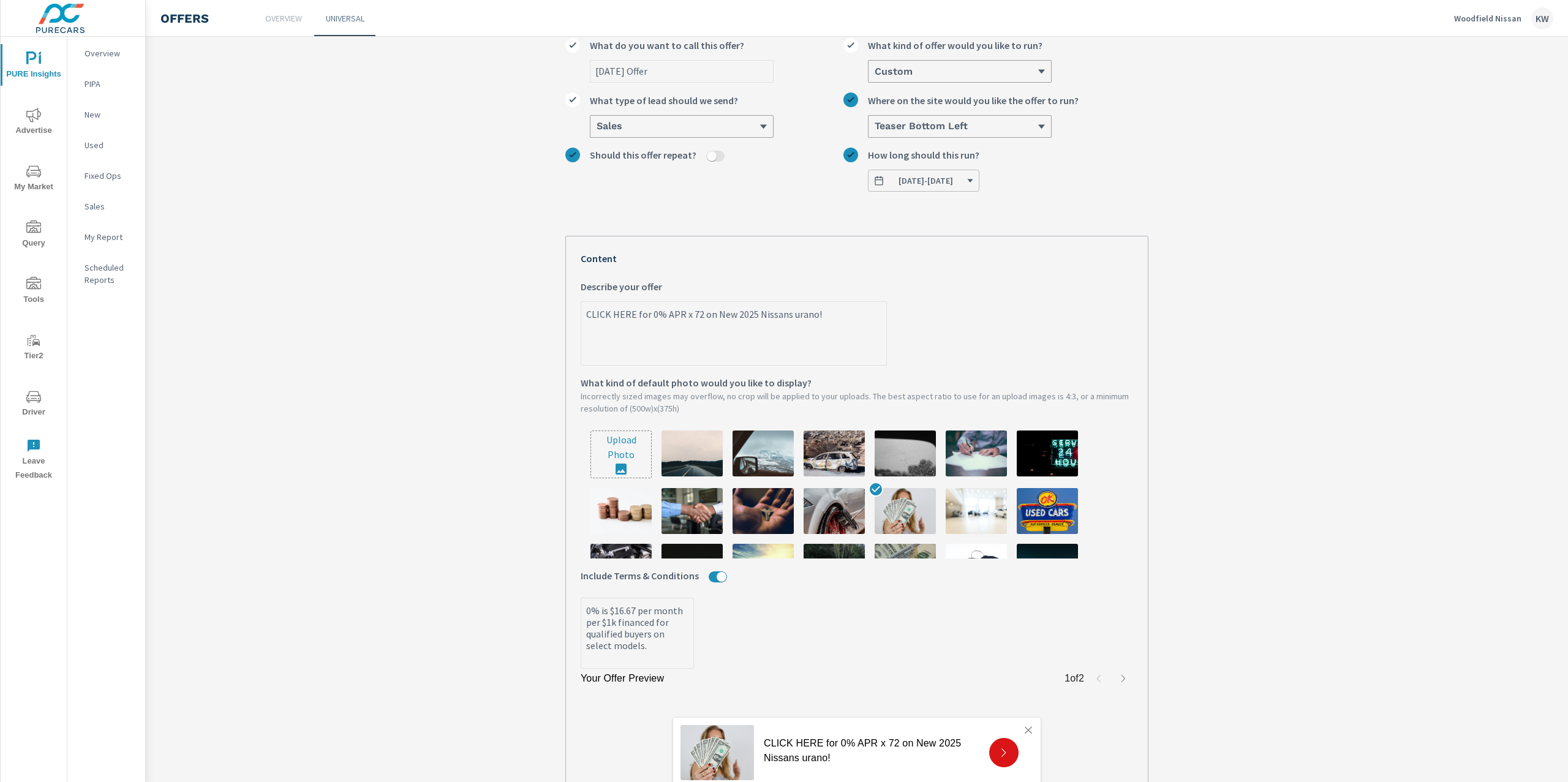
type textarea "CLICK HERE for 0% APR x 72 on New 2025 Nissans rano!"
type textarea "x"
type textarea "CLICK HERE for 0% APR x 72 on New 2025 Nissans ano!"
type textarea "x"
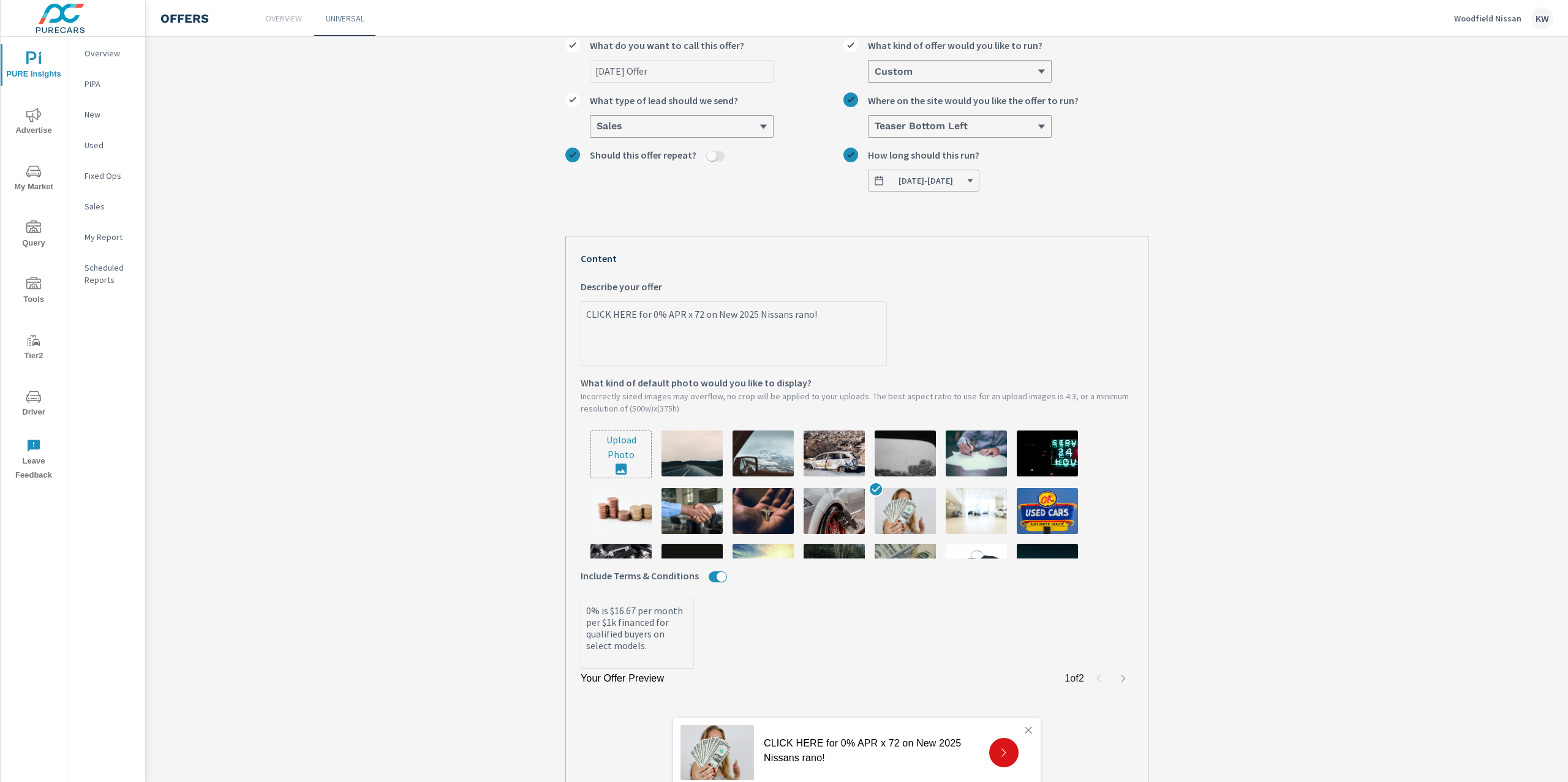
type textarea "x"
type textarea "CLICK HERE for 0% APR x 72 on New 2025 Nissans no!"
type textarea "x"
type textarea "CLICK HERE for 0% APR x 72 on New 2025 Nissans o!"
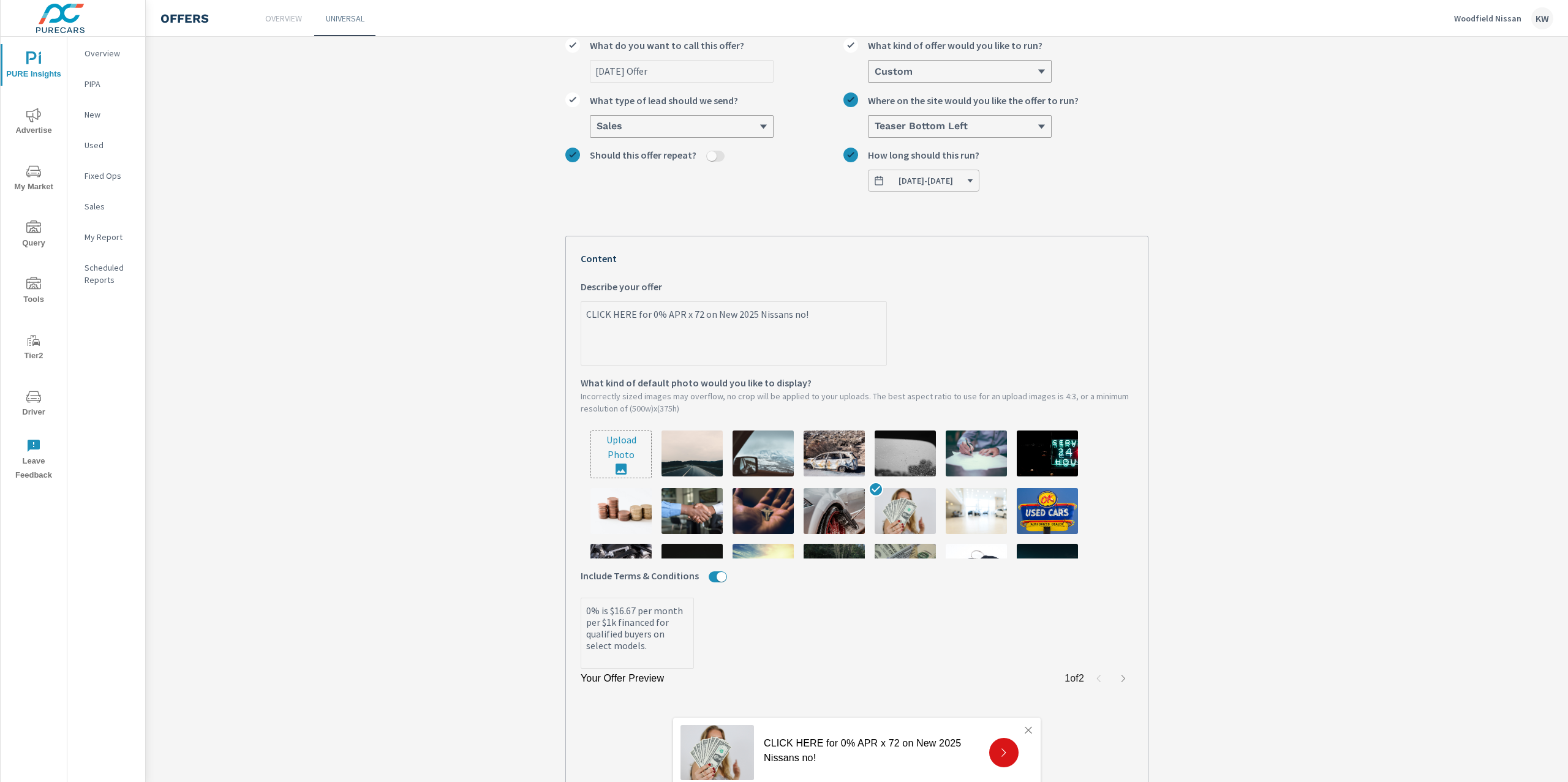
type textarea "x"
type textarea "CLICK HERE for 0% APR x 72 on New 2025 Nissans !"
type textarea "x"
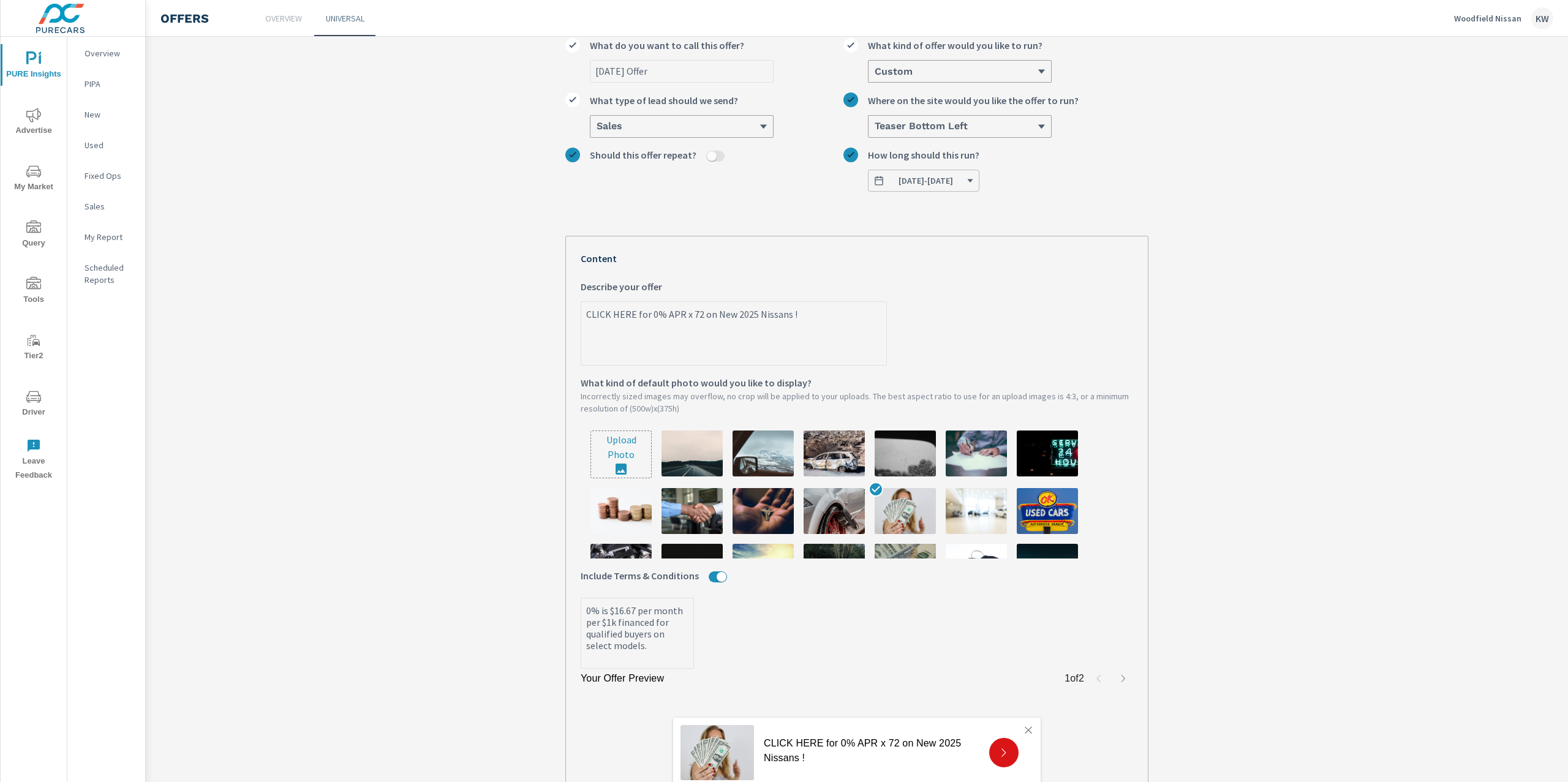
type textarea "CLICK HERE for 0% APR x 72 on New 2025 Nissans!"
type textarea "x"
click at [802, 330] on textarea "CLICK HERE for 0% APR x 72 on New 2025 Nissans!" at bounding box center [734, 334] width 305 height 61
click at [729, 314] on textarea "CLICK HERE for 0% APR x 72 on New 2025 Nissans!" at bounding box center [734, 334] width 305 height 61
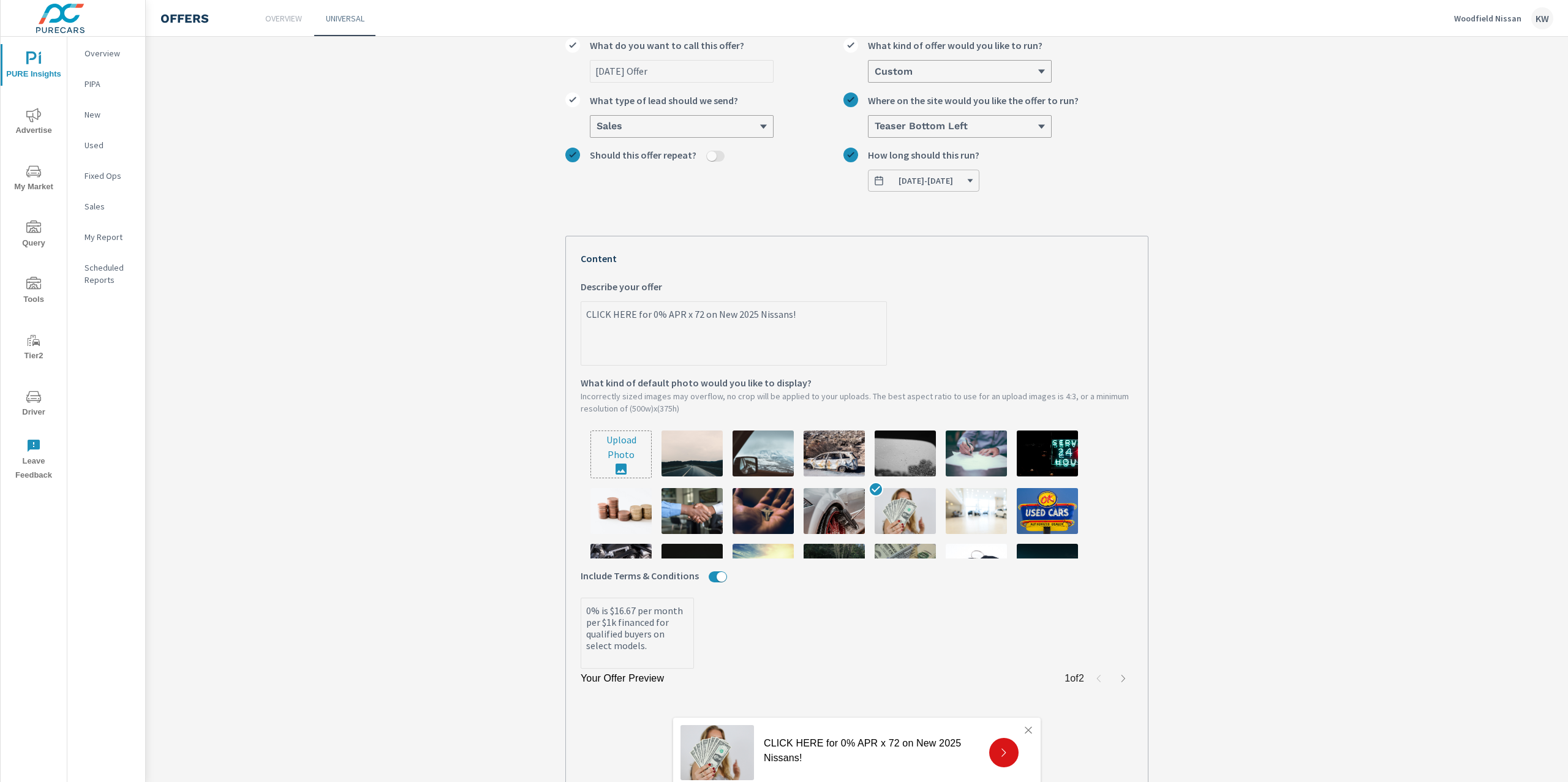
type textarea "CLICK HERE for 0% APR x 72 on New N2025 Nissans!"
type textarea "x"
type textarea "CLICK HERE for 0% APR x 72 on New Ne2025 Nissans!"
type textarea "x"
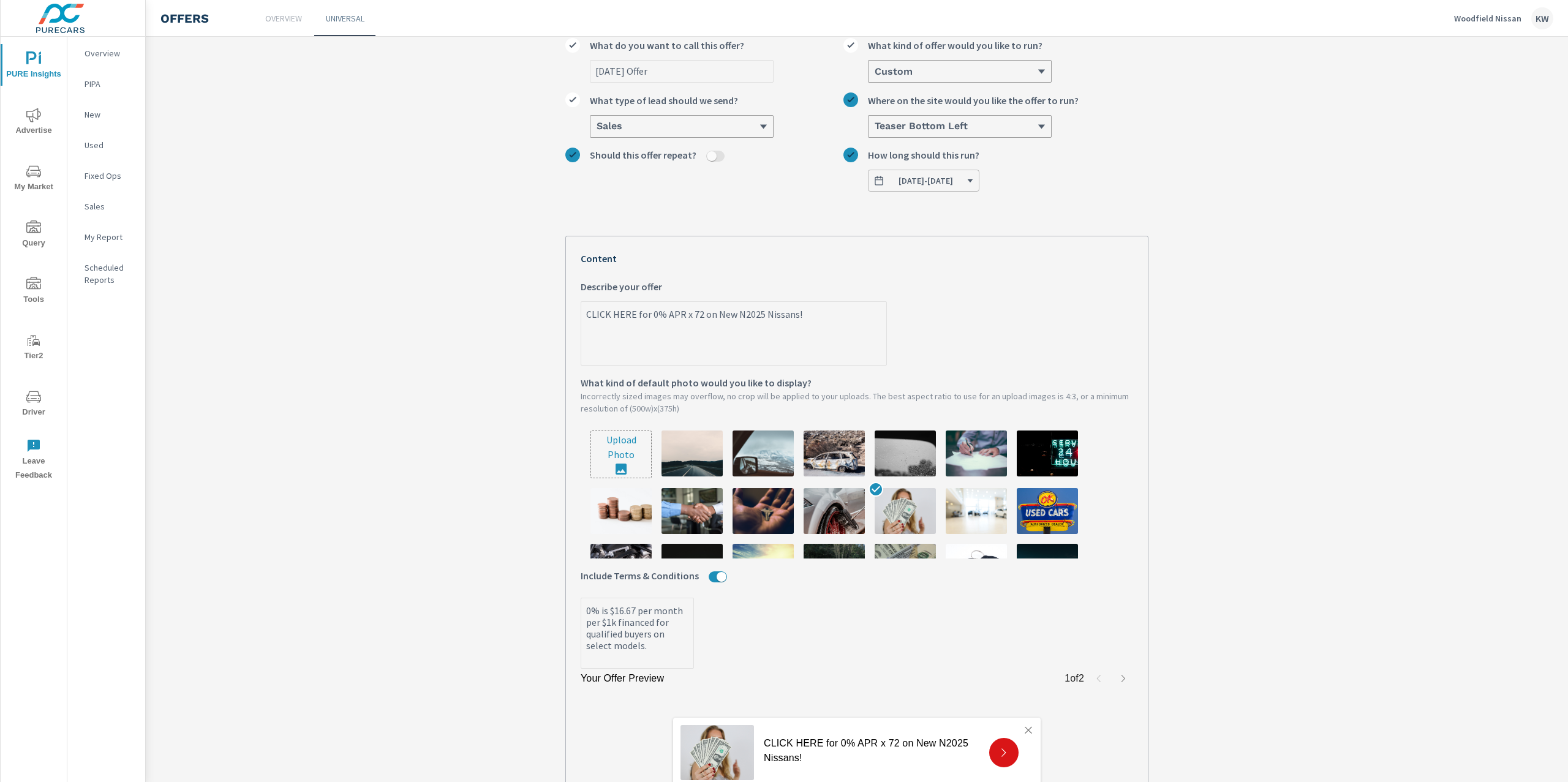
type textarea "x"
type textarea "CLICK HERE for 0% APR x 72 on New New2025 Nissans!"
type textarea "x"
type textarea "CLICK HERE for 0% APR x 72 on New New 2025 Nissans!"
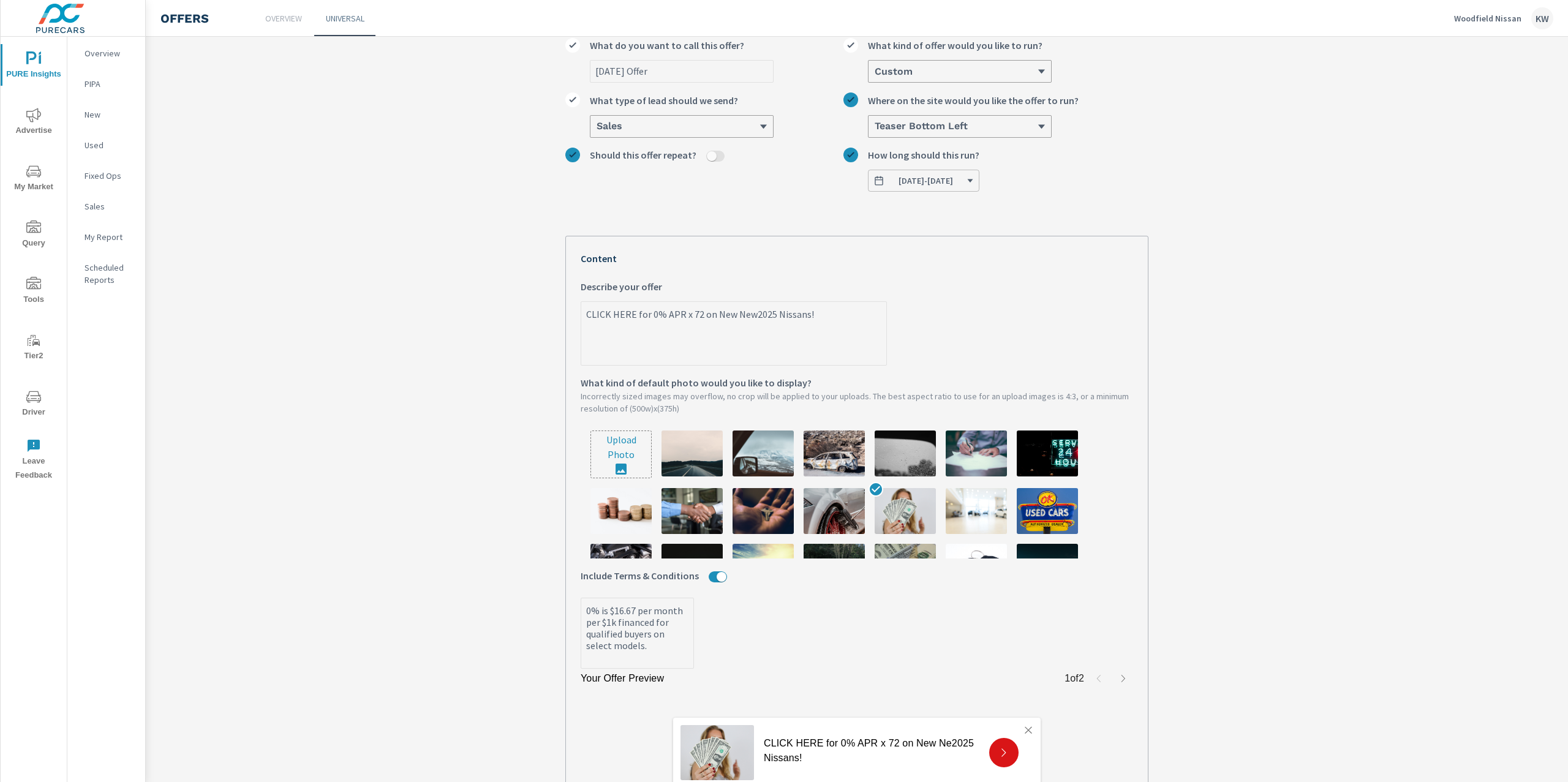
type textarea "x"
type textarea "CLICK HERE for 0% APR x 72 on New New 2025 Nissans!"
type textarea "x"
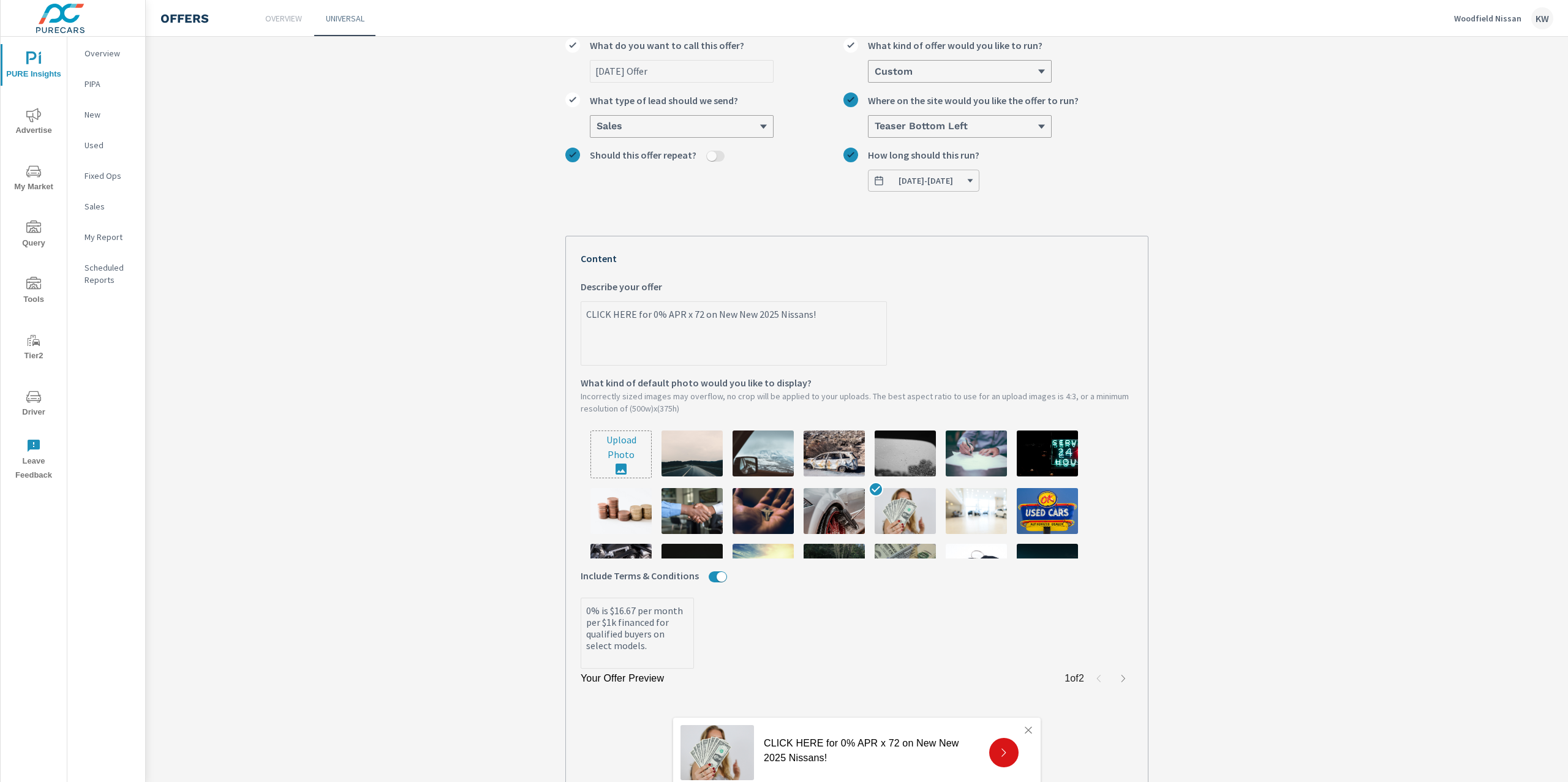
click at [598, 645] on textarea "0% is $16.67 per month per $1k financed for qualified buyers on select models." at bounding box center [637, 634] width 112 height 68
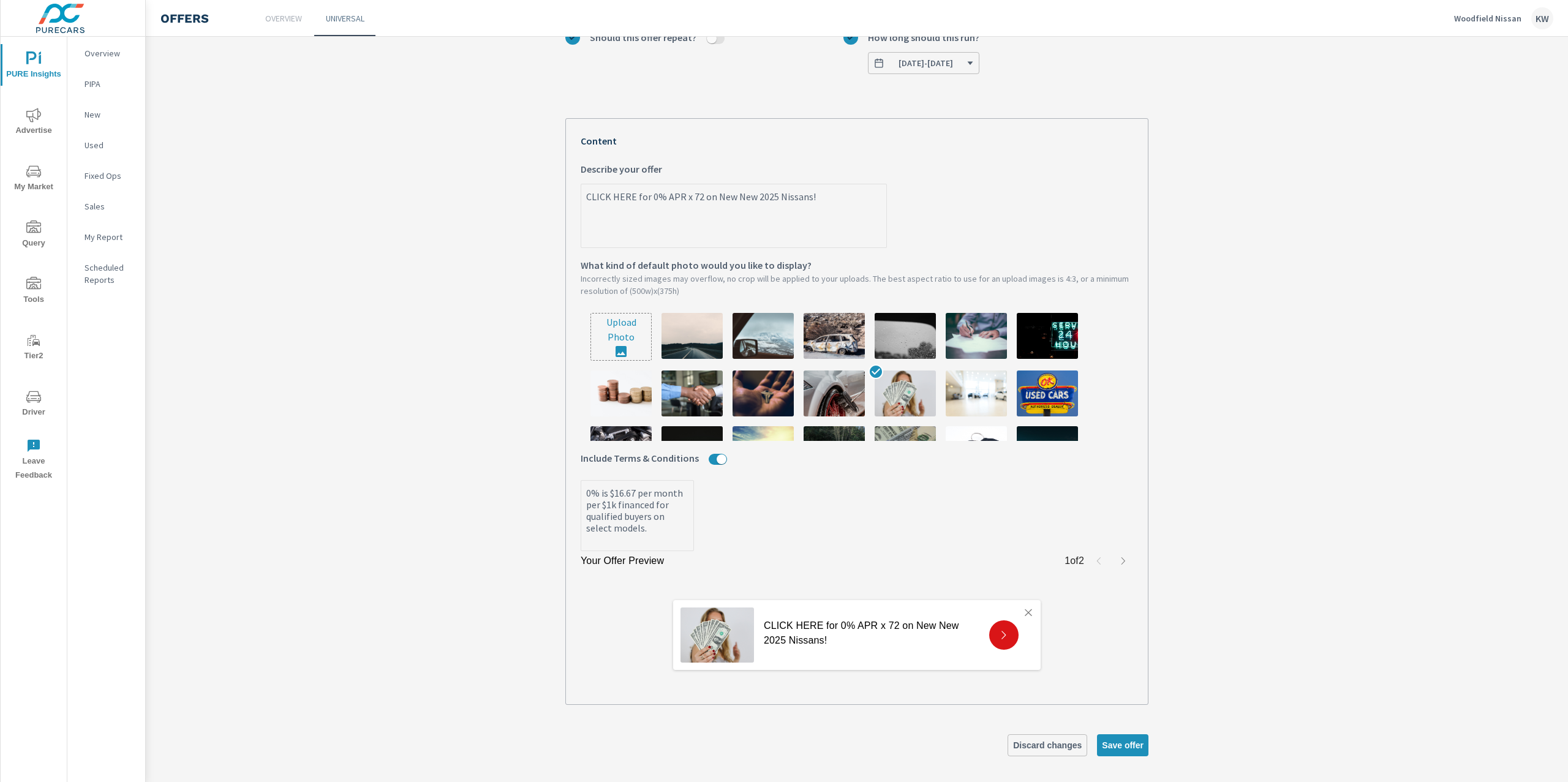
scroll to position [208, 0]
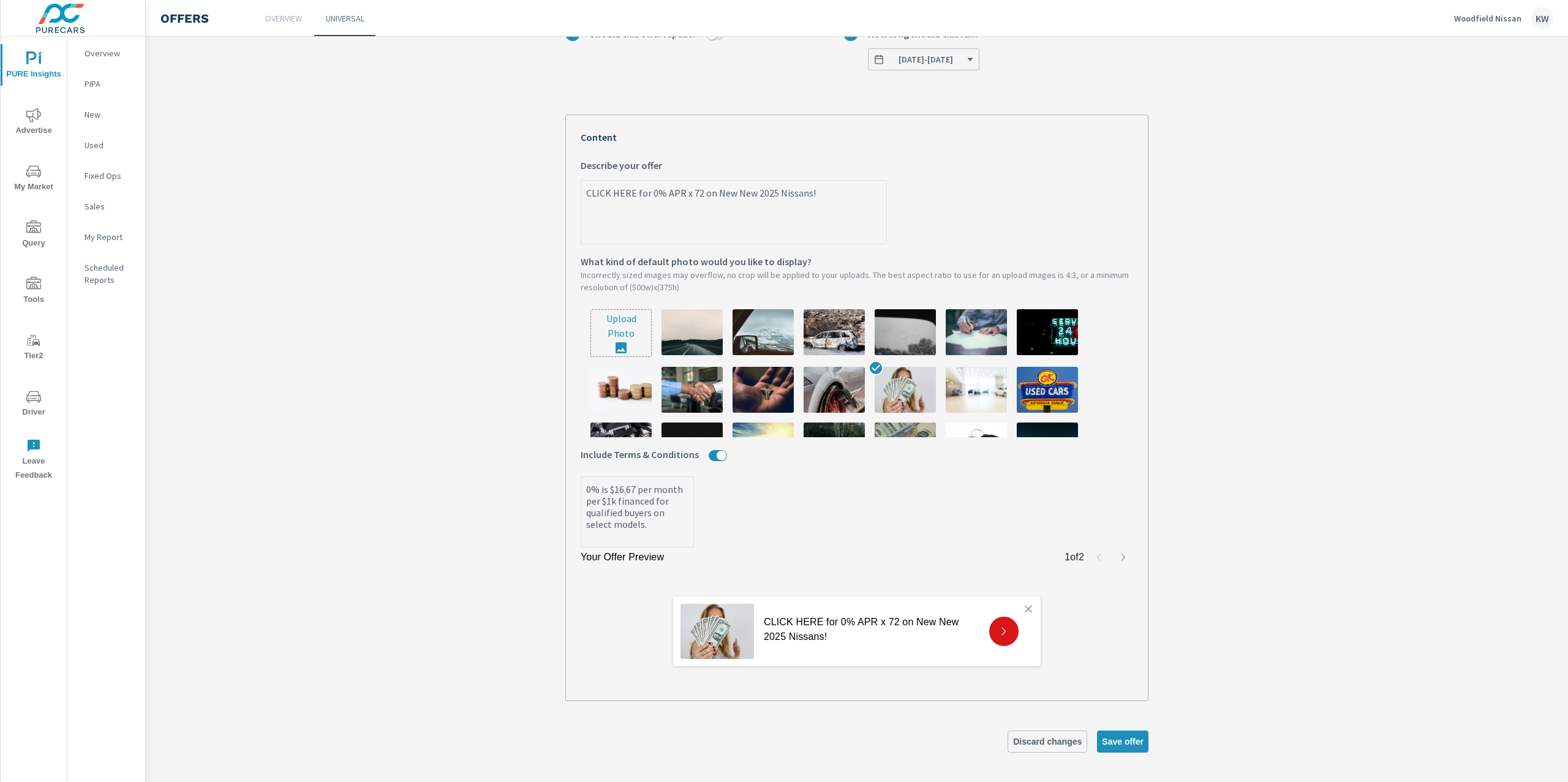
click at [581, 491] on textarea "0% is $16.67 per month per $1k financed for qualified buyers on select models." at bounding box center [637, 513] width 112 height 68
type textarea "x"
click at [708, 191] on textarea "CLICK HERE for 0% APR x 72 on New New 2025 Nissans!" at bounding box center [734, 213] width 305 height 61
type textarea "CLICK HERE for 0% APR x 72 on ew New 2025 Nissans!"
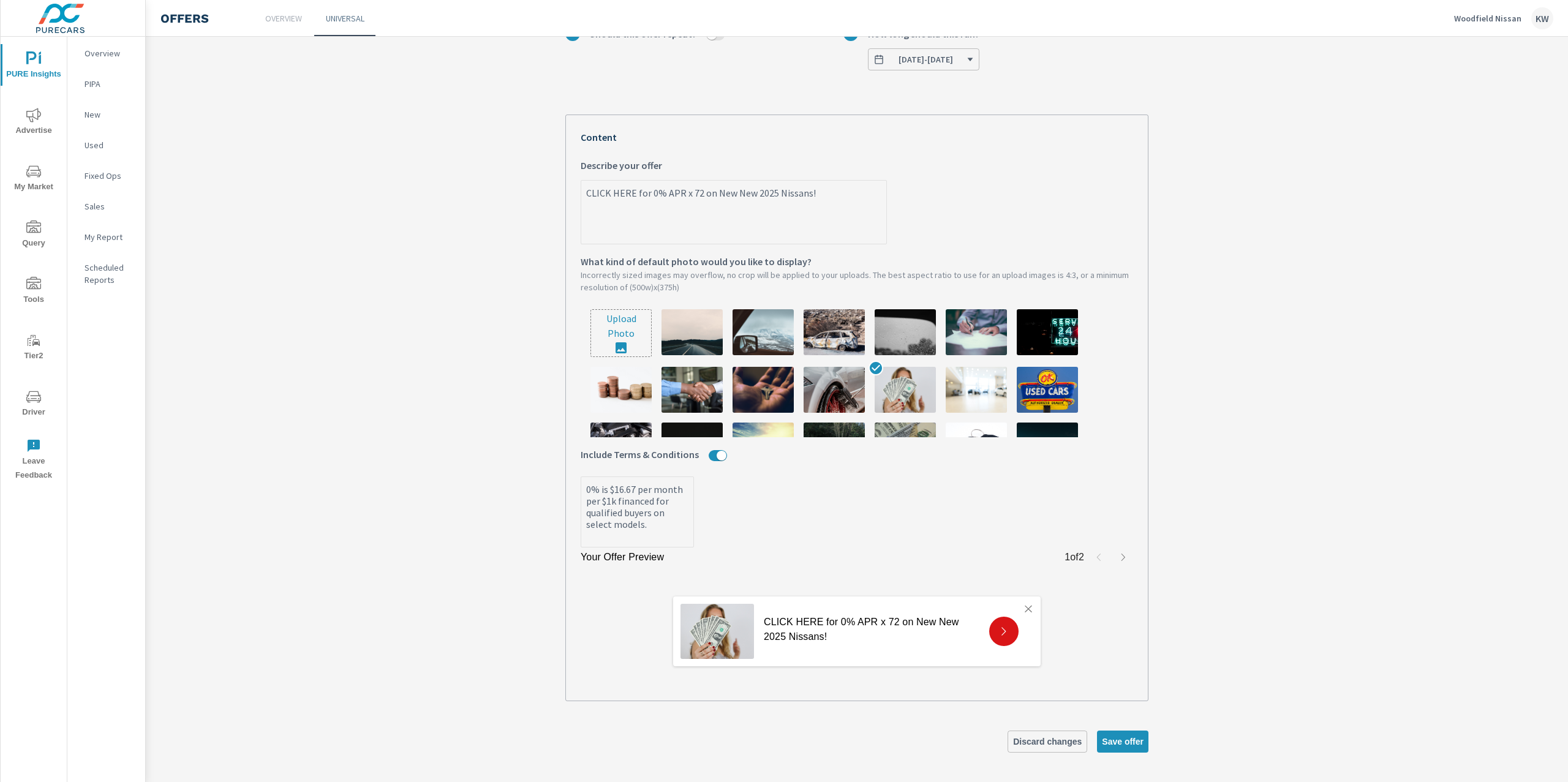
type textarea "x"
type textarea "CLICK HERE for 0% APR x 72 on w New 2025 Nissans!"
type textarea "x"
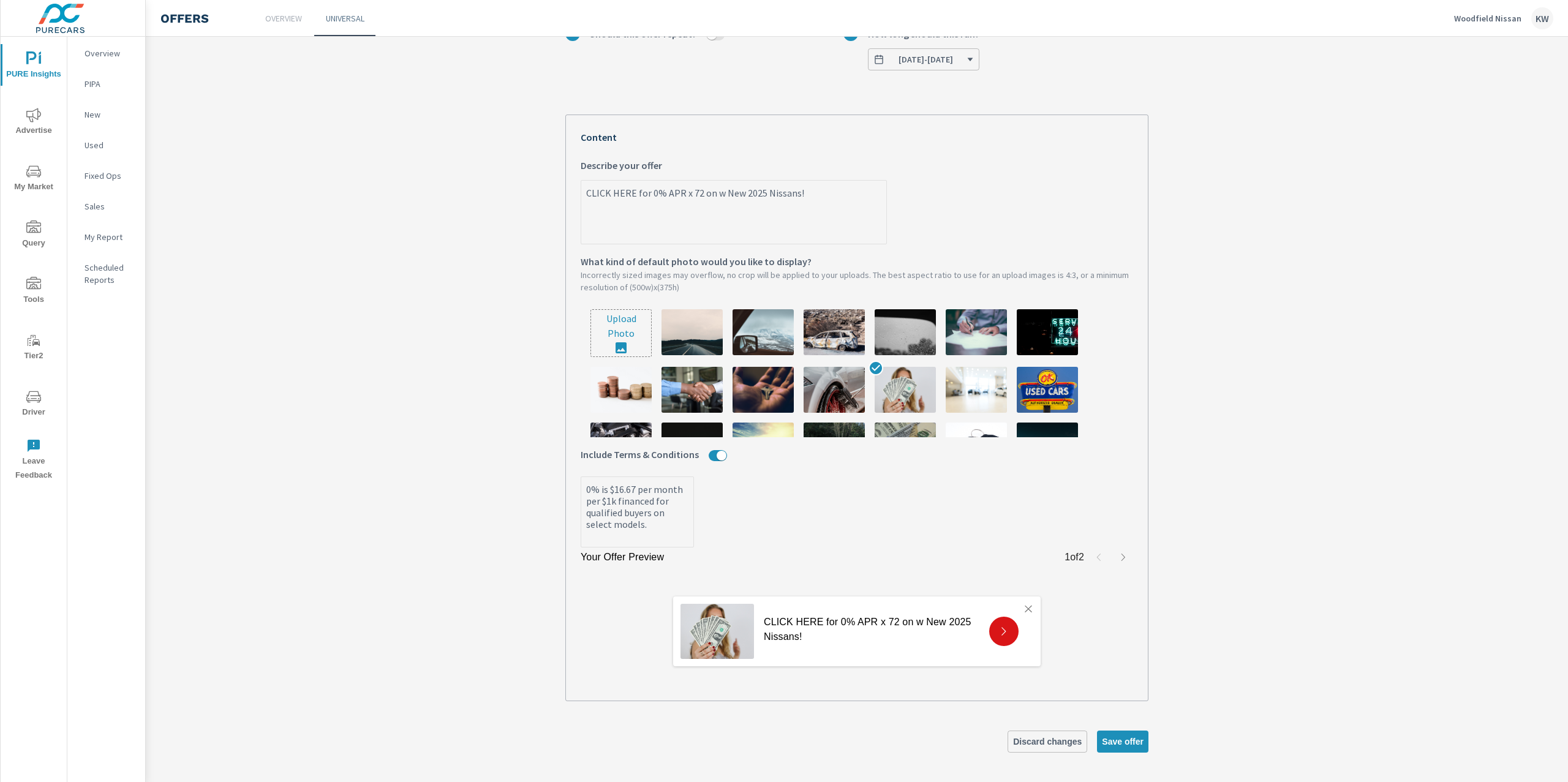
type textarea "CLICK HERE for 0% APR x 72 on New 2025 Nissans!"
type textarea "x"
type textarea "CLICK HERE for 0% APR x 72 on New 2025 Nissans!"
type textarea "x"
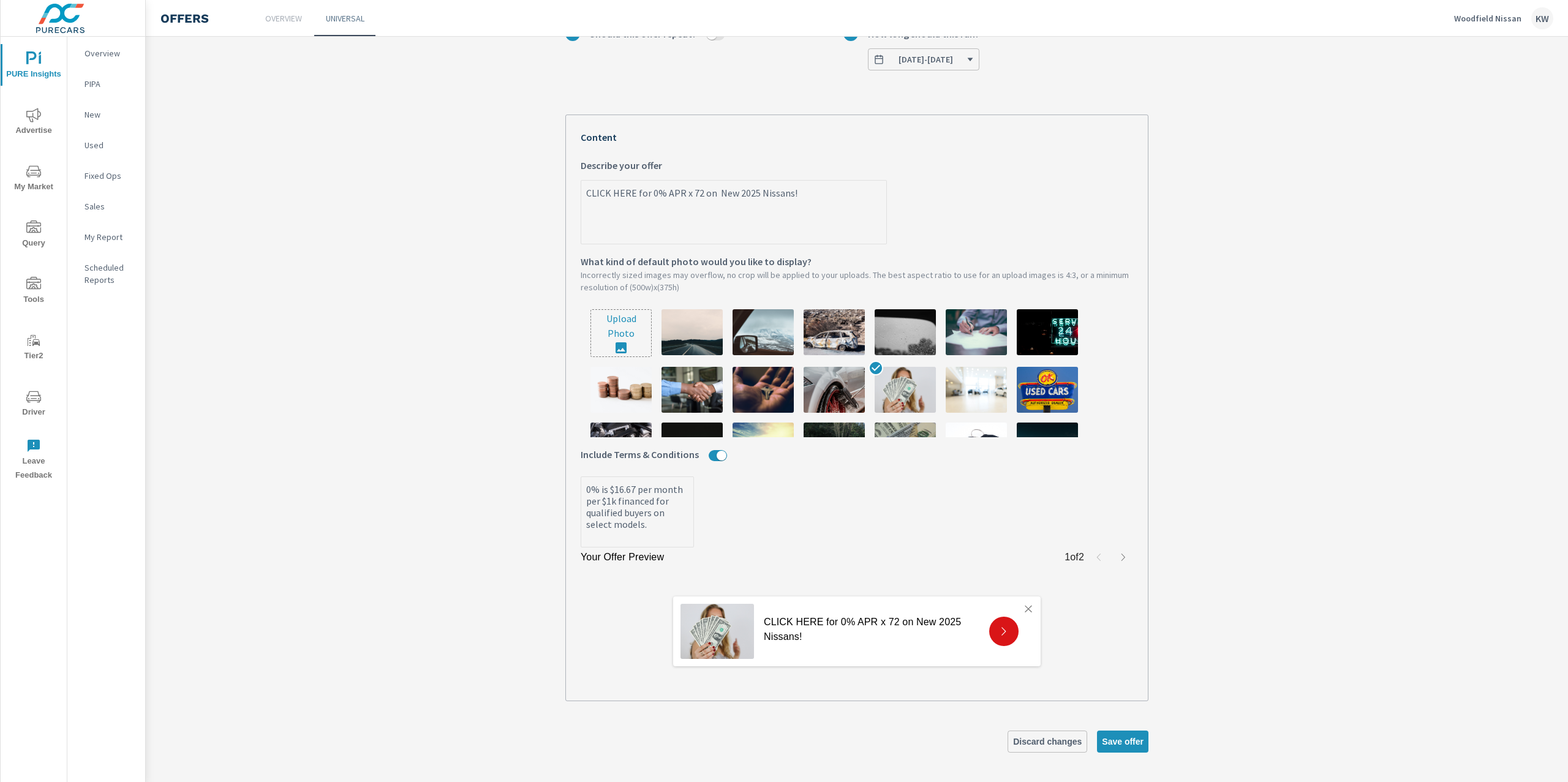
type textarea "x"
type textarea "CLICK HERE for 0% APR x 72 on New 2025 Nissans!"
type textarea "x"
drag, startPoint x: 582, startPoint y: 489, endPoint x: 663, endPoint y: 492, distance: 81.1
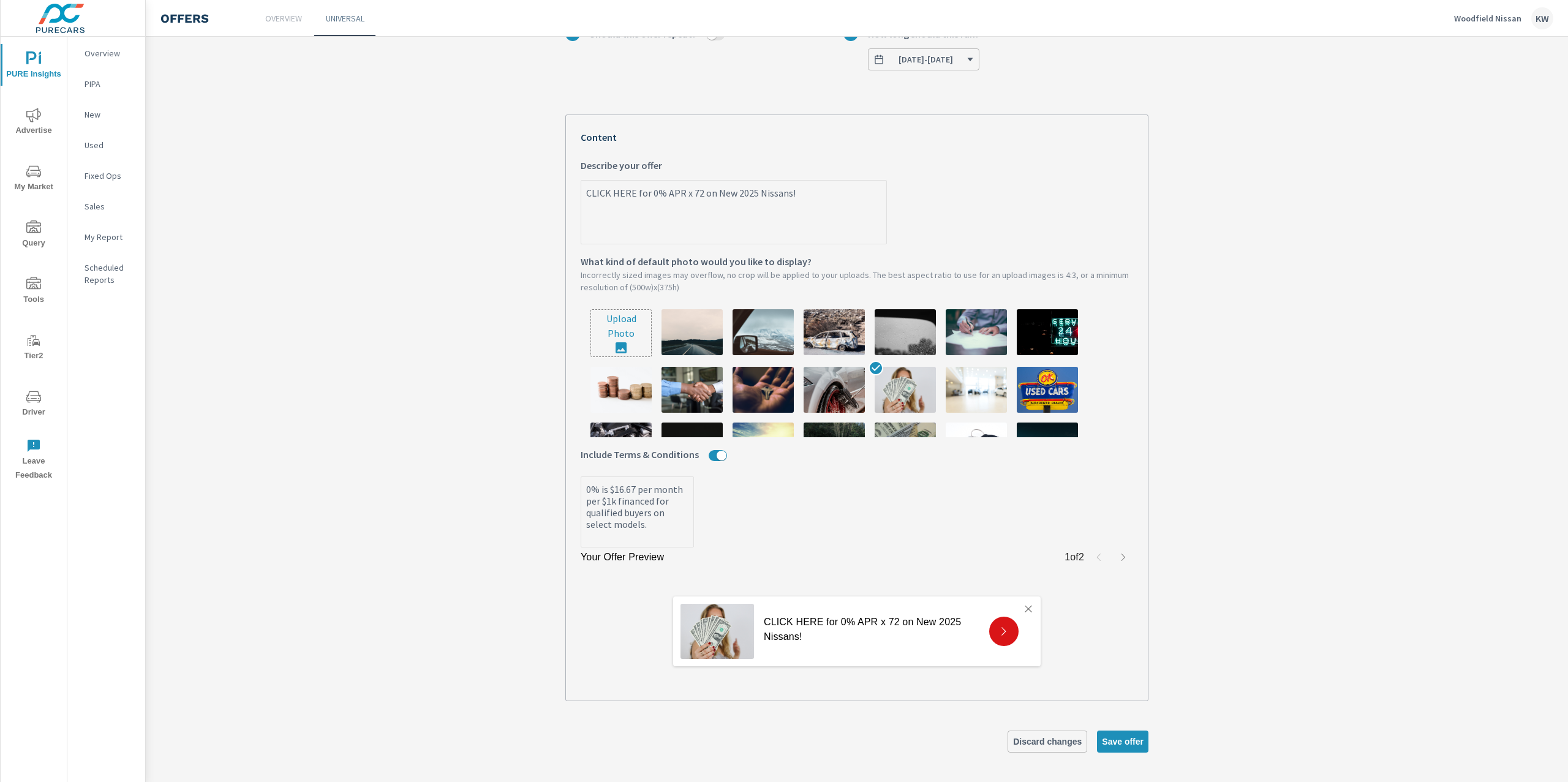
click at [663, 492] on textarea "0% is $16.67 per month per $1k financed for qualified buyers on select models." at bounding box center [637, 513] width 112 height 68
click at [650, 490] on textarea "0% is $16.67 per month per $1k financed for qualified buyers on select models." at bounding box center [637, 513] width 112 height 68
click at [605, 489] on textarea "0% is $16.67 per month per $1k financed for qualified buyers on select models." at bounding box center [637, 513] width 112 height 68
type textarea "x"
type textarea "0% is $$16.67 per month per $1k financed for qualified buyers on select models."
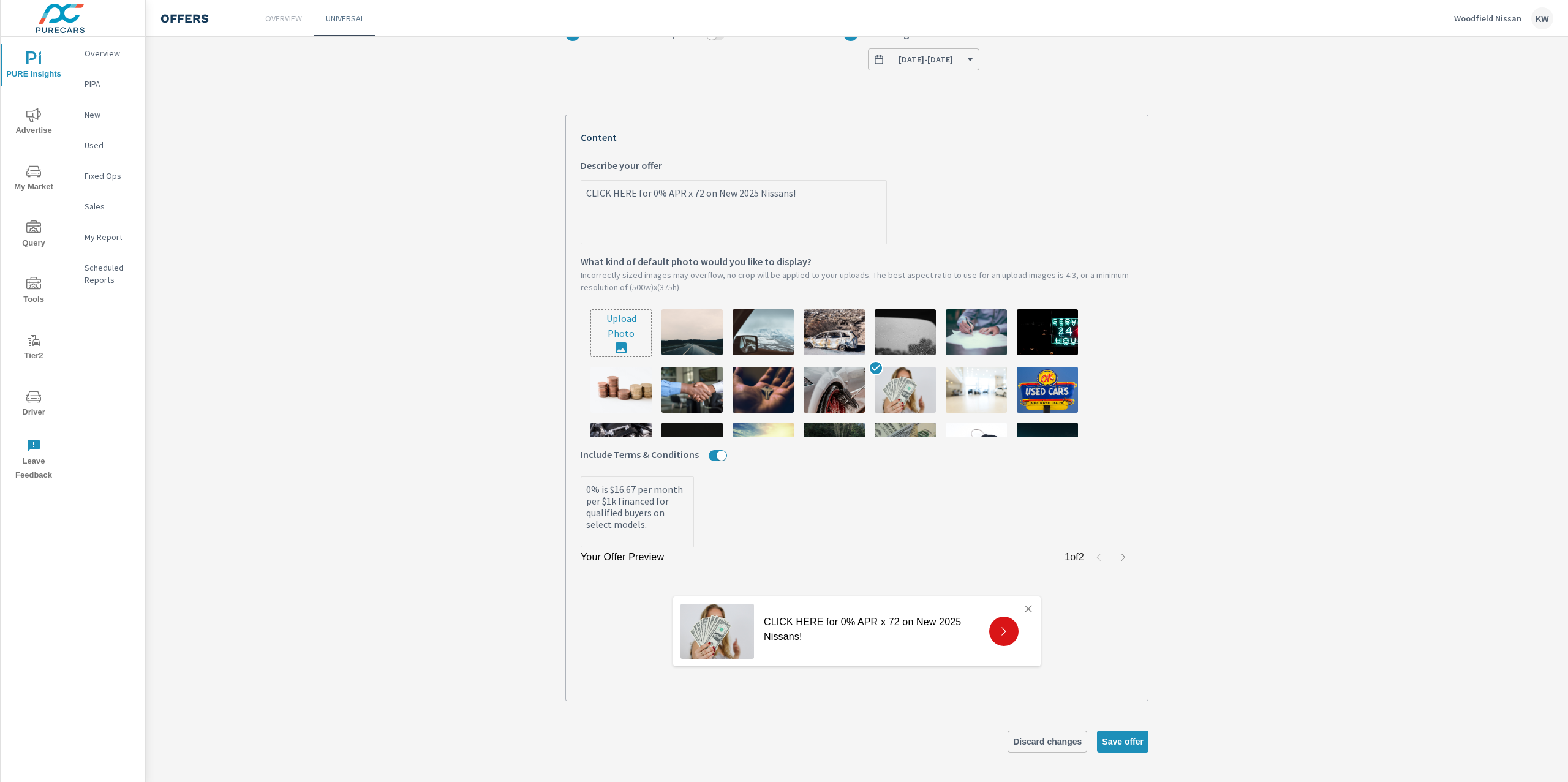
type textarea "x"
type textarea "0% is $1$16.67 per month per $1k financed for qualified buyers on select models."
type textarea "x"
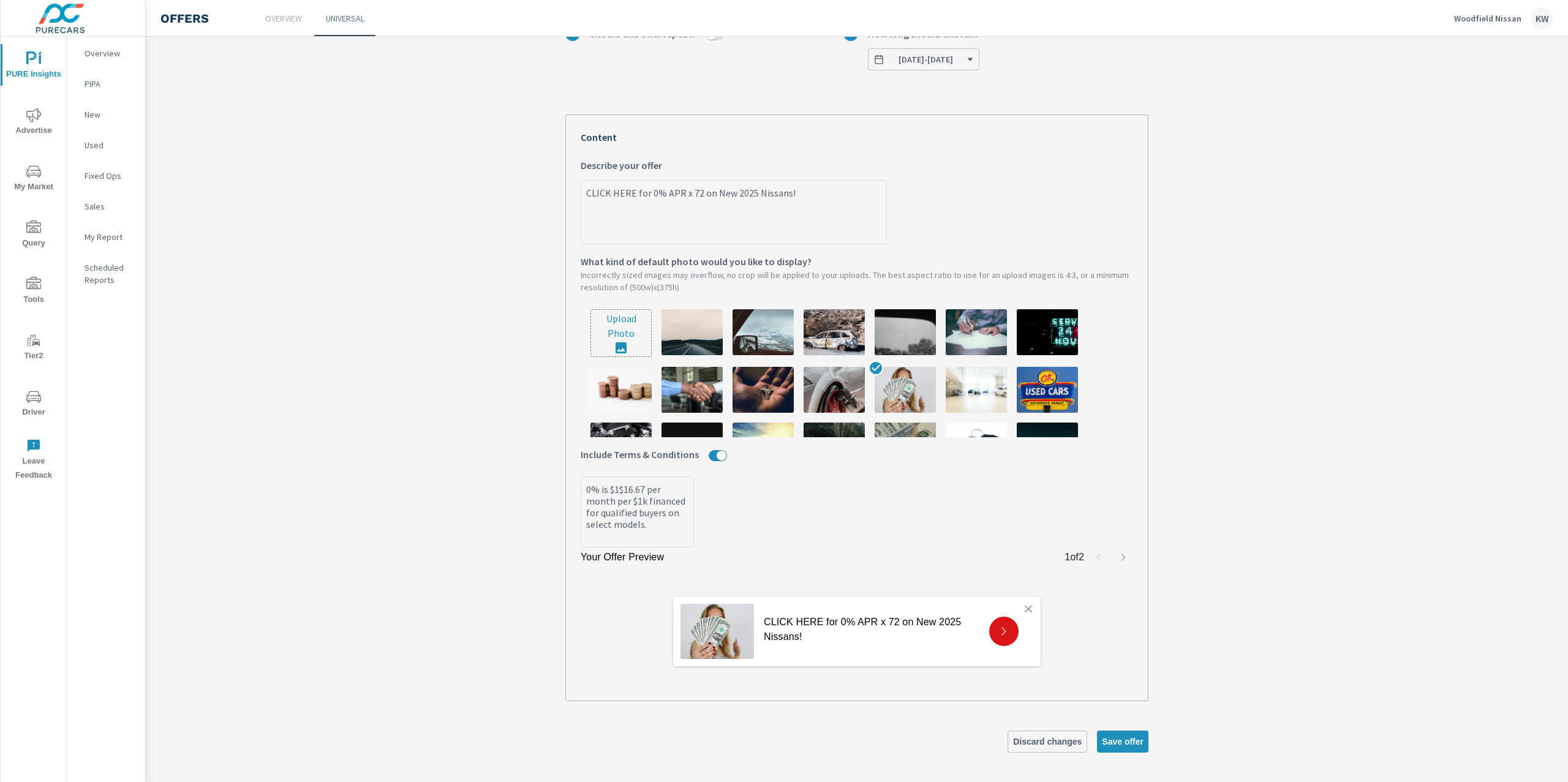
type textarea "0% is $13$16.67 per month per $1k financed for qualified buyers on select model…"
click at [668, 534] on textarea "0% is $13.89 per month per $1k financed for qualified buyers with approved cred…" at bounding box center [637, 513] width 112 height 68
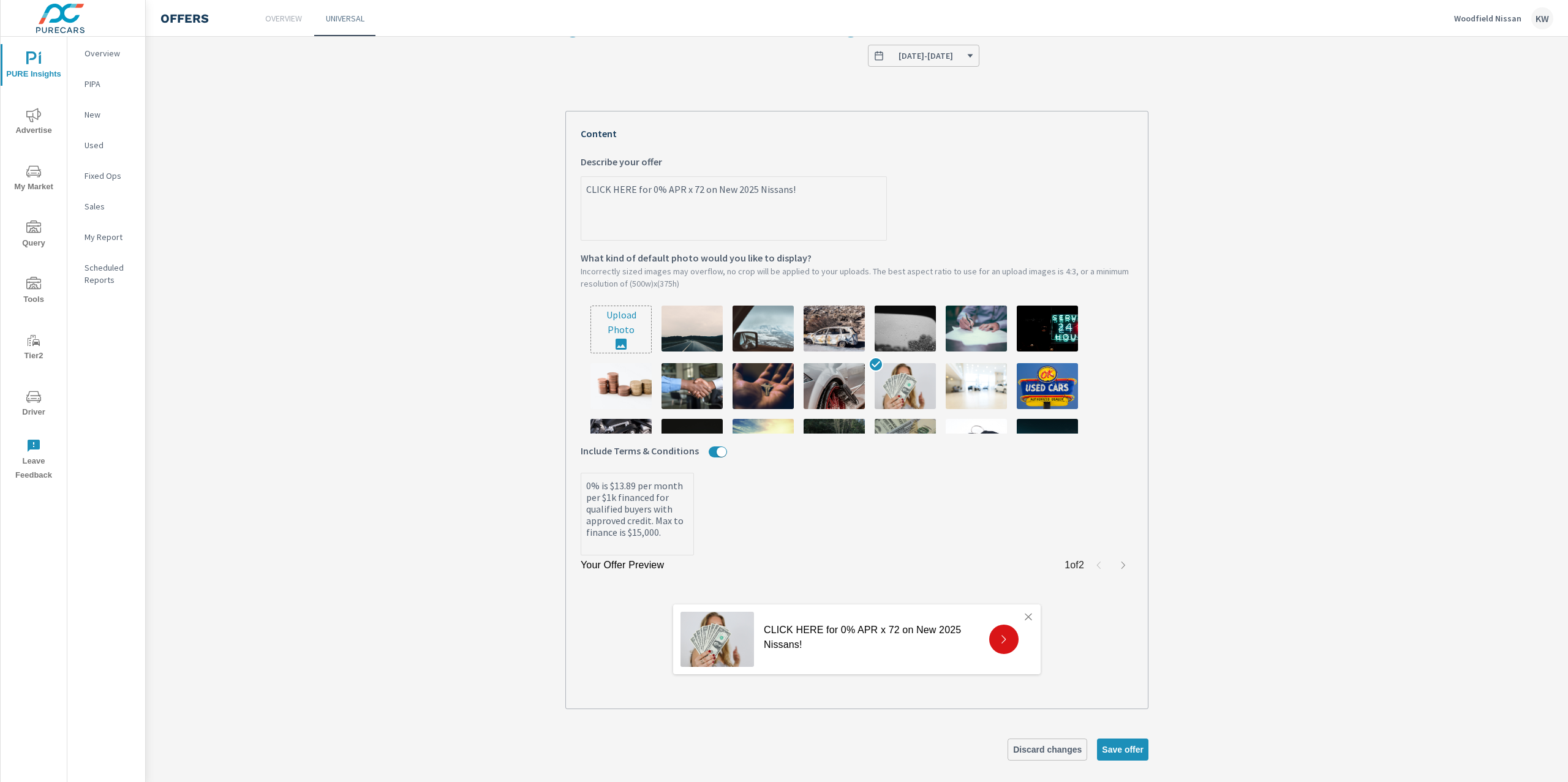
click at [749, 555] on label "0% is $13.89 per month per $1k financed for qualified buyers with approved cred…" at bounding box center [857, 514] width 553 height 83
click at [693, 555] on textarea "0% is $13.89 per month per $1k financed for qualified buyers with approved cred…" at bounding box center [637, 515] width 112 height 79
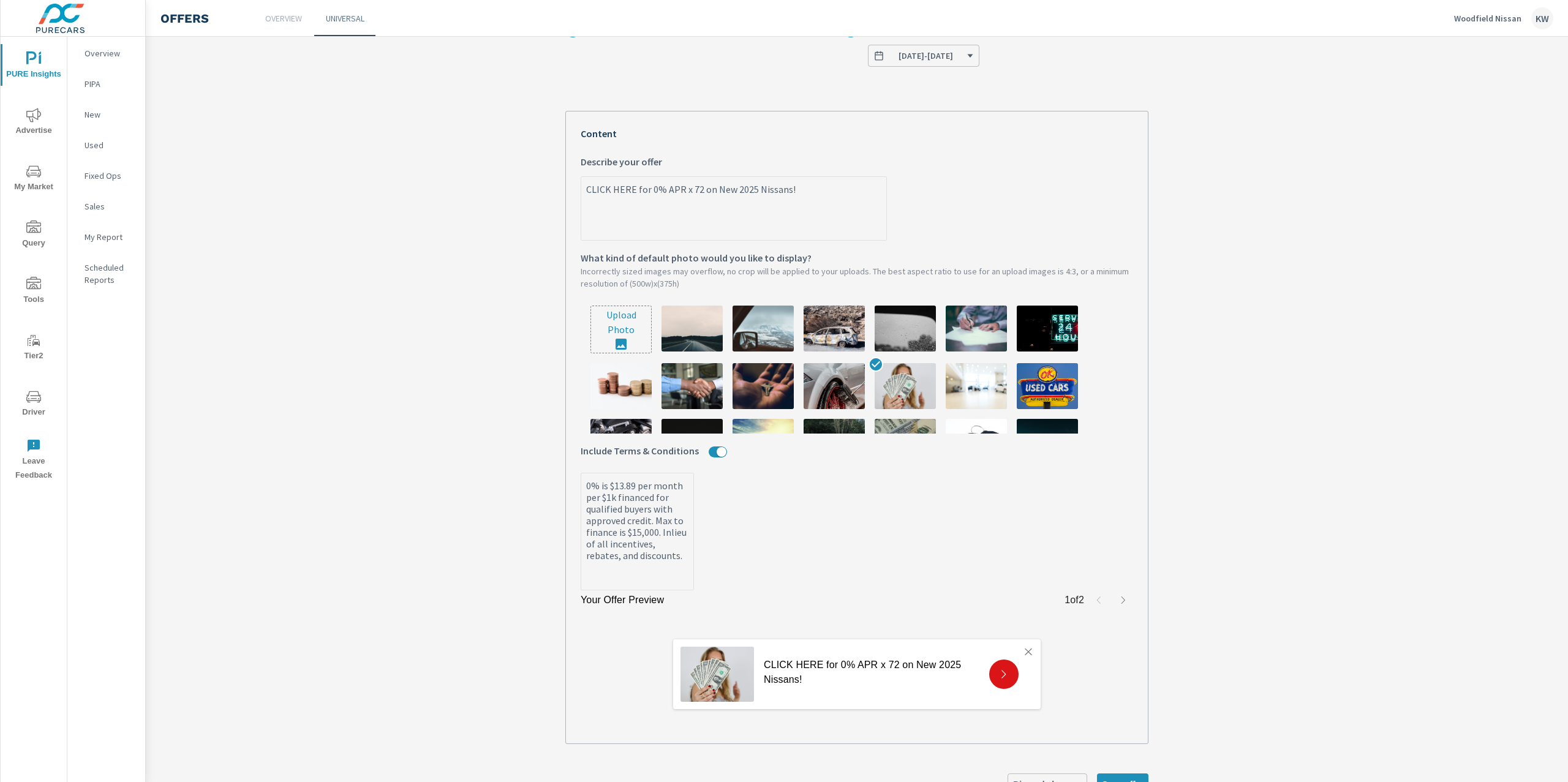
drag, startPoint x: 589, startPoint y: 562, endPoint x: 602, endPoint y: 556, distance: 14.3
click at [591, 560] on textarea "0% is $13.89 per month per $1k financed for qualified buyers with approved cred…" at bounding box center [637, 532] width 112 height 114
click at [671, 553] on textarea "0% is $13.89 per month per $1k financed for qualified buyers with approved cred…" at bounding box center [637, 532] width 112 height 114
click at [724, 577] on label "0% is $13.89 per month per $1k financed for qualified buyers with approved cred…" at bounding box center [857, 531] width 553 height 118
click at [693, 577] on textarea "0% is $13.89 per month per $1k financed for qualified buyers with approved cred…" at bounding box center [637, 532] width 112 height 114
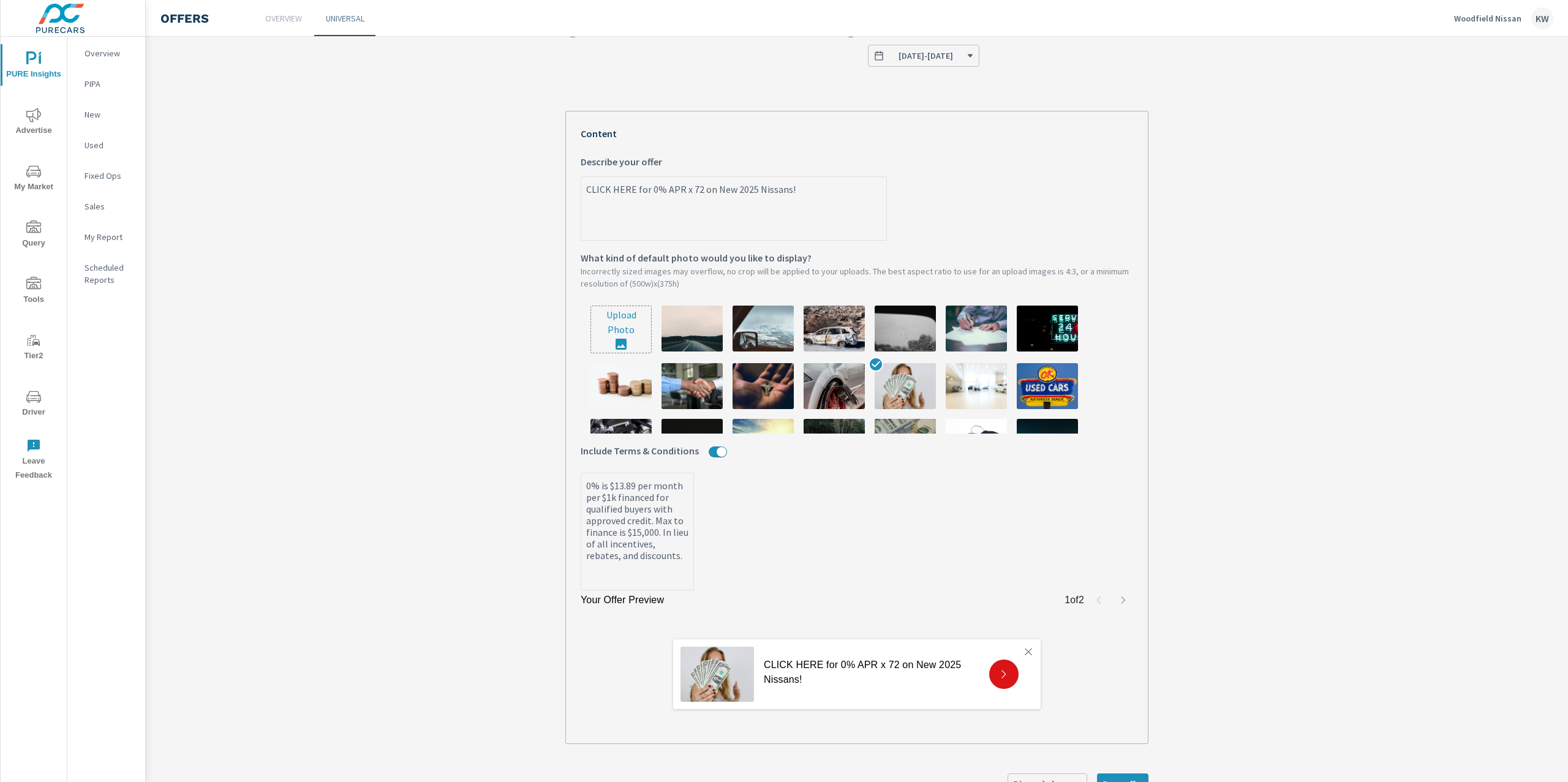
click at [633, 644] on div "CLICK HERE for 0% APR x 72 on New 2025 Nissans!" at bounding box center [857, 675] width 553 height 109
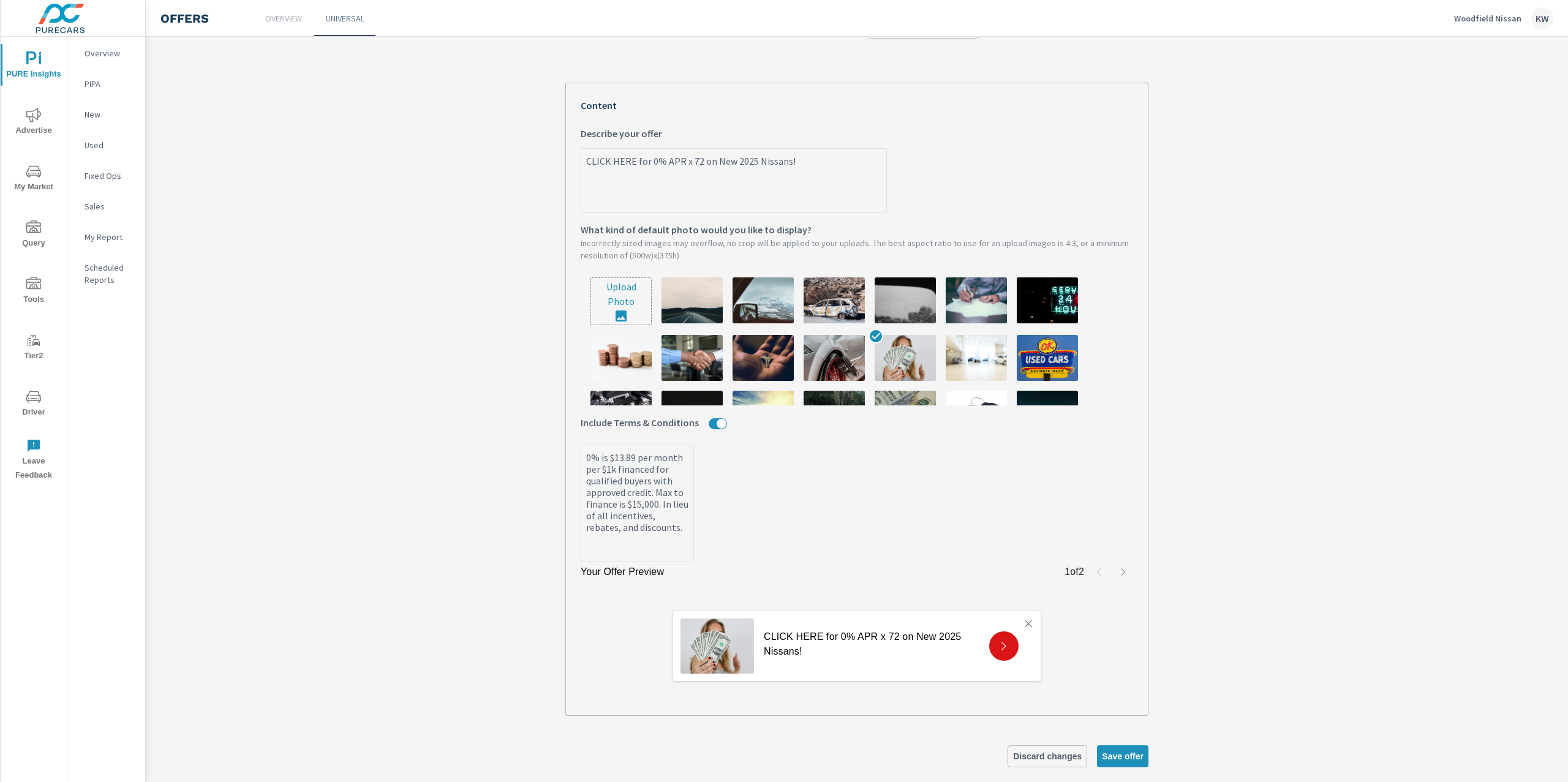
scroll to position [255, 0]
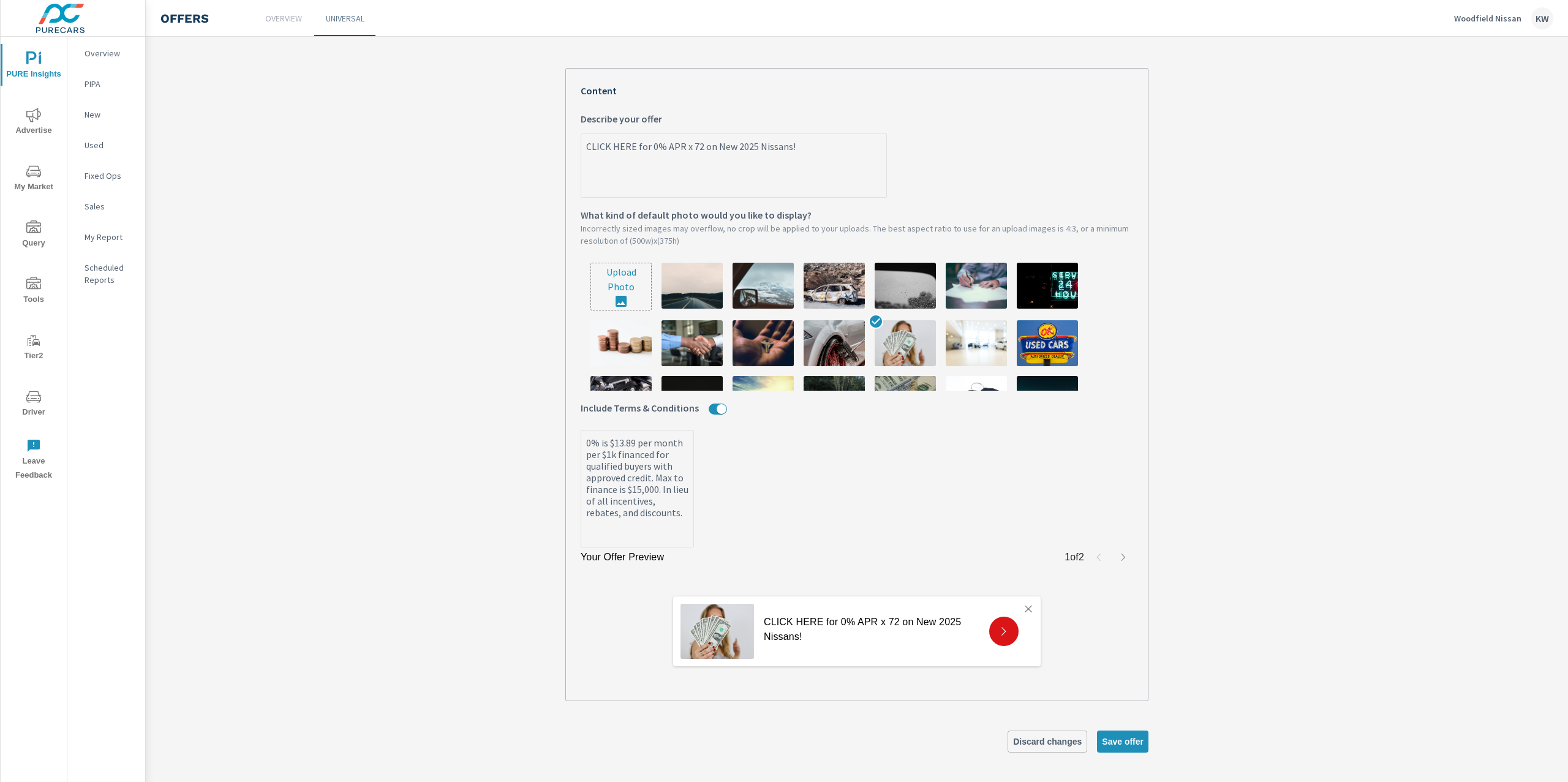
click at [884, 620] on p "CLICK HERE for 0% APR x 72 on New 2025 Nissans!" at bounding box center [871, 630] width 215 height 29
click at [684, 145] on textarea "CLICK HERE for 0% APR x 72 on New 2025 Nissans!" at bounding box center [734, 166] width 305 height 61
click at [706, 142] on textarea "CLICK HERE for 0% APR For 72 on New 2025 Nissans!" at bounding box center [734, 166] width 305 height 61
click at [850, 172] on textarea "CLICK HERE for 0% APR For 72 Months on New 2025 Nissans!" at bounding box center [734, 166] width 305 height 61
click at [1059, 179] on label "CLICK HERE for 0% APR For 72 Months on New 2025 Nissans! x Describe your offer" at bounding box center [857, 154] width 553 height 86
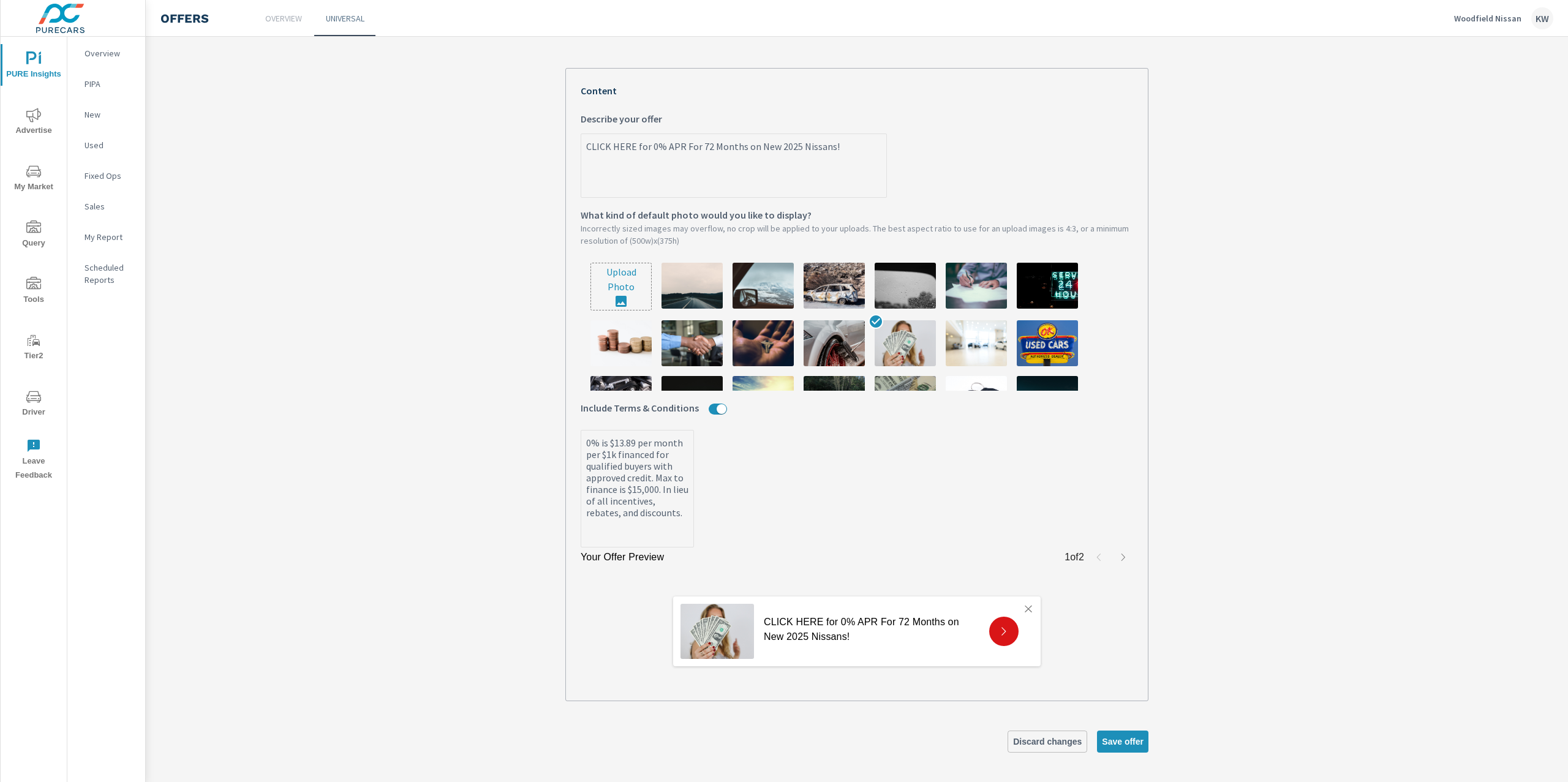
click at [886, 179] on textarea "CLICK HERE for 0% APR For 72 Months on New 2025 Nissans!" at bounding box center [734, 166] width 305 height 61
click at [682, 146] on textarea "CLICK HERE for 0% APR For 72 Months on New 2025 Nissans!" at bounding box center [734, 166] width 305 height 61
click at [799, 182] on textarea "CLICK HERE for 0% APR for 72 Months on New 2025 Nissans!" at bounding box center [734, 166] width 305 height 61
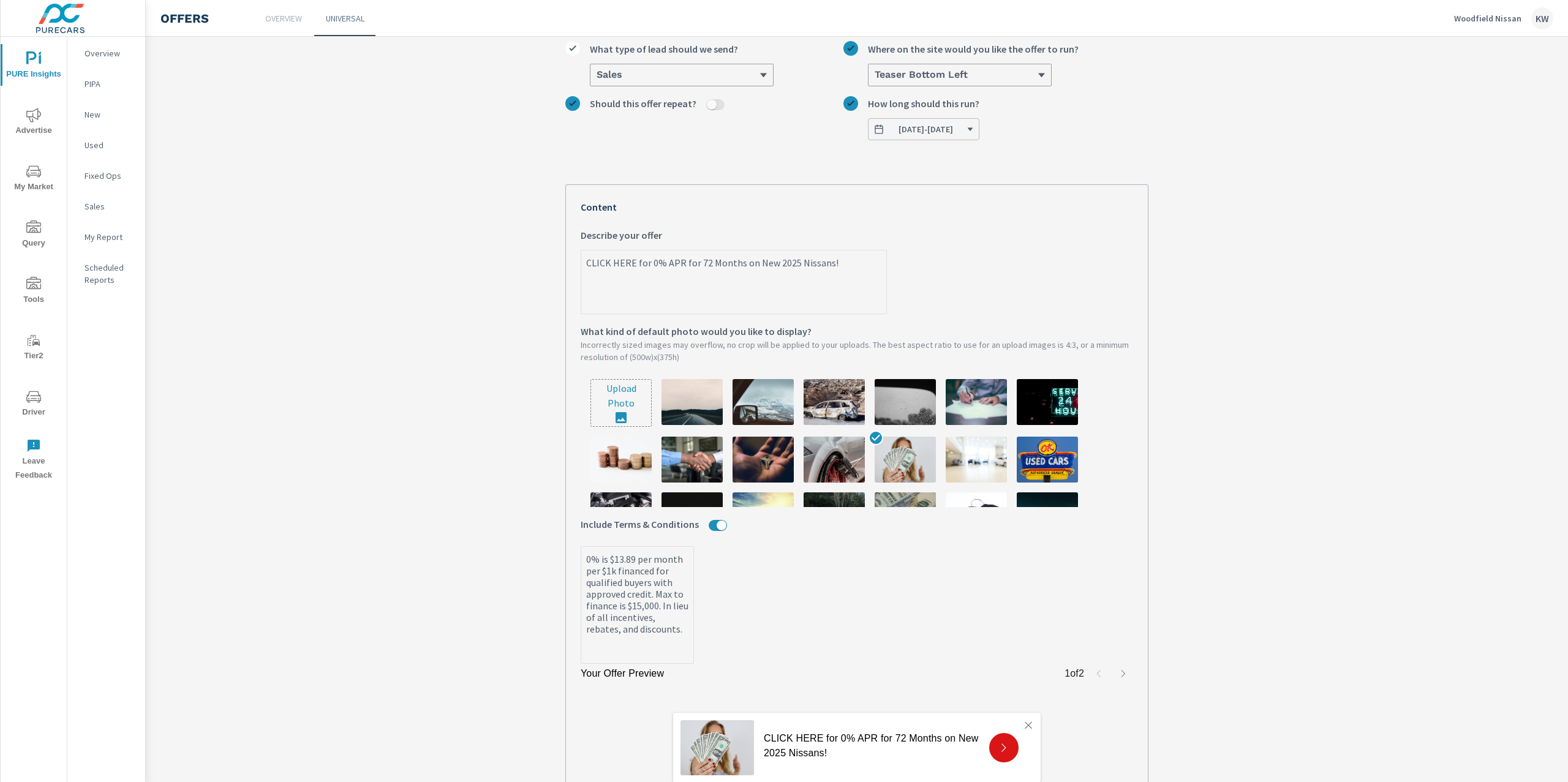
scroll to position [0, 0]
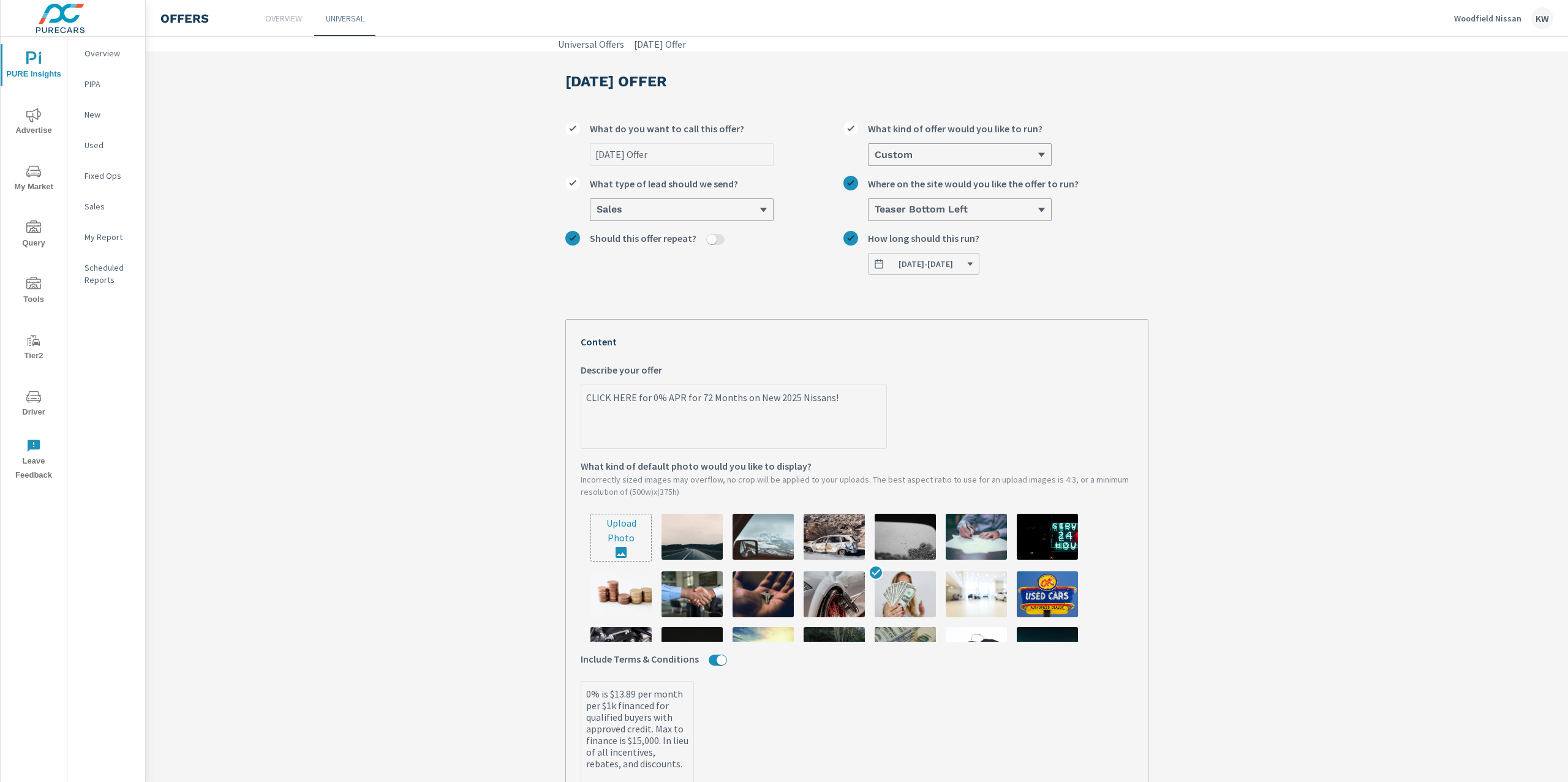
click at [974, 269] on span "08/12/2025 - 09/02/2025" at bounding box center [924, 264] width 100 height 11
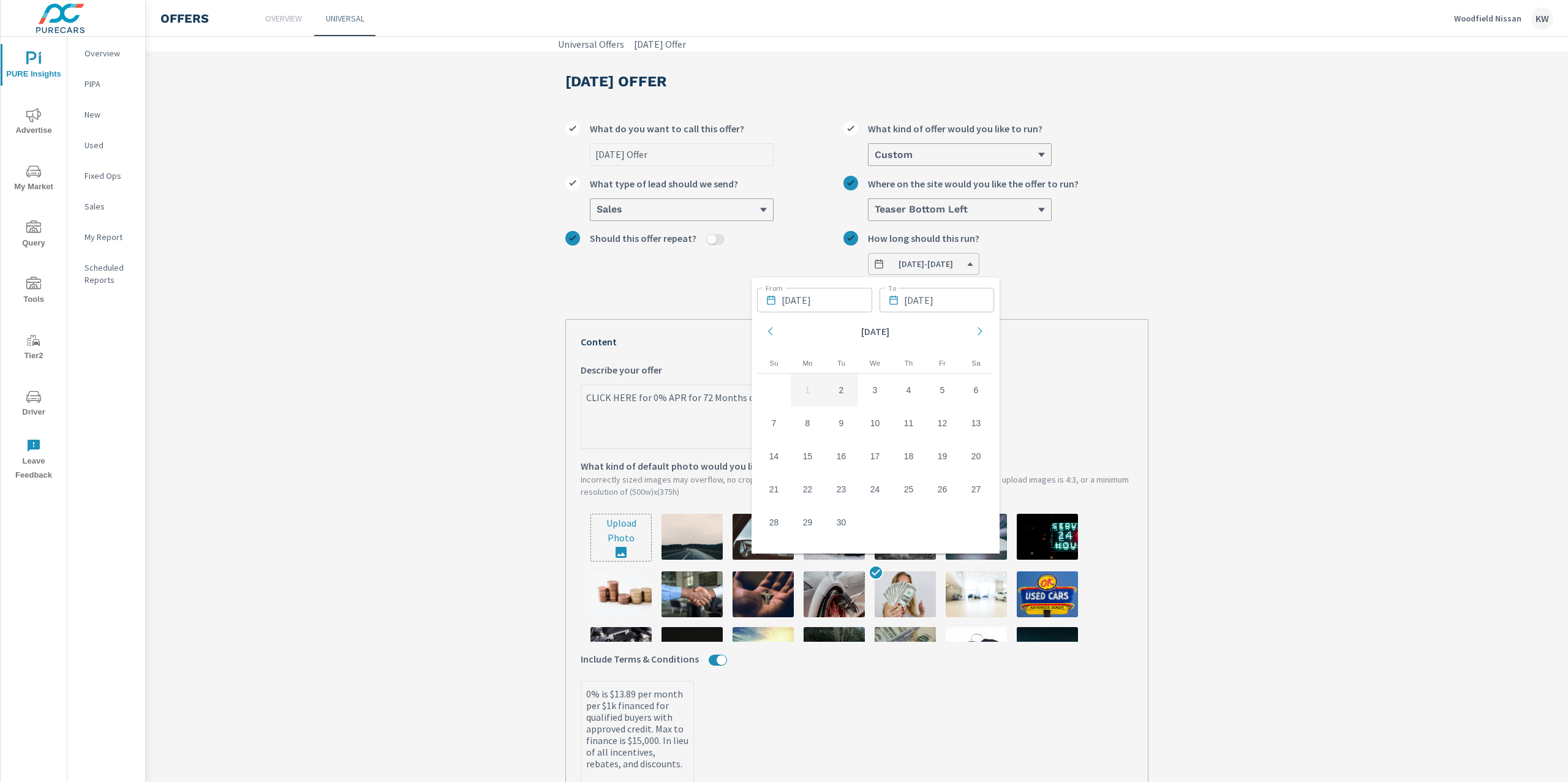
click at [862, 307] on input "08/12/2025" at bounding box center [827, 300] width 91 height 25
click at [872, 392] on td "3" at bounding box center [875, 390] width 34 height 33
click at [937, 311] on input "text" at bounding box center [923, 300] width 91 height 25
click at [957, 335] on icon "Move forward to switch to the next month." at bounding box center [953, 331] width 11 height 11
click at [851, 392] on td "1" at bounding box center [848, 390] width 34 height 33
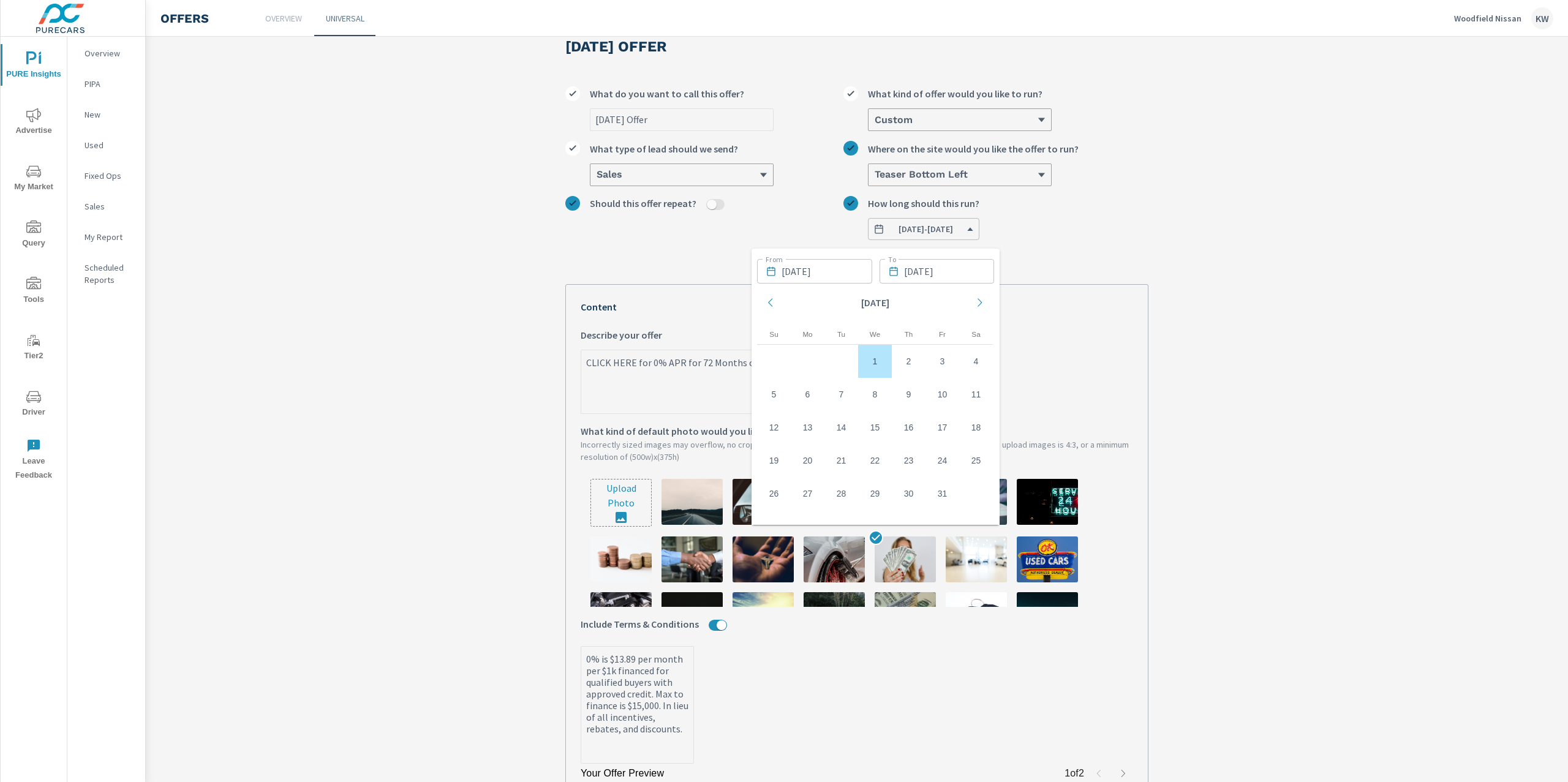
scroll to position [38, 0]
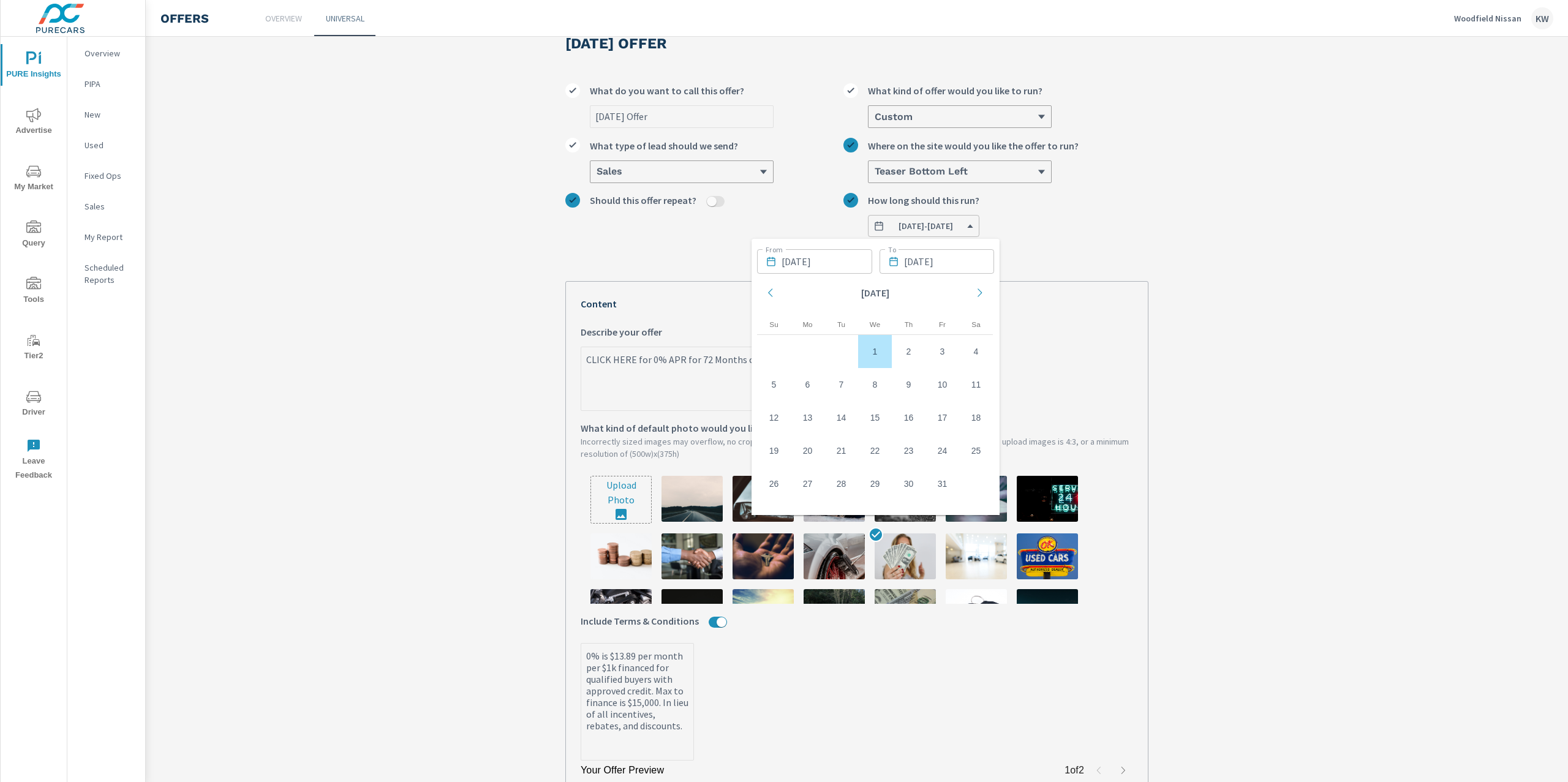
click at [1220, 362] on section "Aug 2025 Offer Aug 2025 Offer What do you want to call this offer? Custom What …" at bounding box center [856, 504] width 1423 height 981
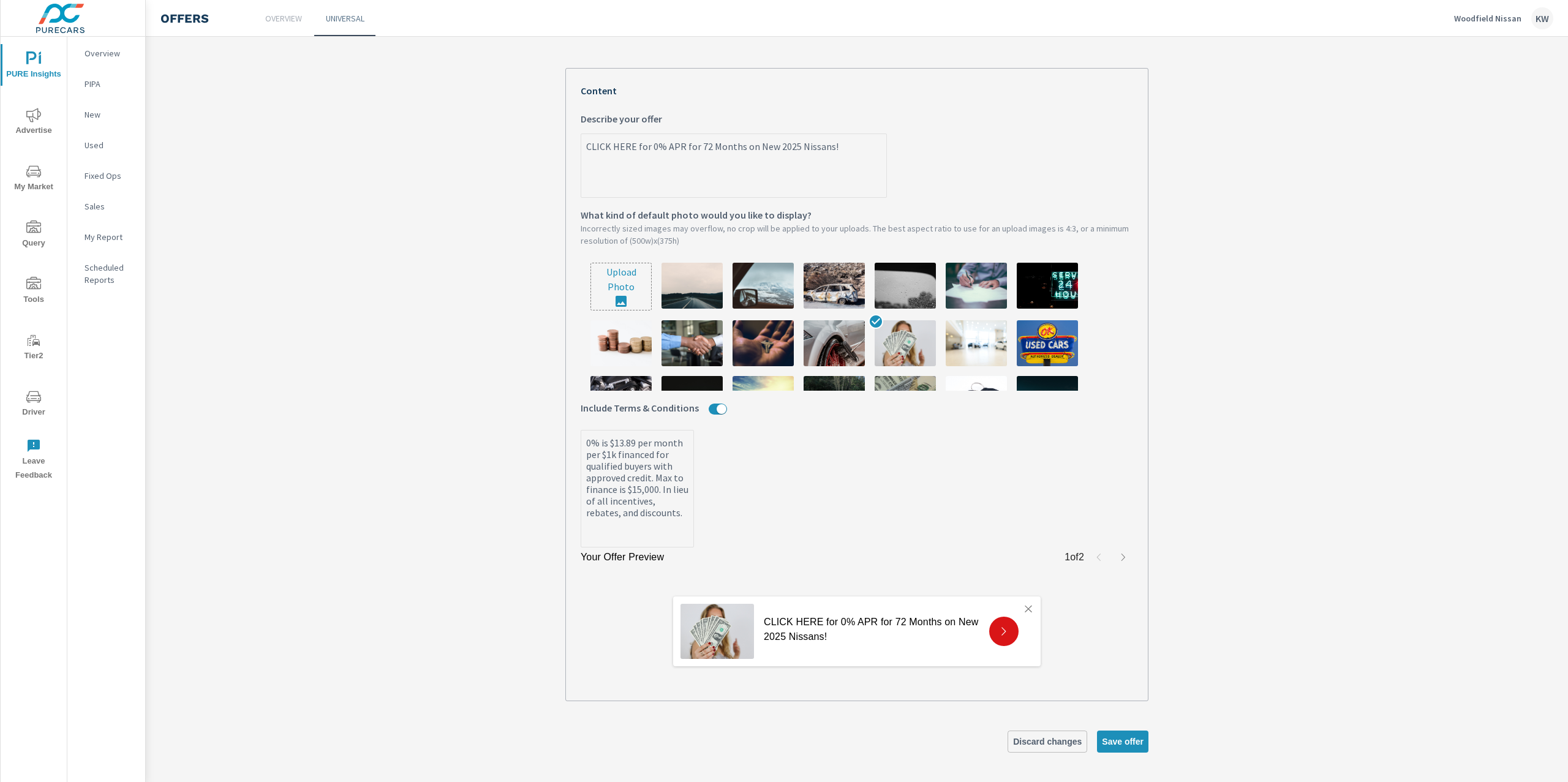
scroll to position [255, 0]
click at [1127, 741] on span "Save offer" at bounding box center [1123, 741] width 42 height 11
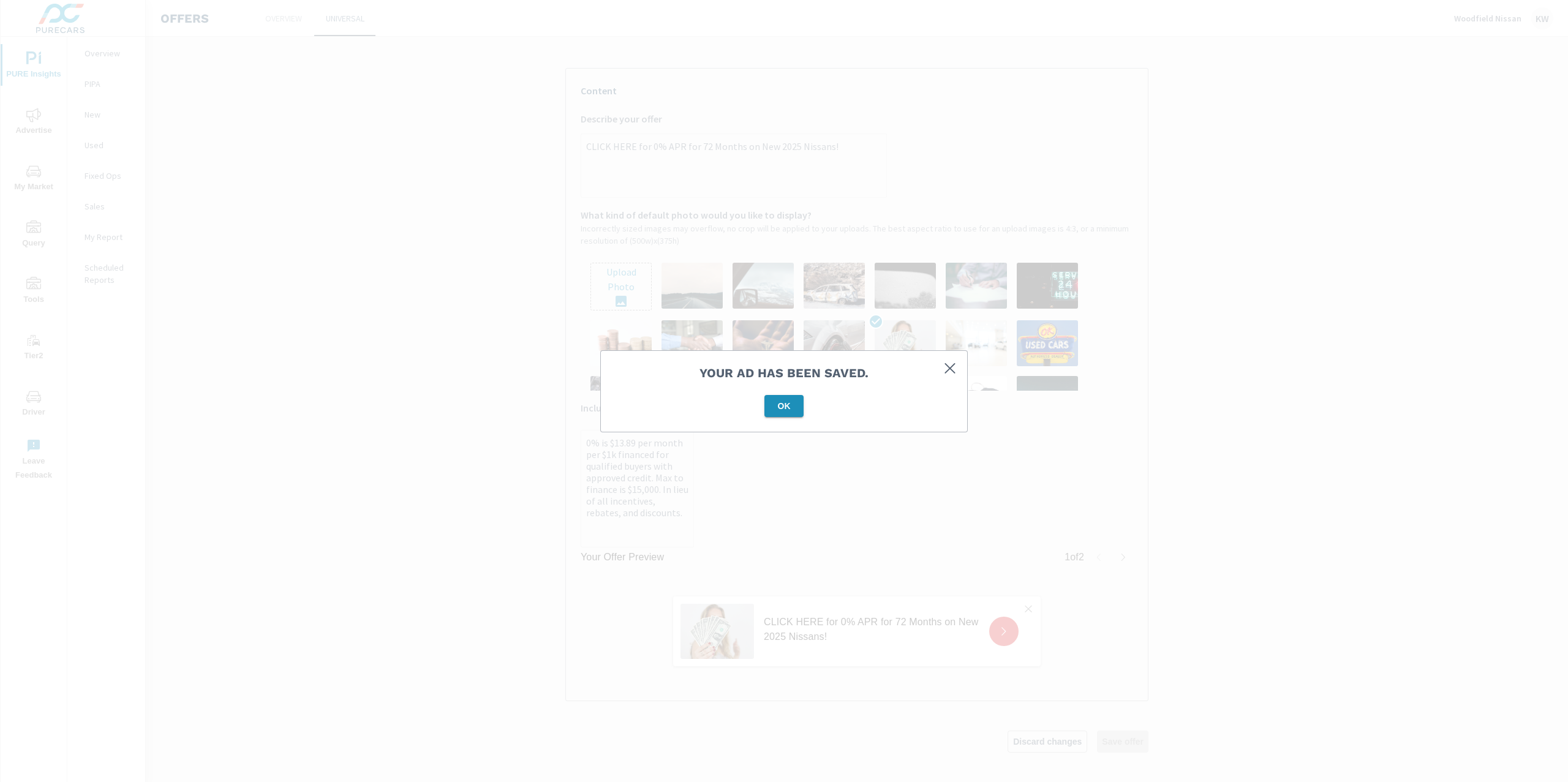
click at [785, 410] on span "OK" at bounding box center [784, 406] width 29 height 11
